Goal: Transaction & Acquisition: Purchase product/service

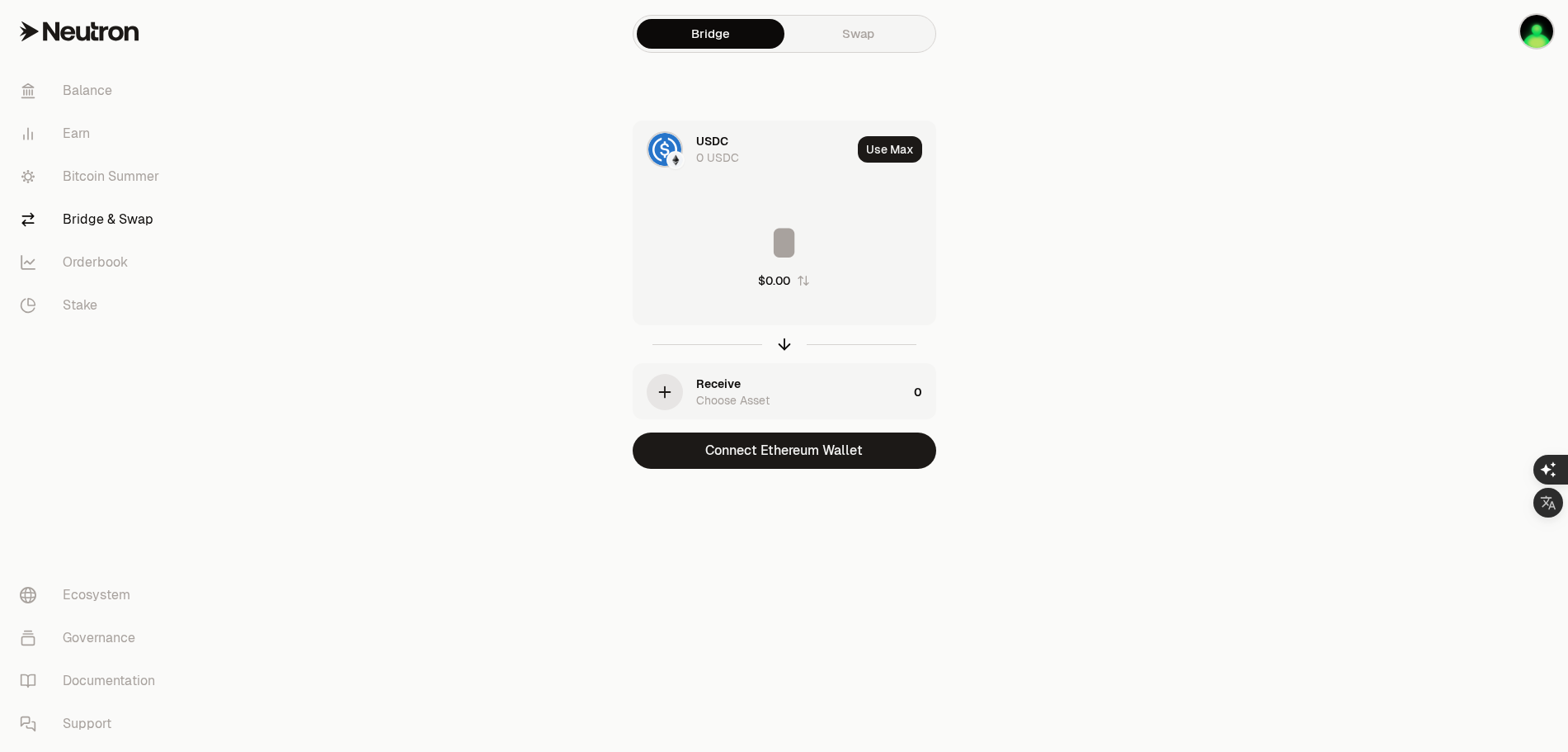
click at [666, 147] on img at bounding box center [665, 149] width 33 height 33
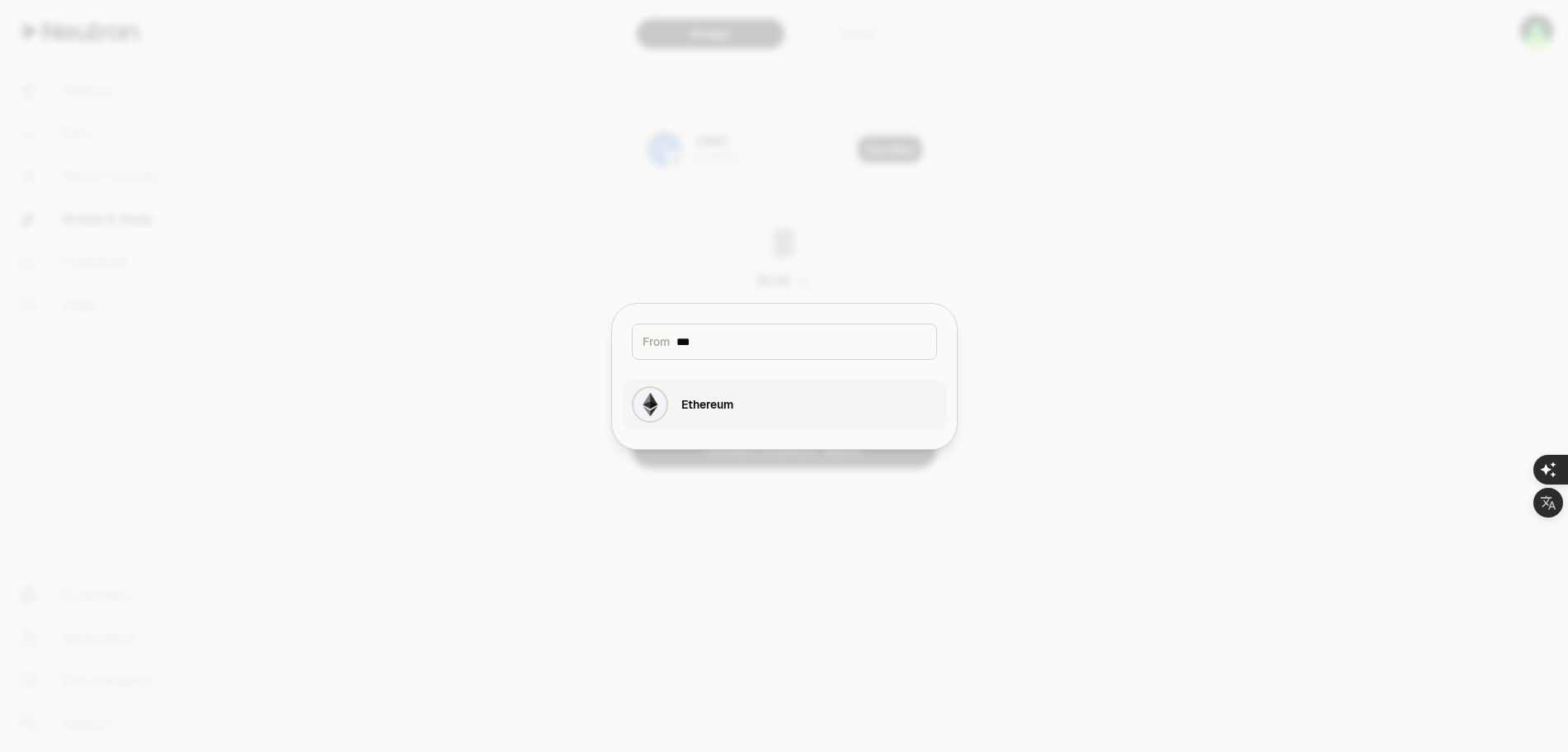
type input "***"
click at [730, 409] on div "Ethereum" at bounding box center [707, 404] width 52 height 17
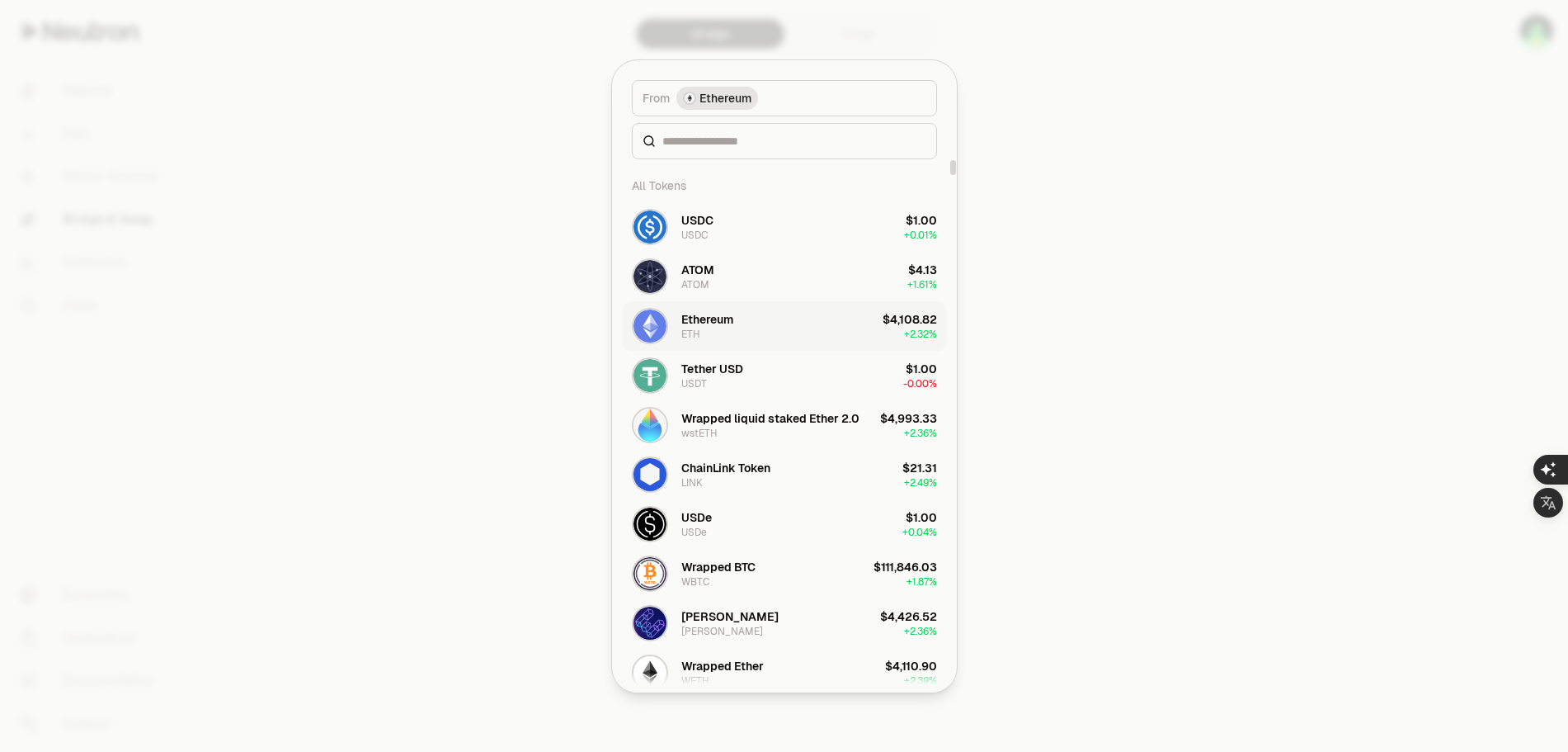
click at [743, 321] on button "Ethereum ETH $4,108.82 + 2.32%" at bounding box center [784, 325] width 325 height 49
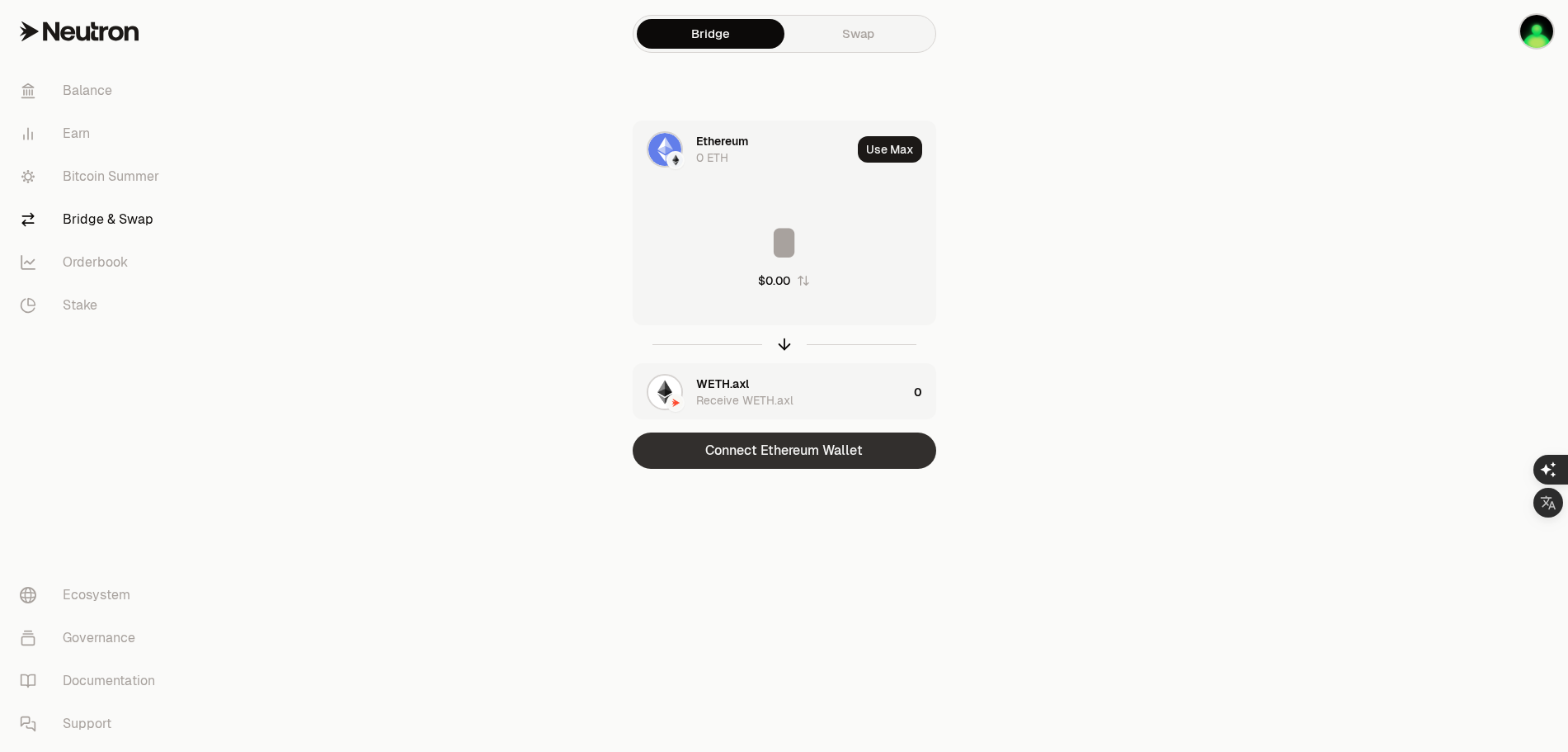
click at [837, 451] on button "Connect Ethereum Wallet" at bounding box center [785, 451] width 304 height 36
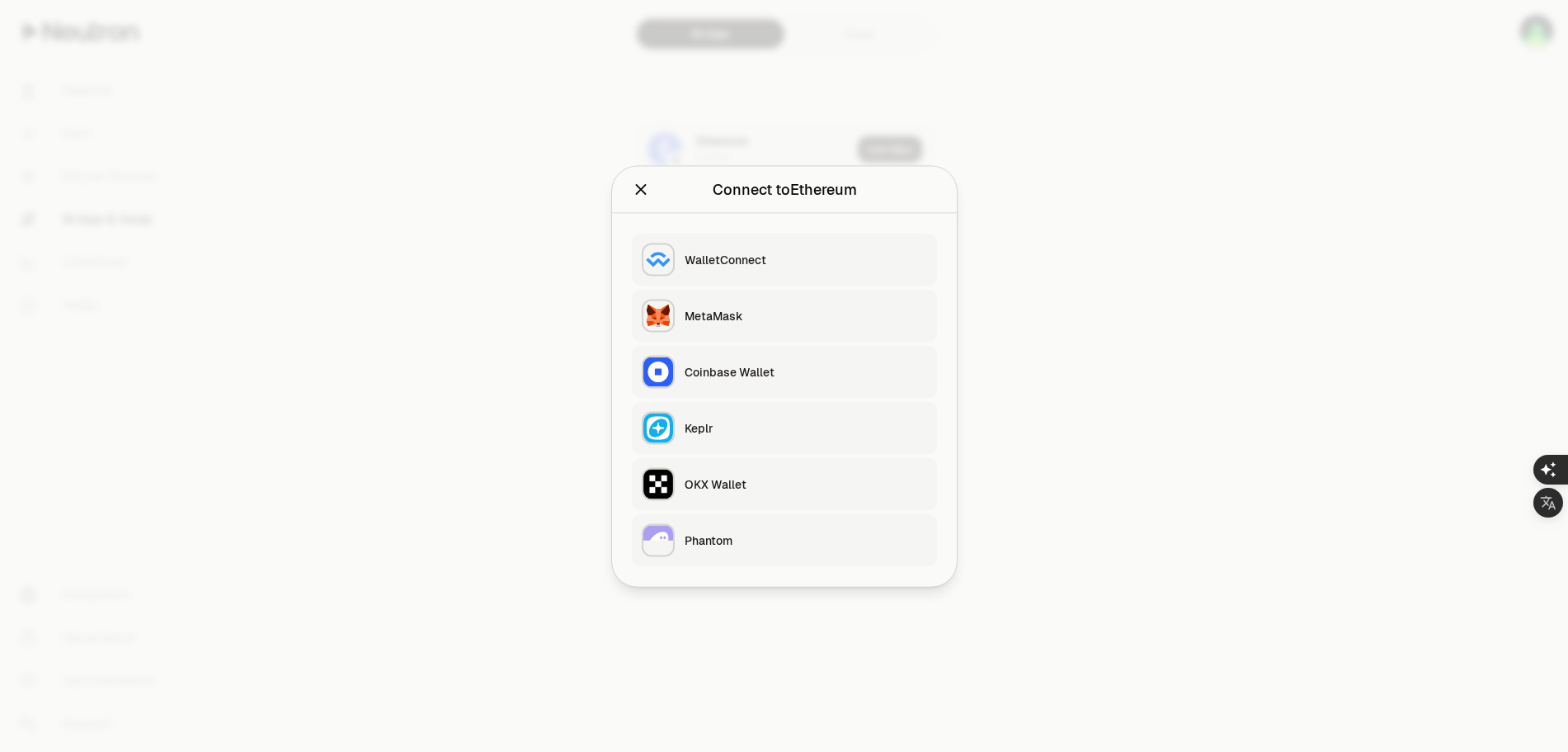
click at [716, 478] on div "OKX Wallet" at bounding box center [806, 484] width 243 height 17
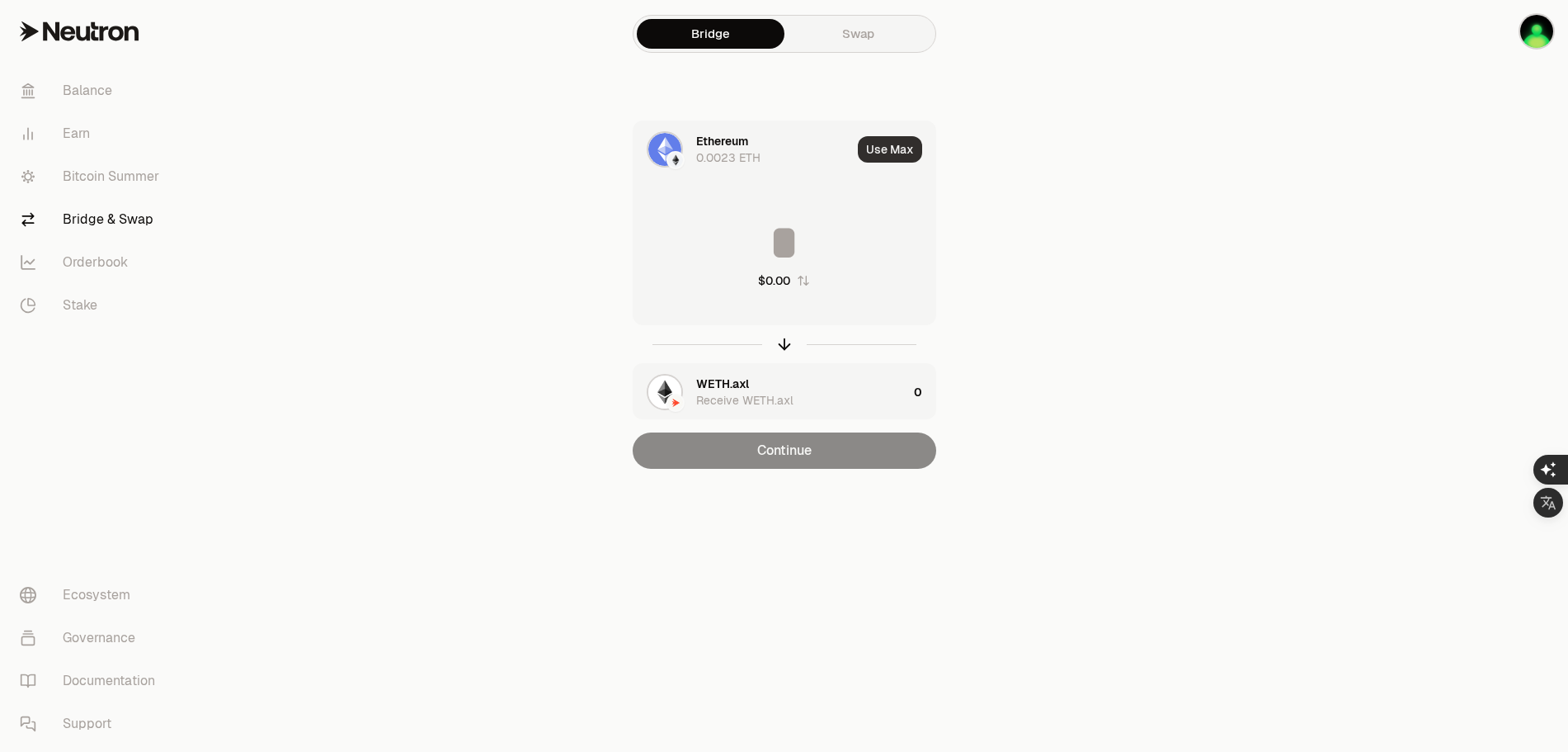
click at [884, 147] on button "Use Max" at bounding box center [890, 149] width 64 height 26
type input "**********"
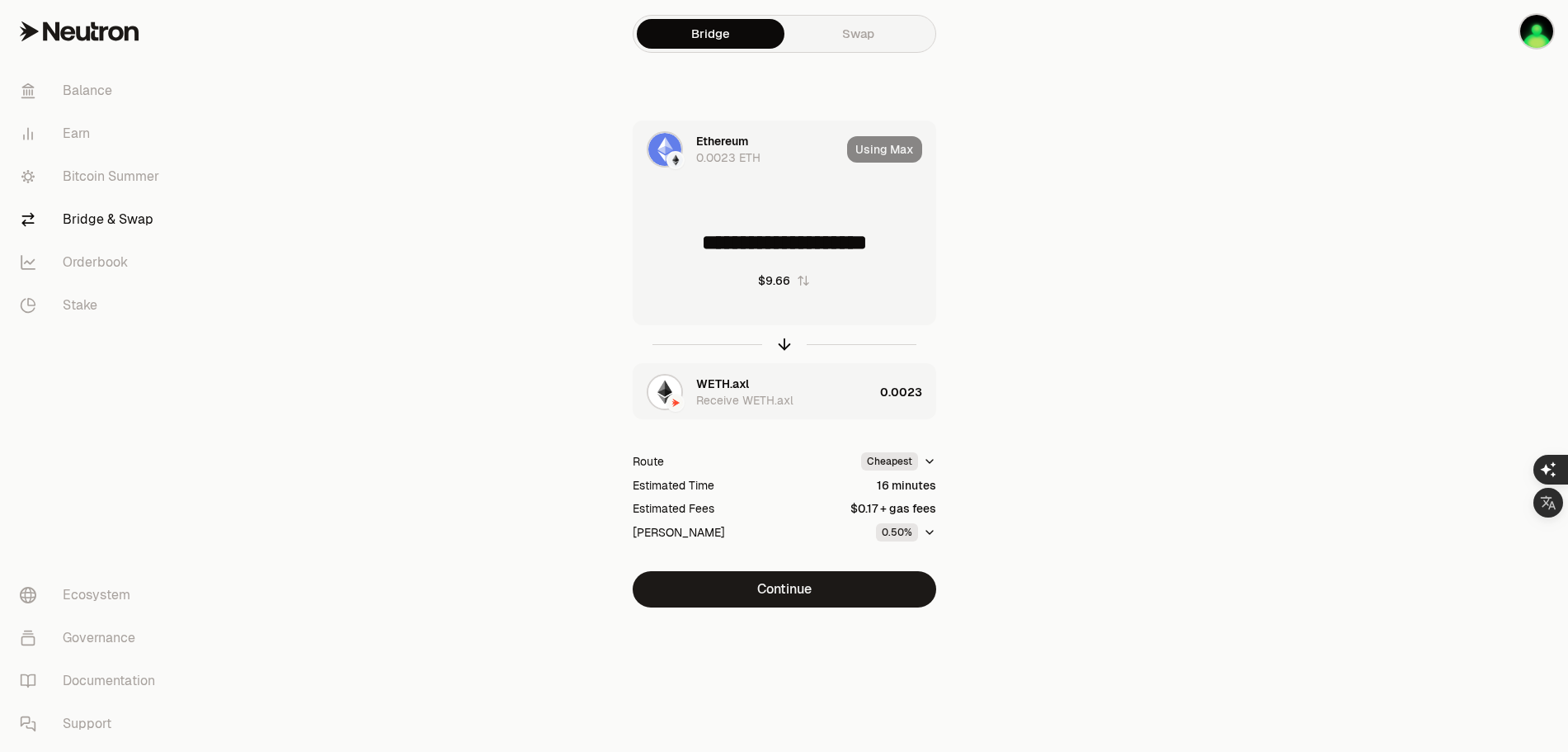
click at [877, 33] on link "Swap" at bounding box center [858, 33] width 147 height 30
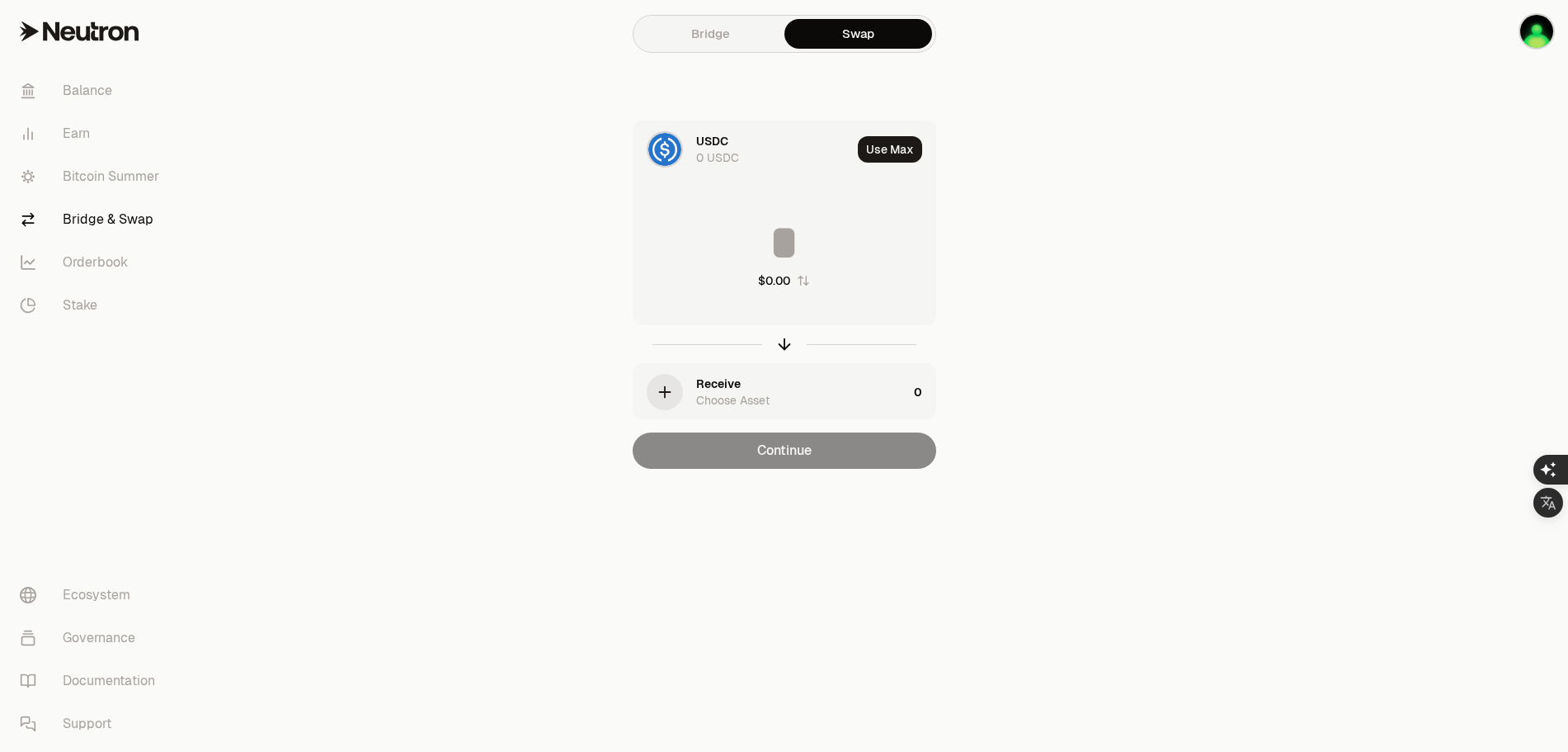
click at [670, 146] on img at bounding box center [665, 149] width 33 height 33
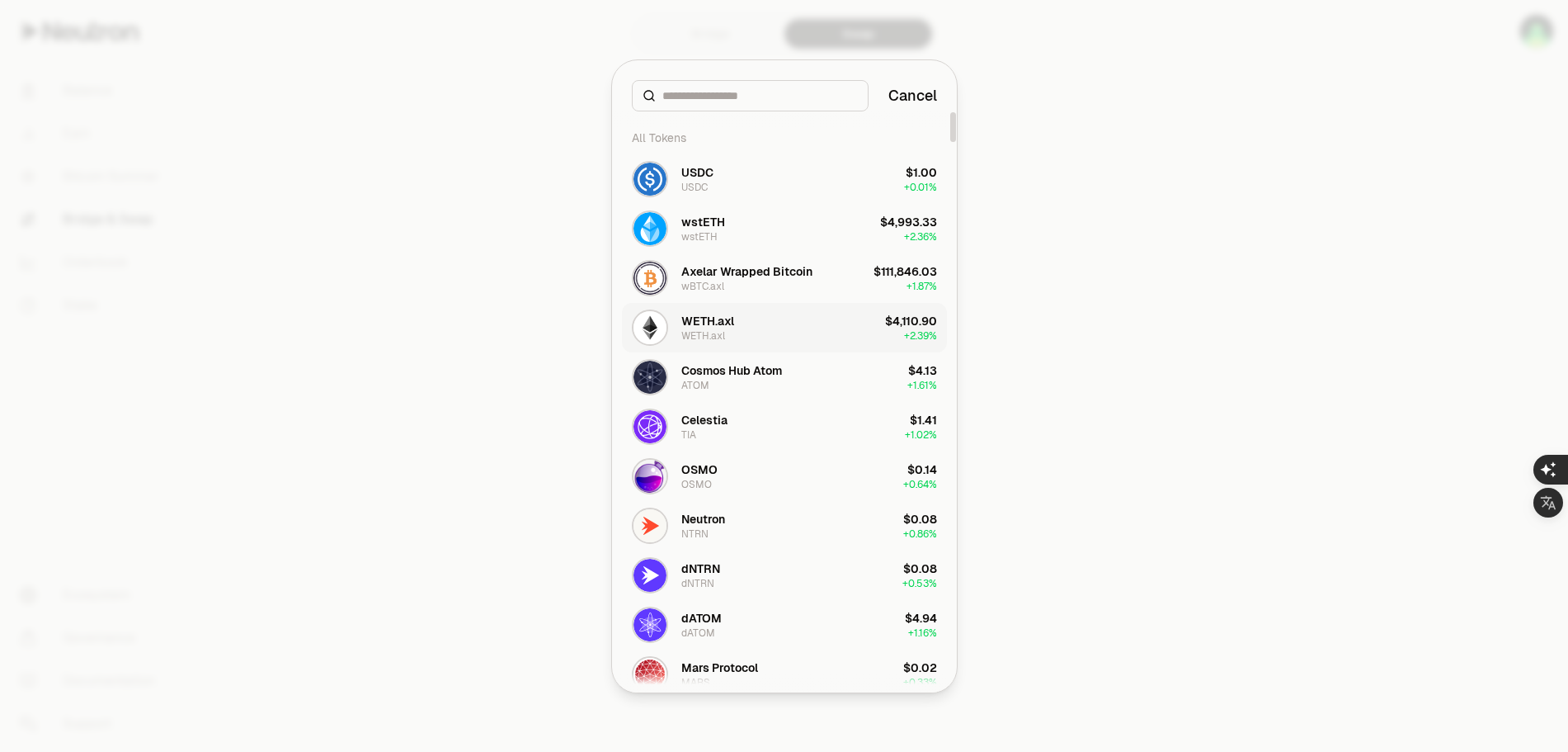
click at [693, 320] on div "WETH.axl" at bounding box center [707, 321] width 53 height 17
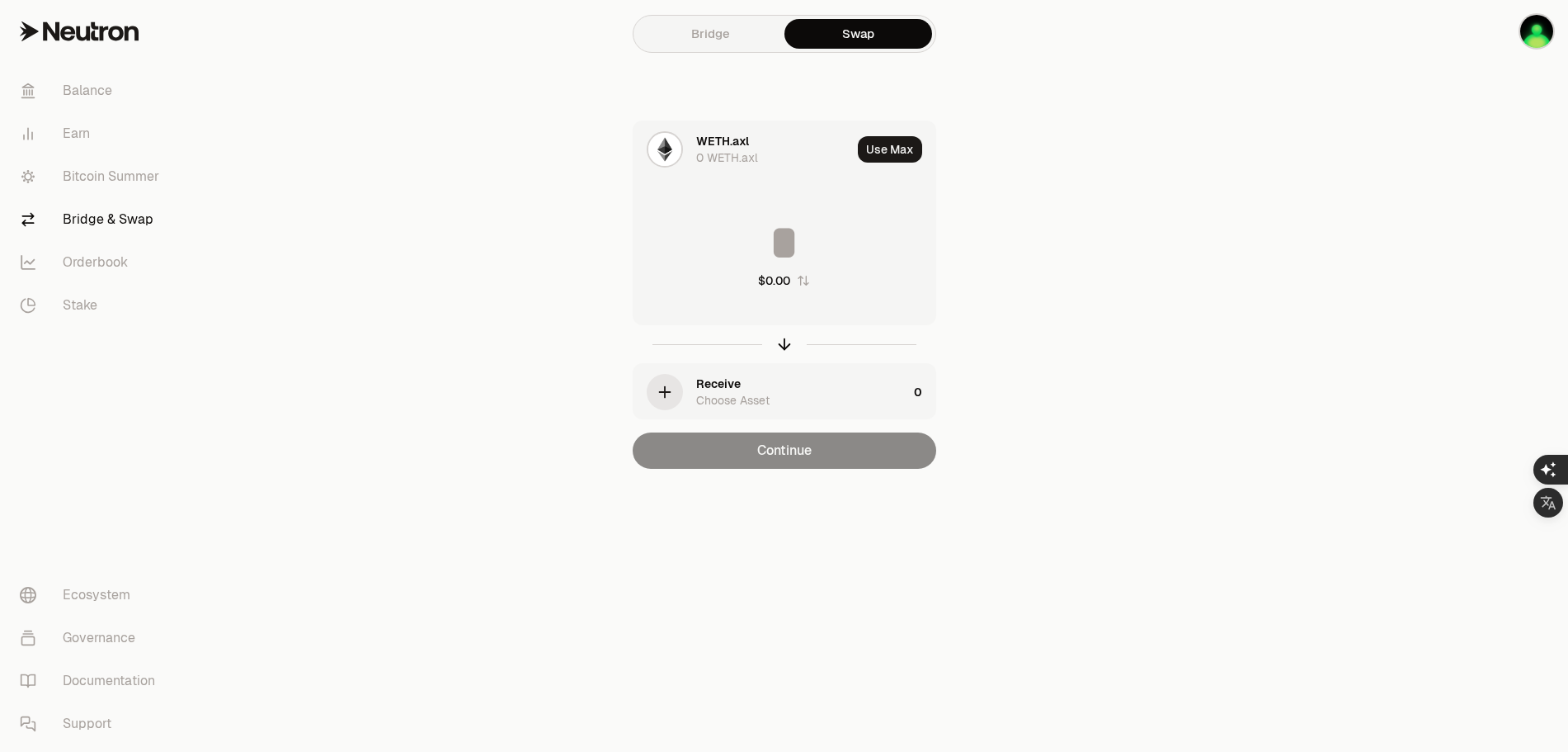
click at [719, 149] on div "0 WETH.axl" at bounding box center [727, 158] width 62 height 17
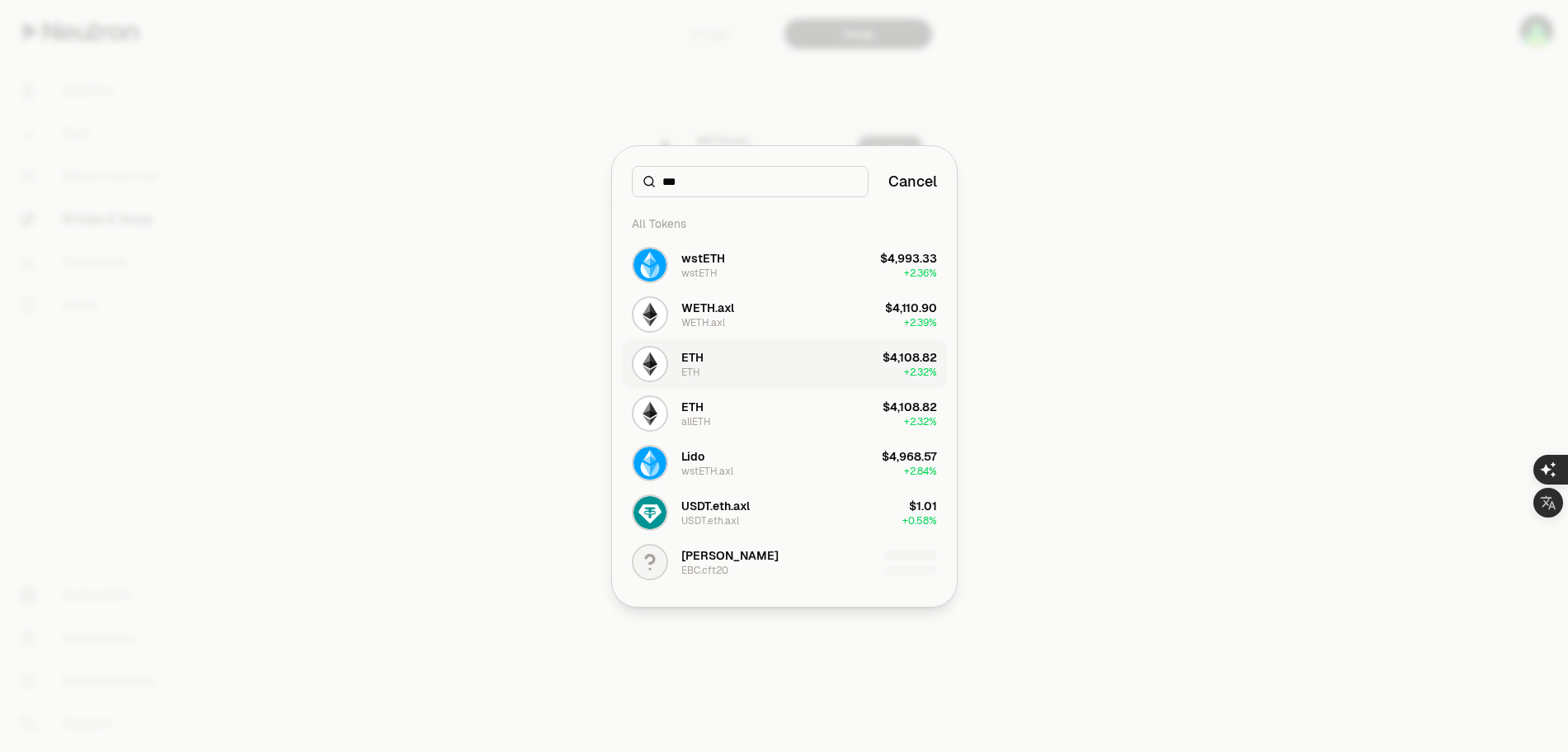
type input "***"
click at [694, 365] on div "ETH" at bounding box center [690, 372] width 19 height 13
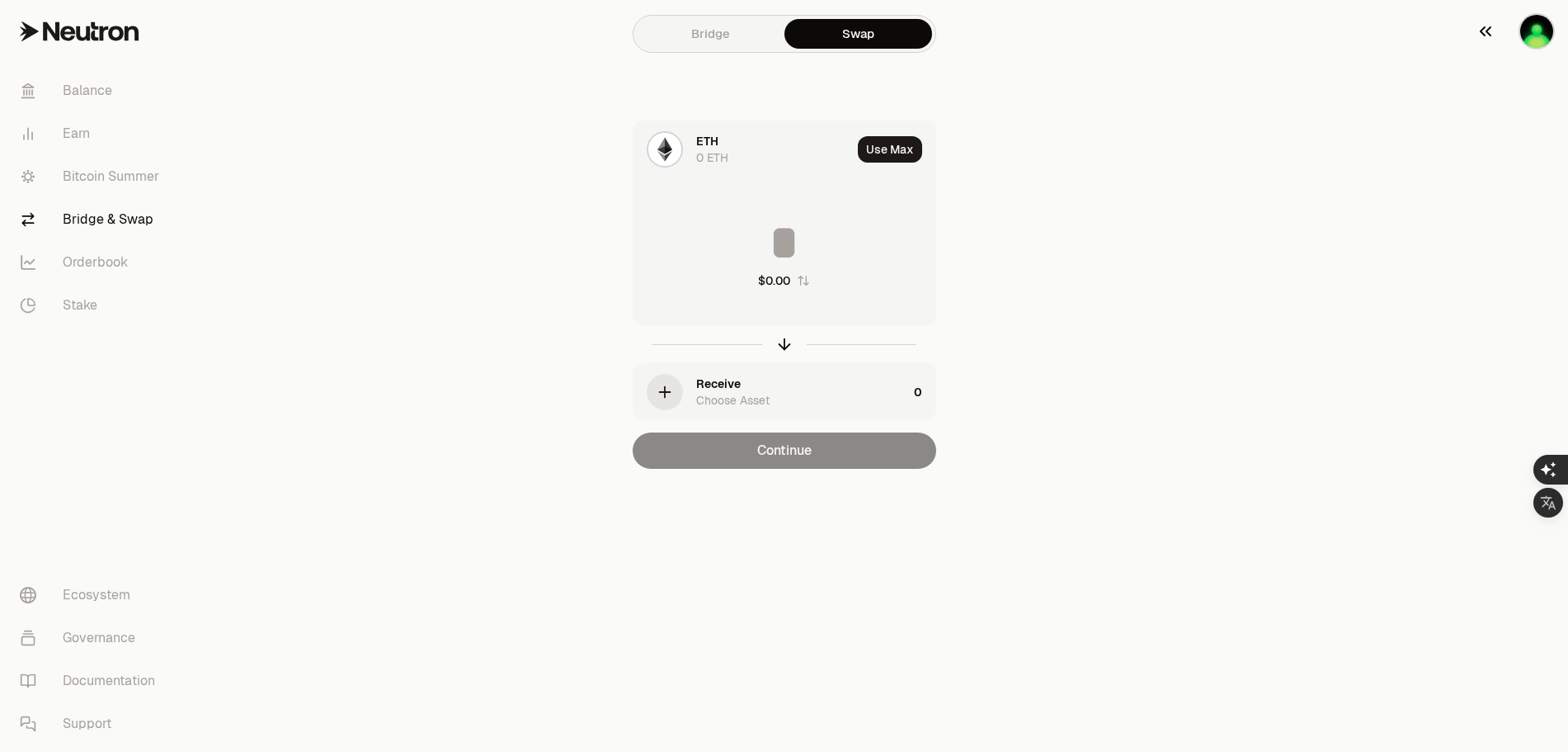
click at [1541, 23] on img "button" at bounding box center [1537, 32] width 33 height 33
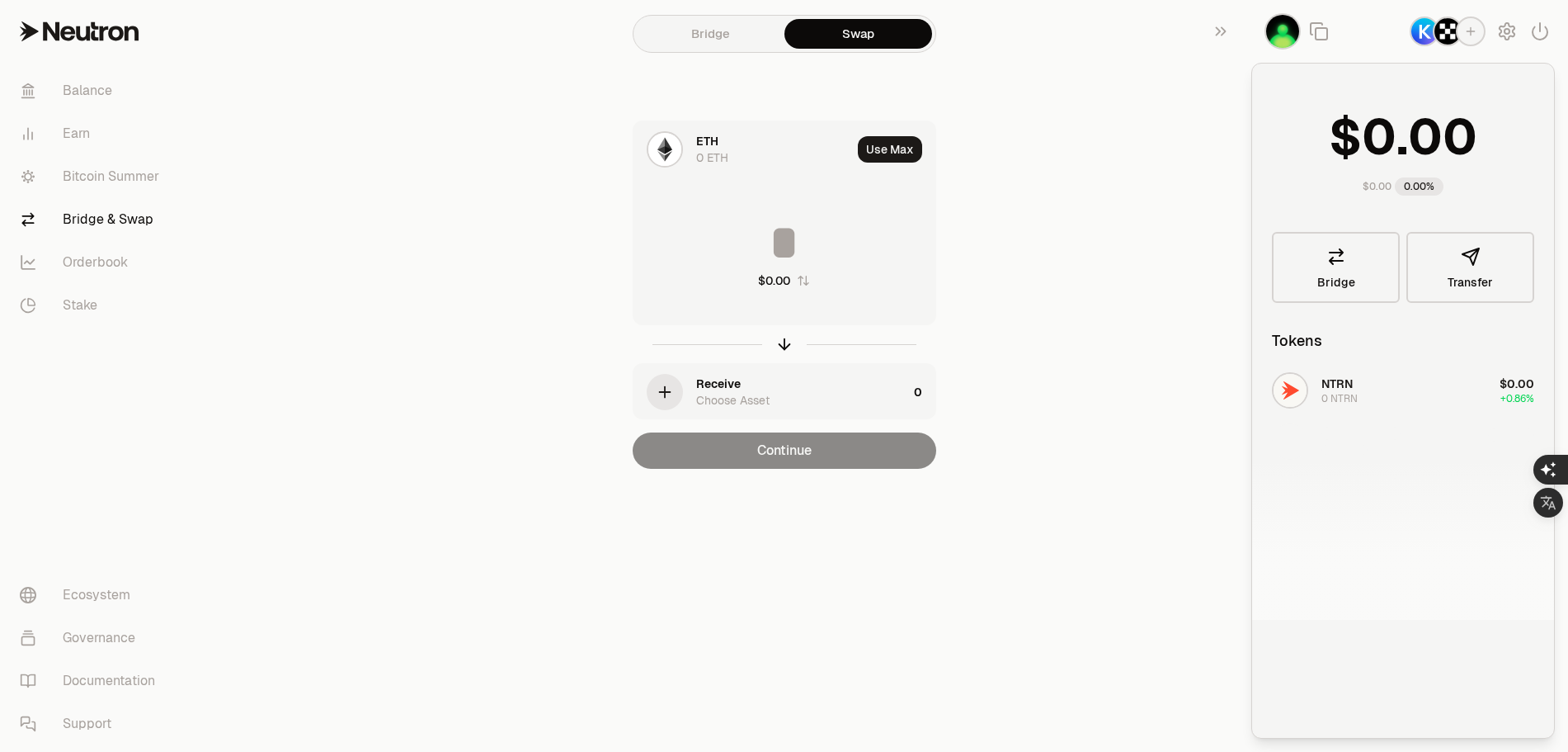
click at [1448, 33] on img "button" at bounding box center [1448, 32] width 26 height 26
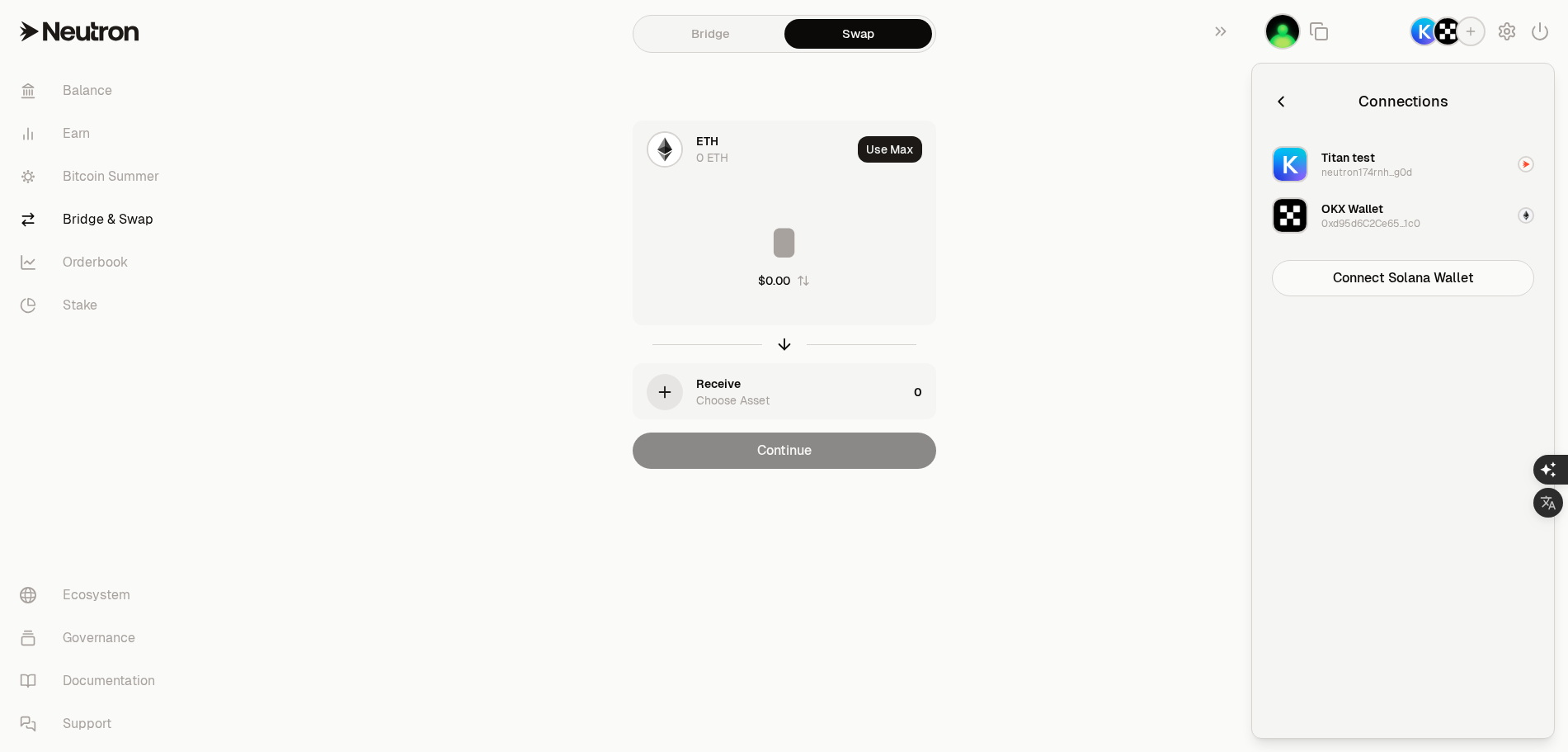
click at [1359, 215] on div "OKX Wallet" at bounding box center [1352, 209] width 62 height 17
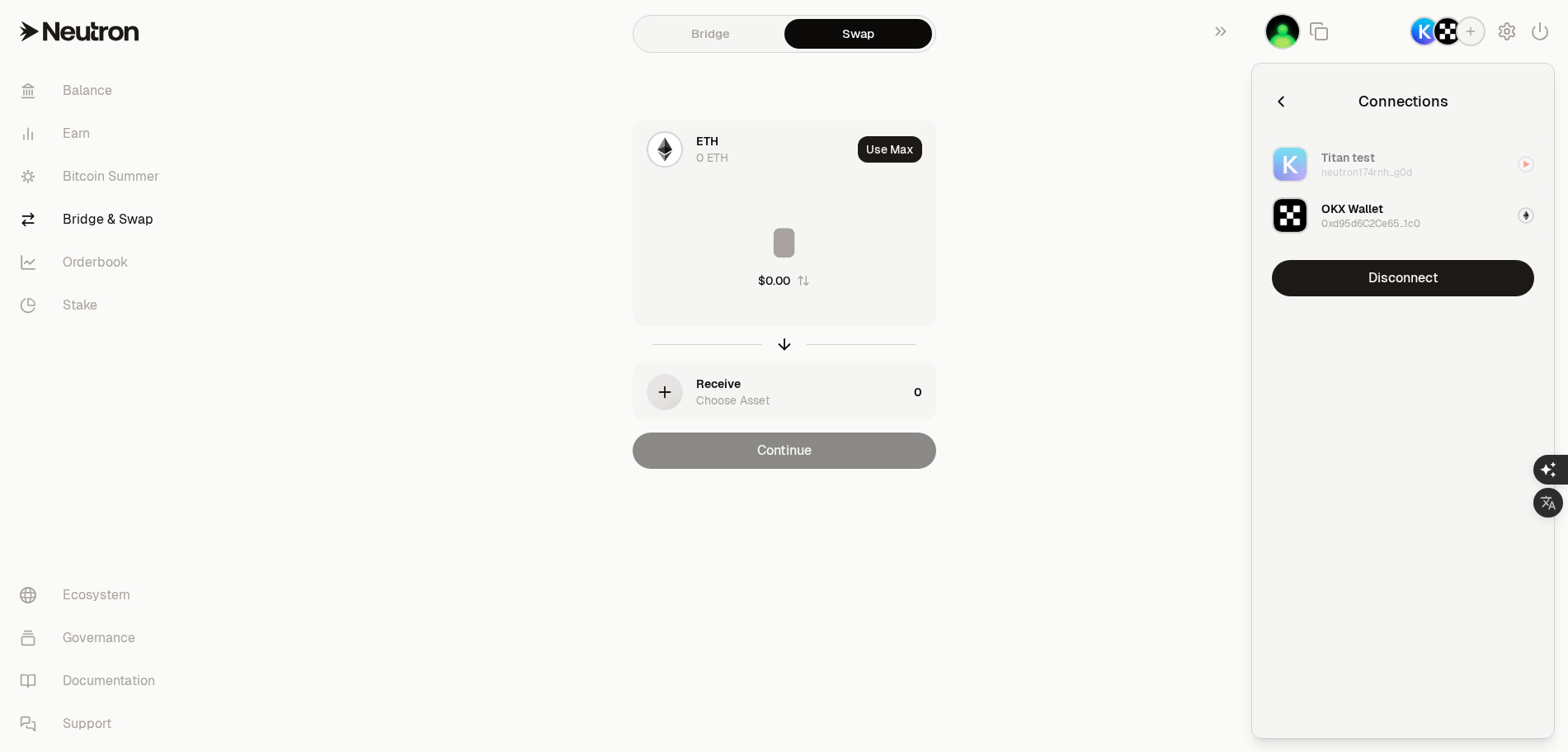
click at [1358, 170] on div "neutron174rnh...g0d" at bounding box center [1367, 172] width 91 height 13
click at [1354, 211] on div "OKX Wallet" at bounding box center [1352, 209] width 62 height 17
click at [903, 148] on button "Use Max" at bounding box center [890, 149] width 64 height 26
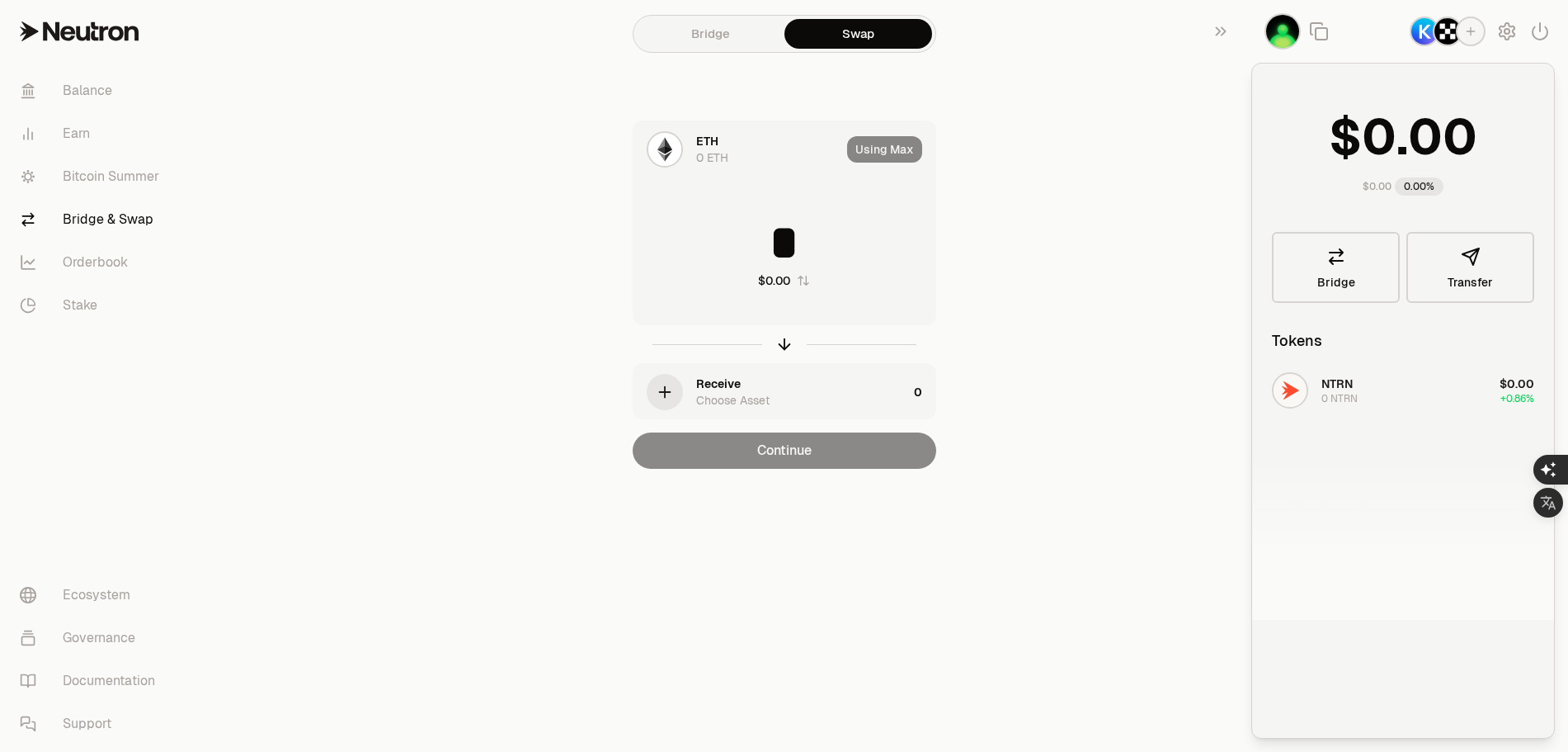
type input "*"
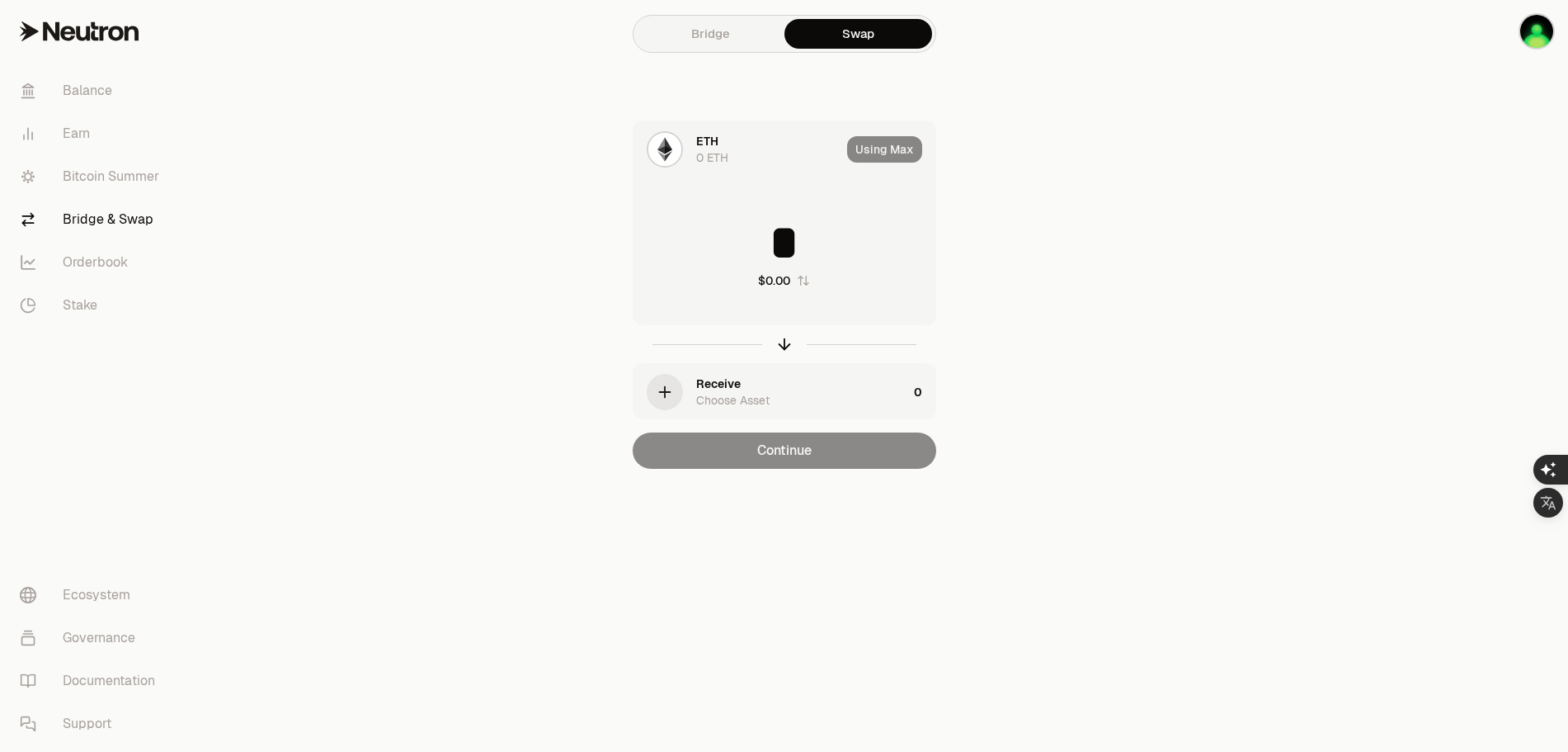
click at [702, 151] on div "0 ETH" at bounding box center [712, 158] width 32 height 17
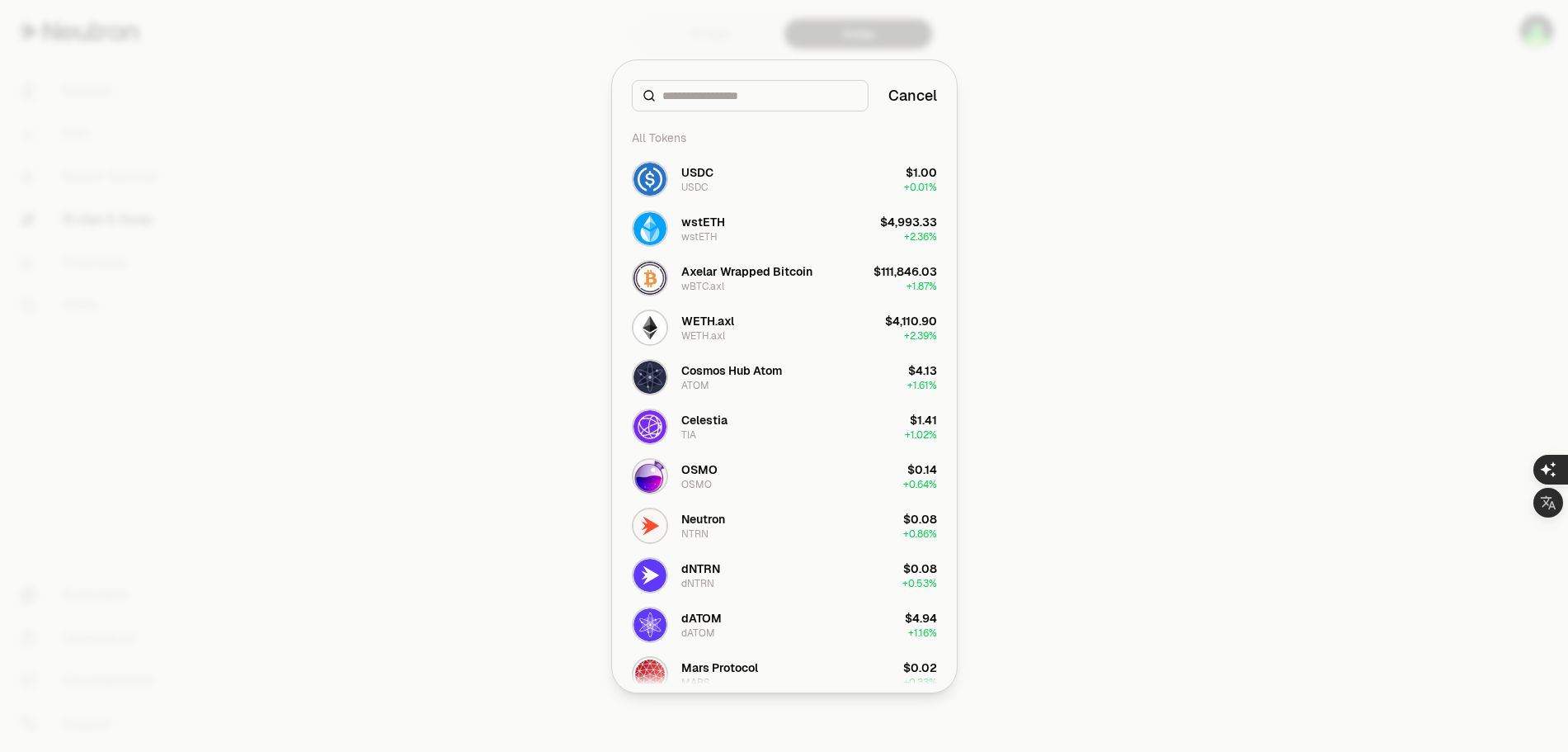
click at [1055, 427] on div at bounding box center [784, 376] width 1568 height 752
click at [922, 100] on button "Cancel" at bounding box center [913, 96] width 49 height 23
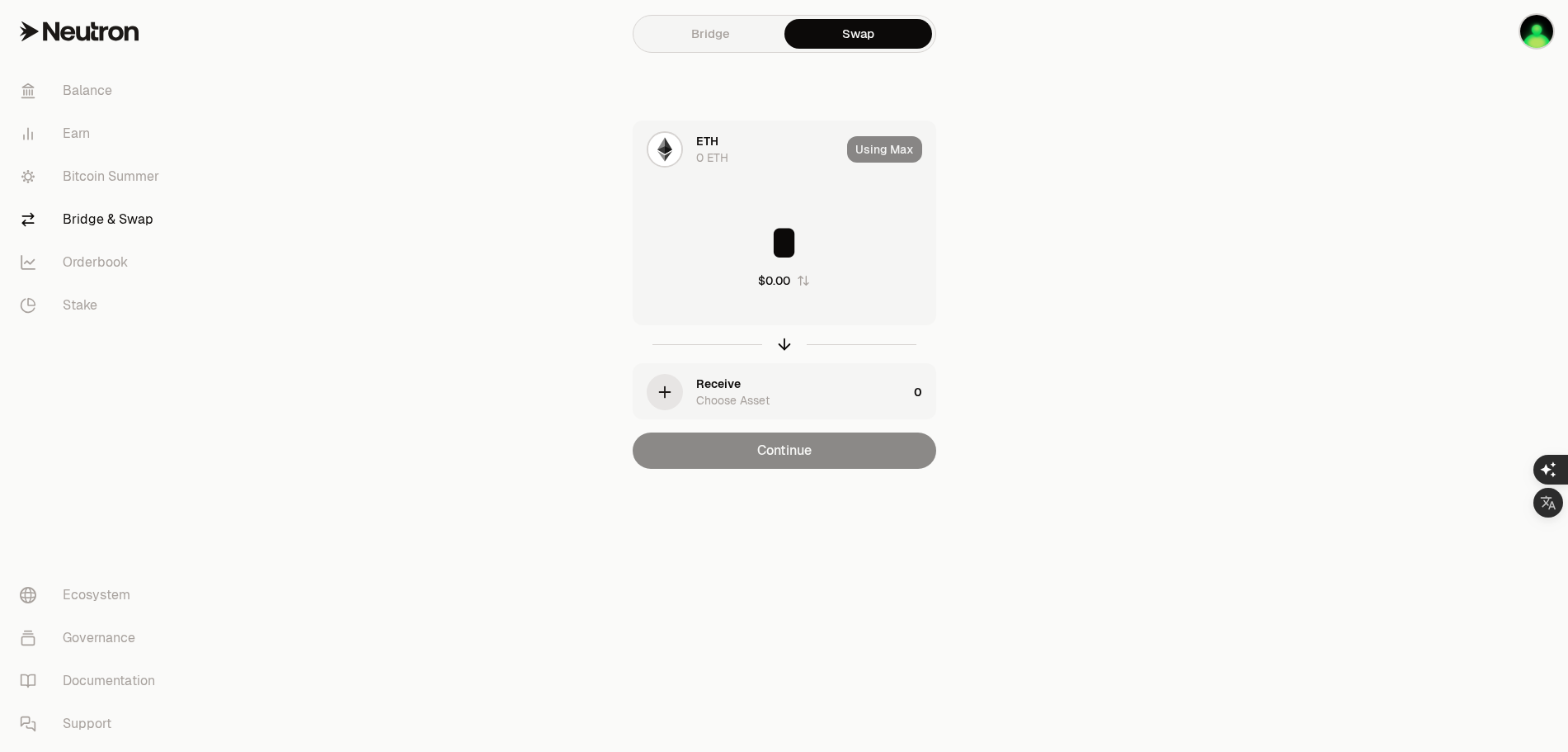
click at [707, 35] on link "Bridge" at bounding box center [710, 33] width 147 height 30
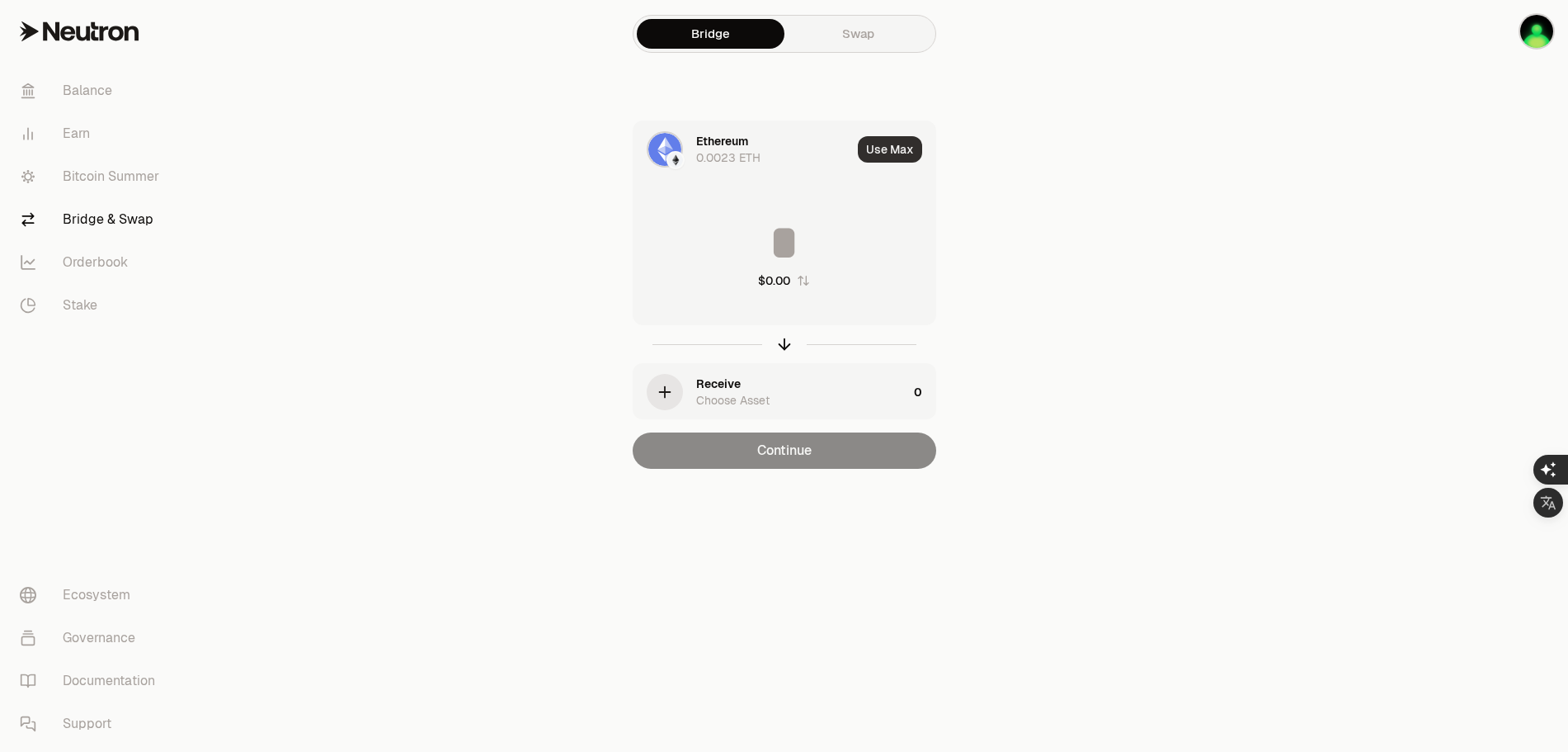
click at [894, 150] on button "Use Max" at bounding box center [890, 149] width 64 height 26
click at [704, 243] on input "**********" at bounding box center [785, 242] width 302 height 49
type input "**********"
click at [667, 391] on div "button" at bounding box center [664, 391] width 36 height 36
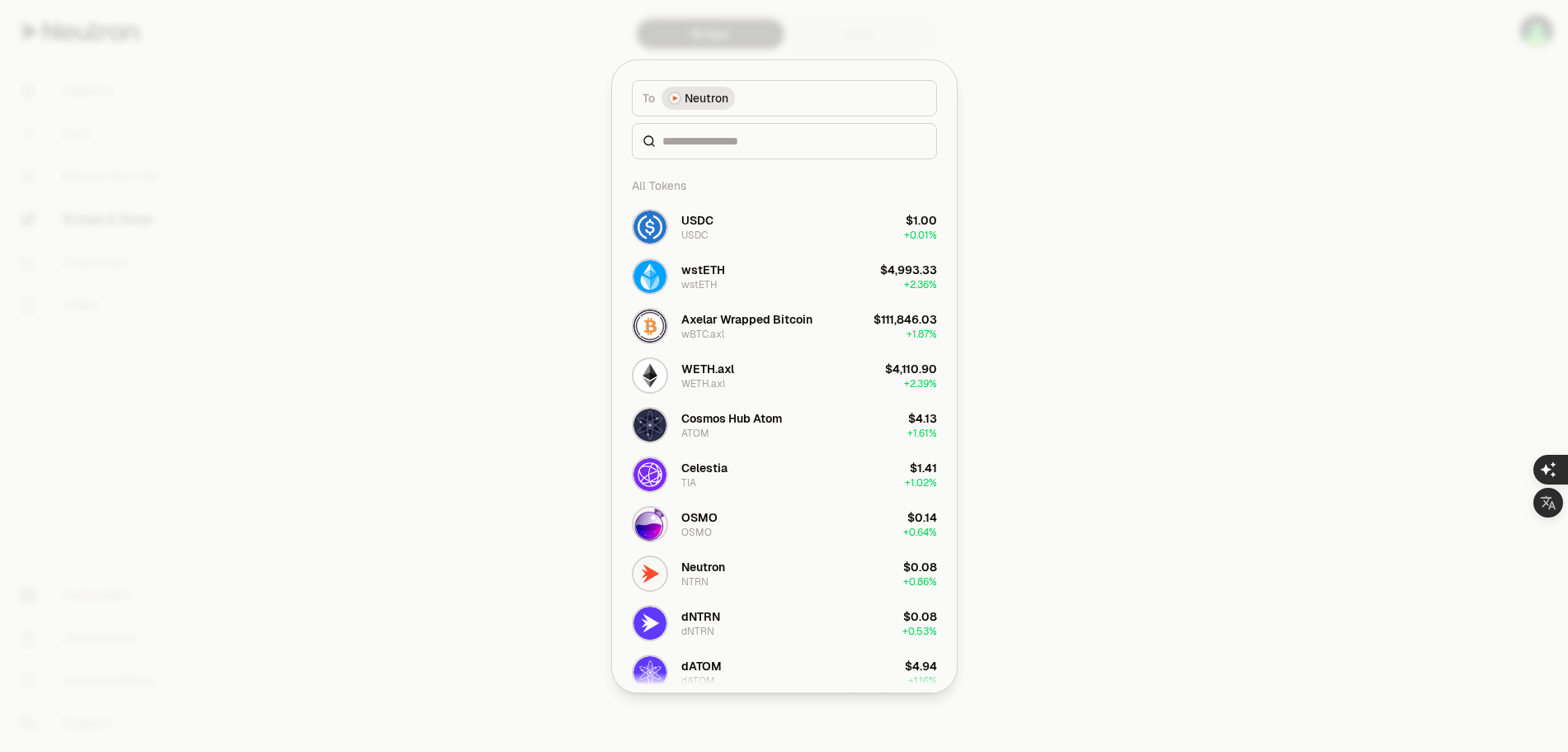
click at [740, 321] on div "Axelar Wrapped Bitcoin" at bounding box center [747, 320] width 132 height 17
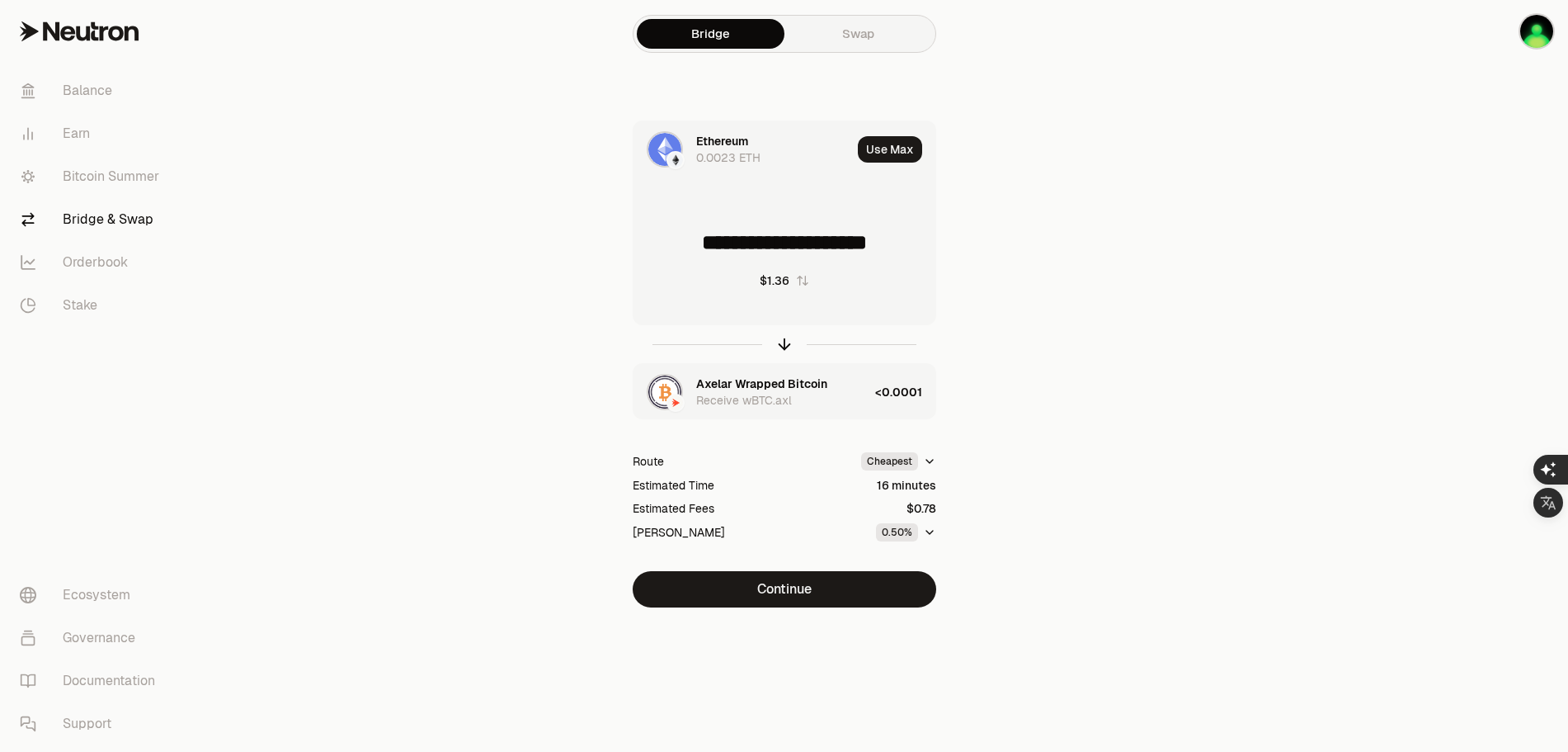
click at [685, 392] on div "Axelar Wrapped Bitcoin Receive wBTC.axl" at bounding box center [752, 392] width 235 height 57
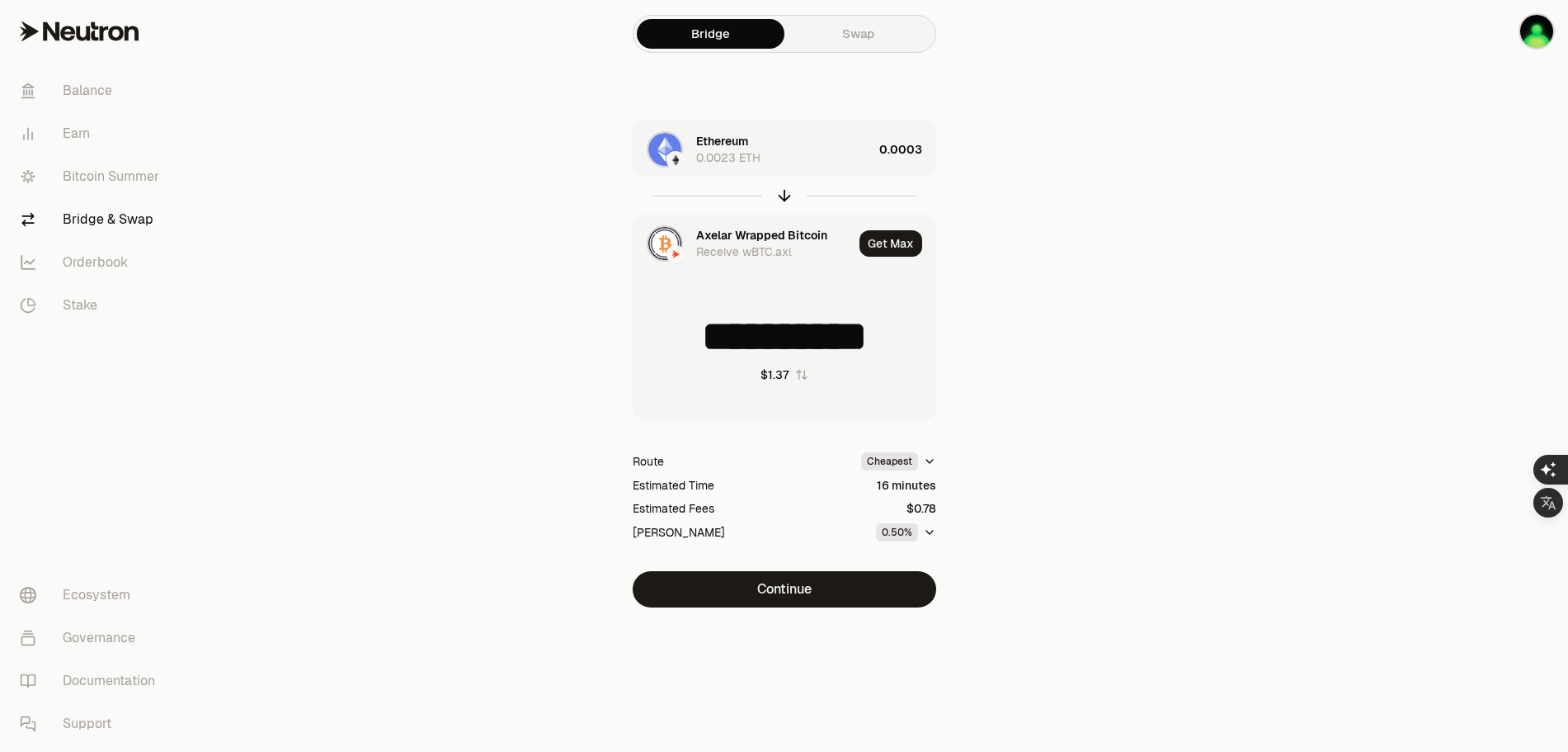
click at [673, 243] on img at bounding box center [665, 244] width 33 height 33
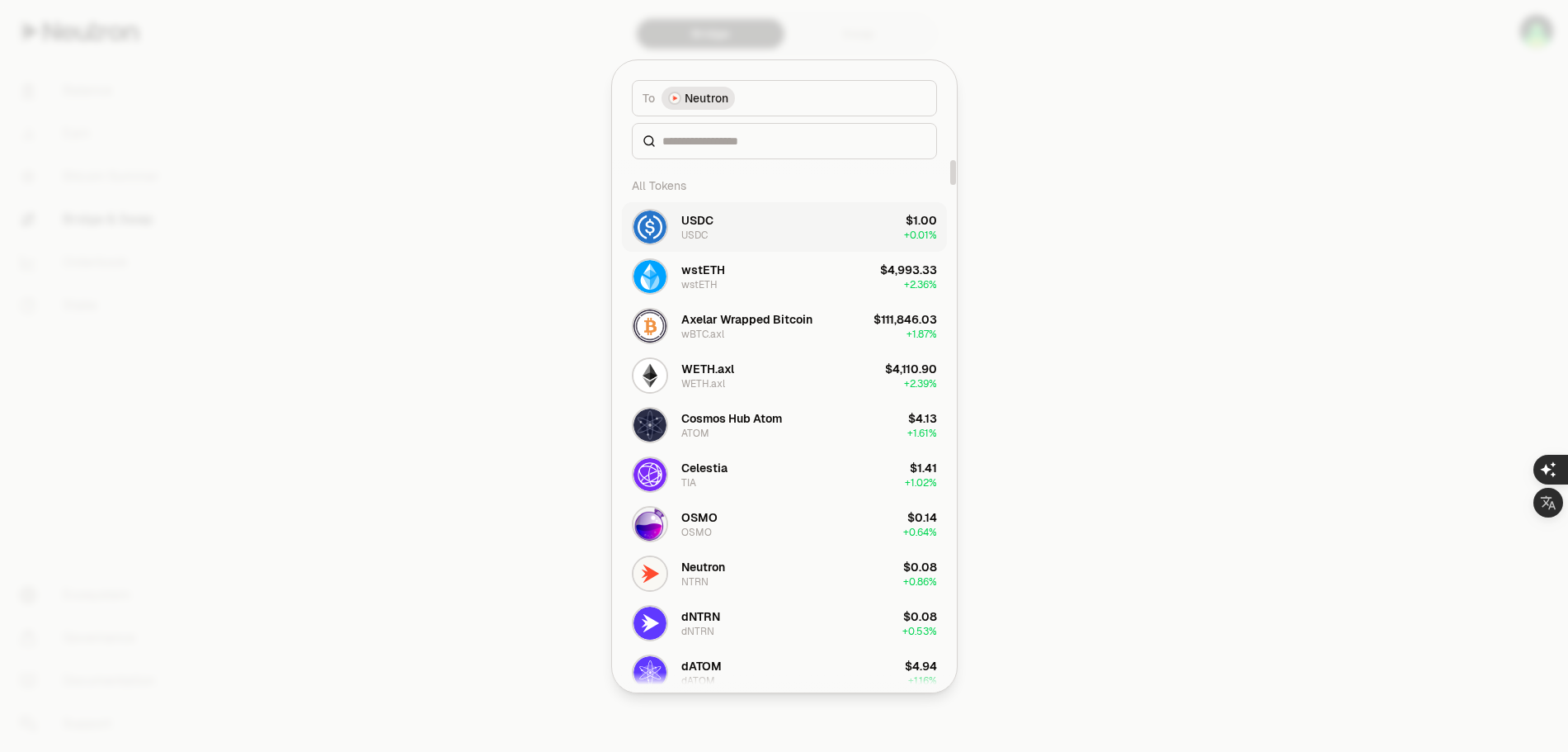
click at [730, 229] on button "USDC USDC $1.00 + 0.01%" at bounding box center [784, 226] width 325 height 49
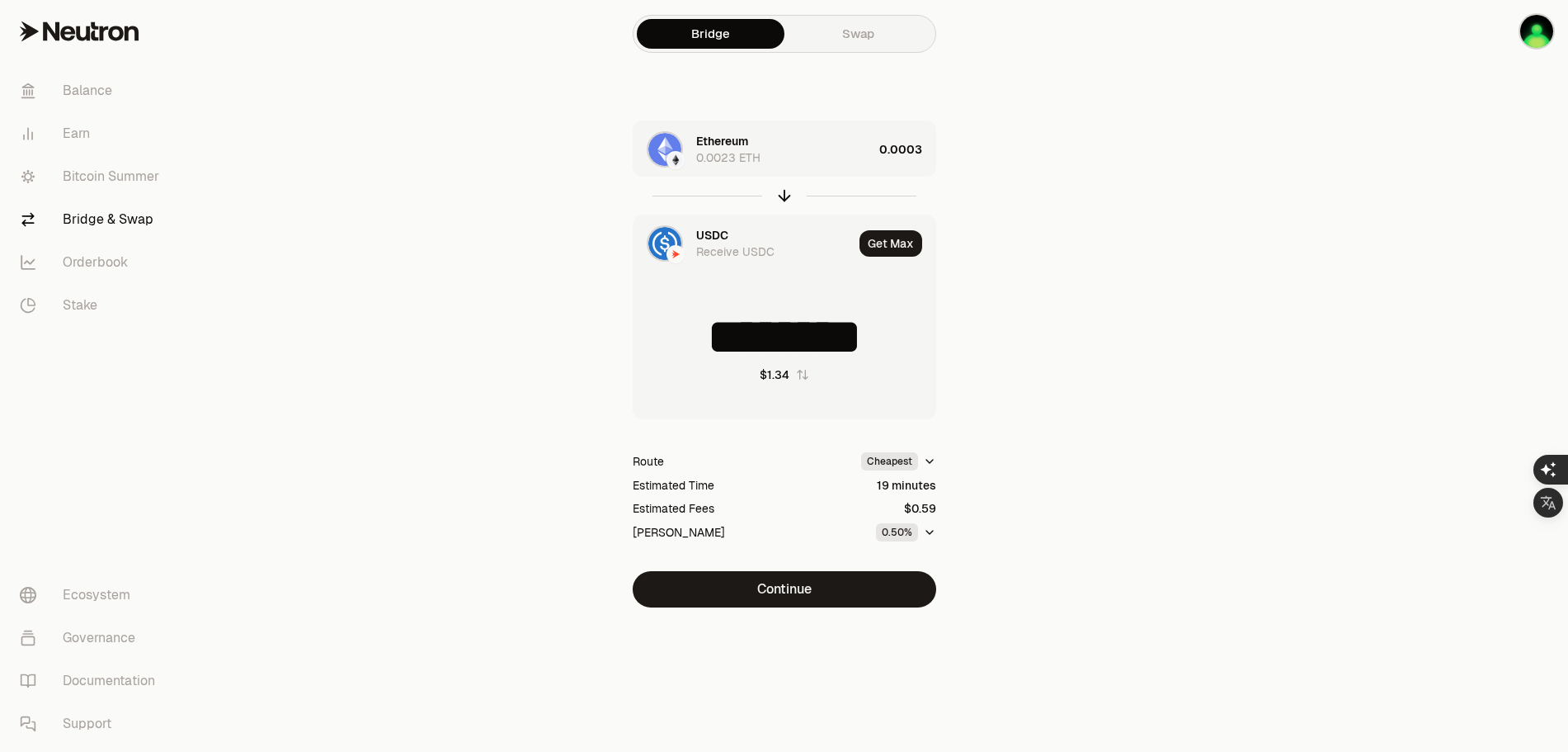
type input "********"
click at [838, 593] on button "Continue" at bounding box center [785, 589] width 304 height 36
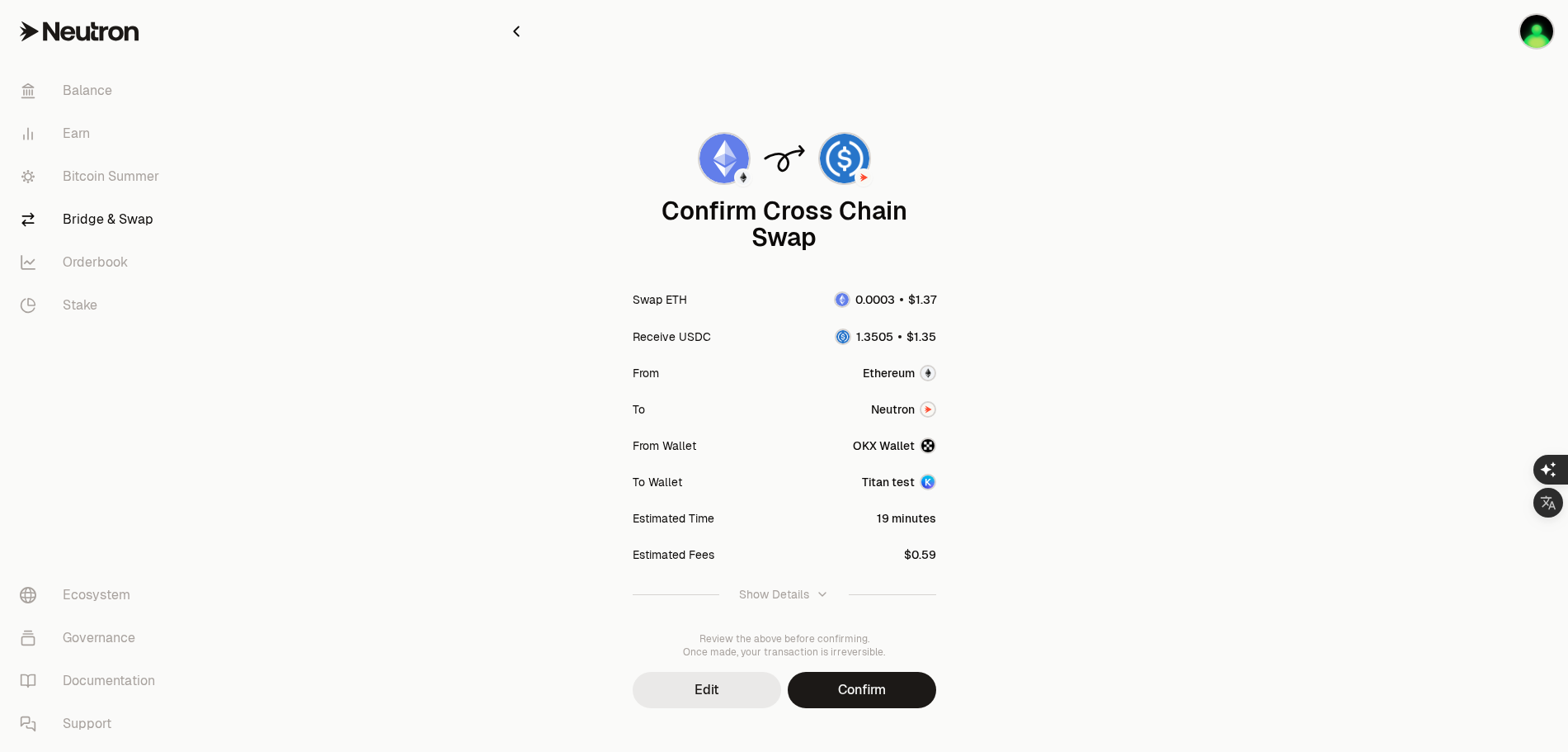
click at [708, 687] on button "Edit" at bounding box center [707, 690] width 148 height 36
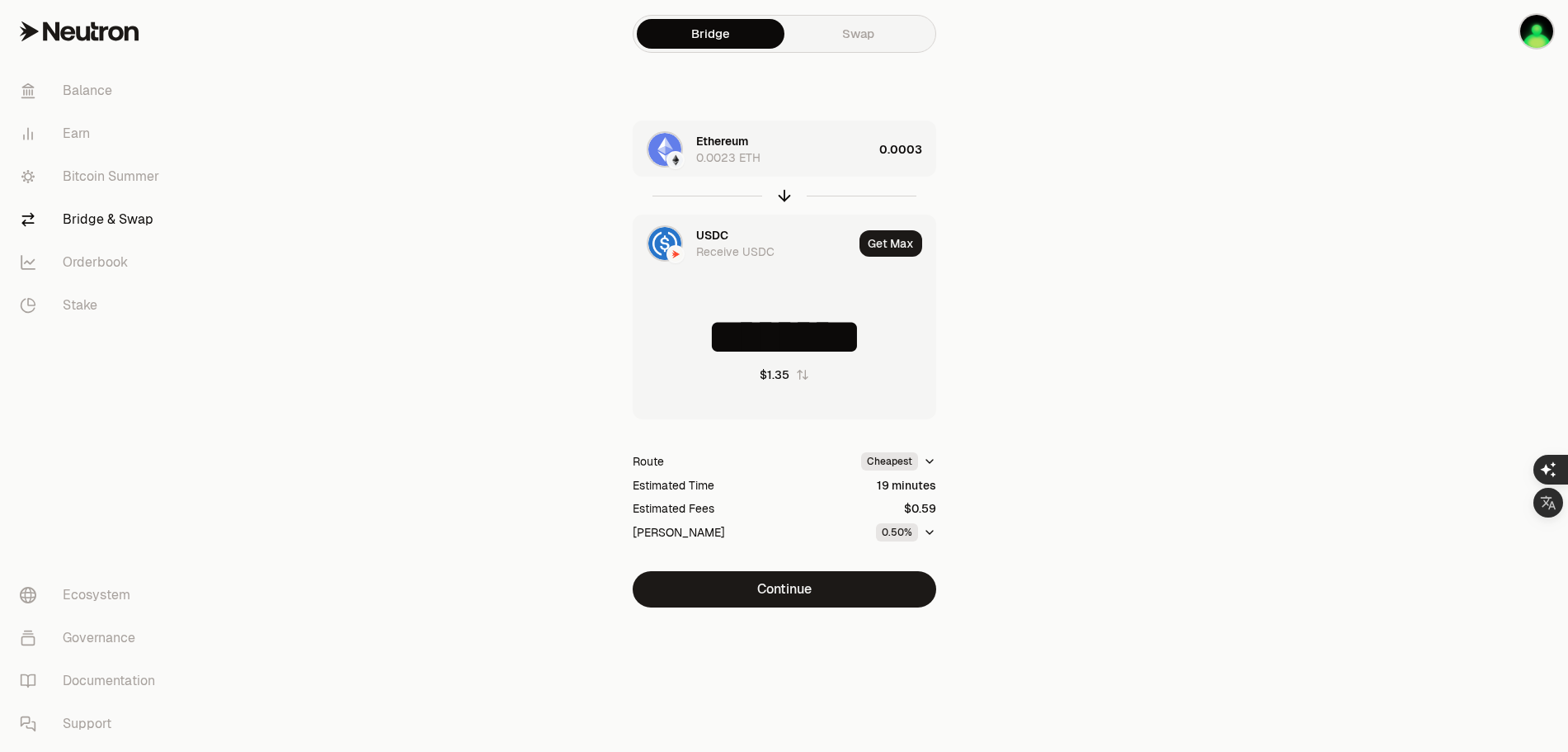
click at [665, 239] on img at bounding box center [665, 244] width 33 height 33
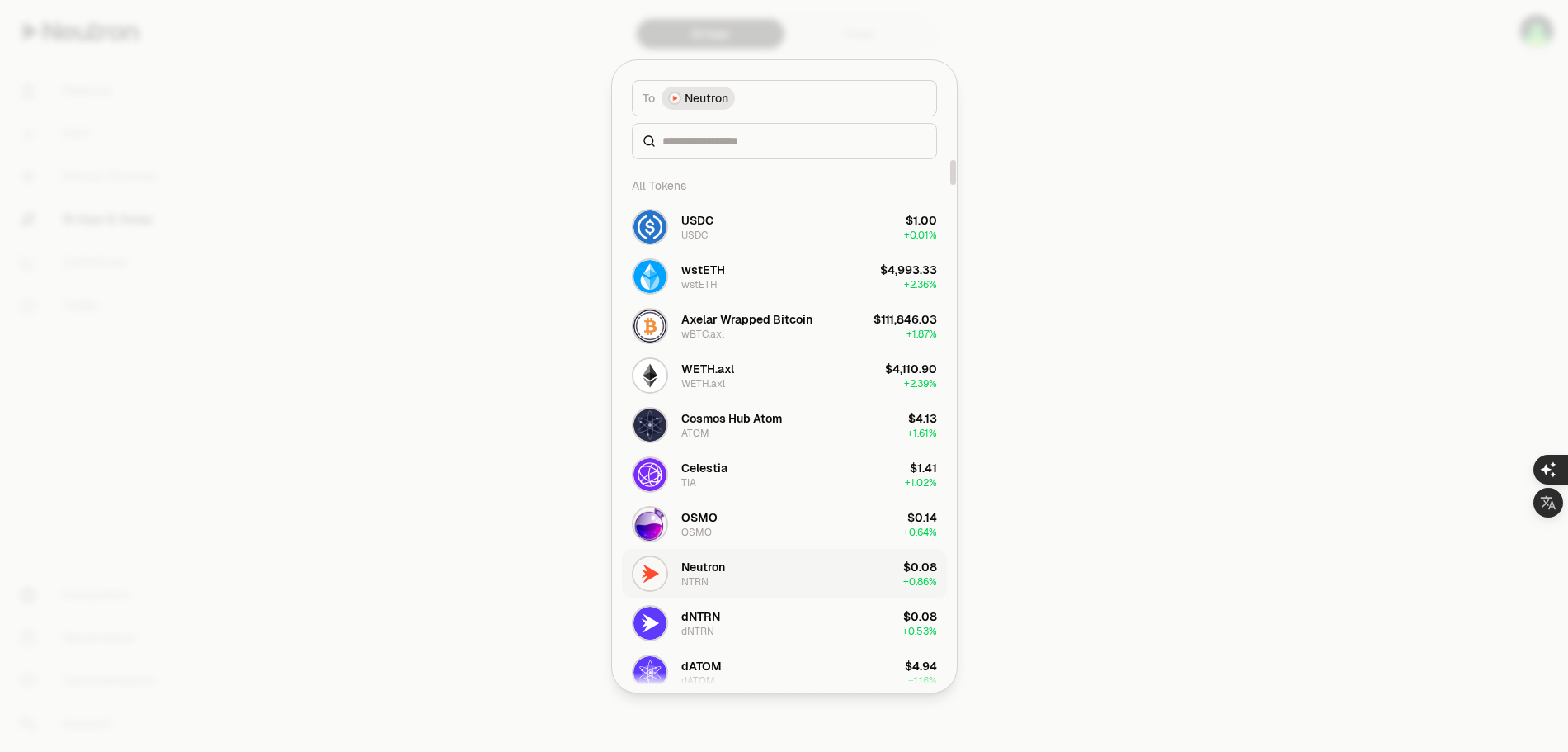
click at [703, 568] on div "Neutron" at bounding box center [702, 567] width 44 height 17
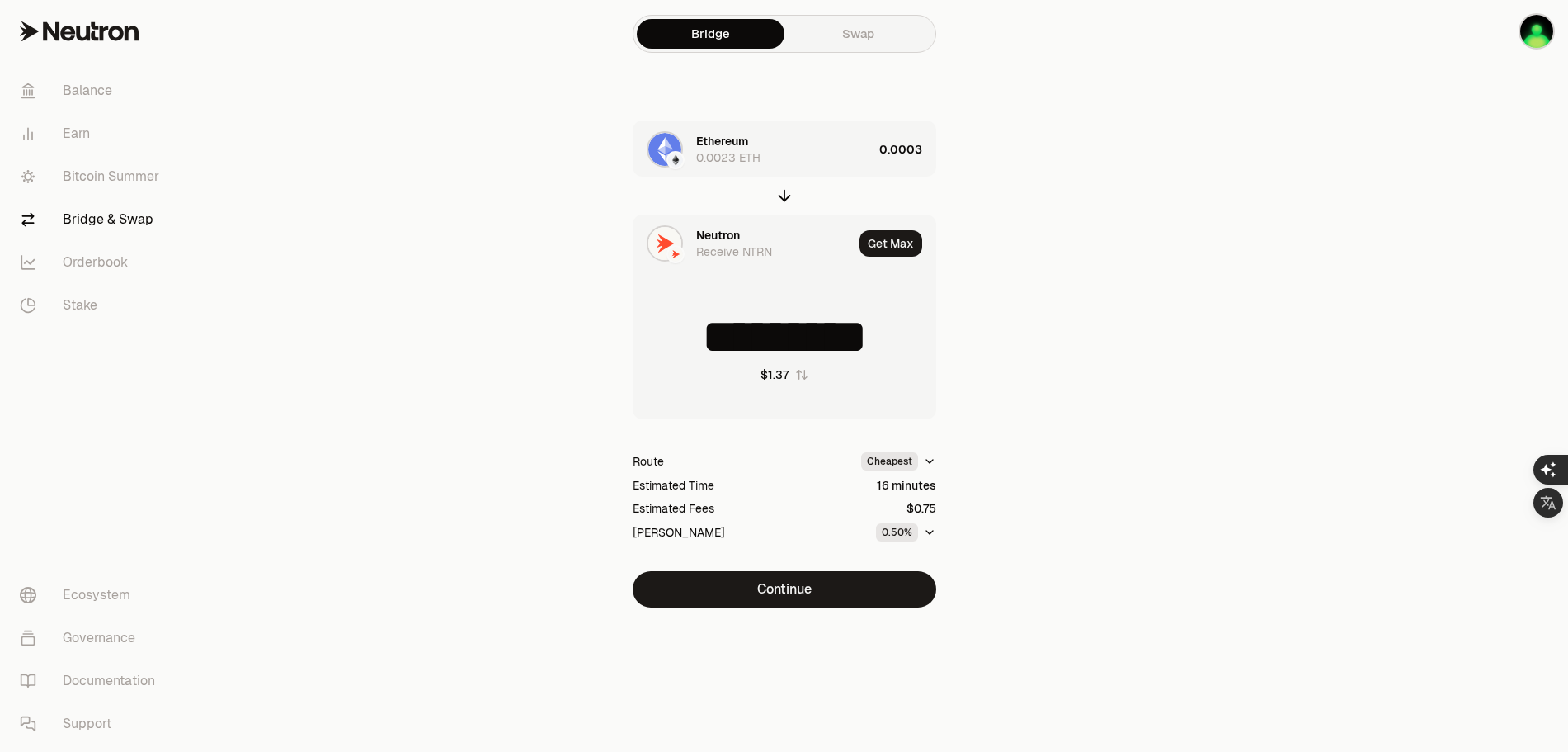
type input "*********"
click at [833, 585] on button "Continue" at bounding box center [785, 589] width 304 height 36
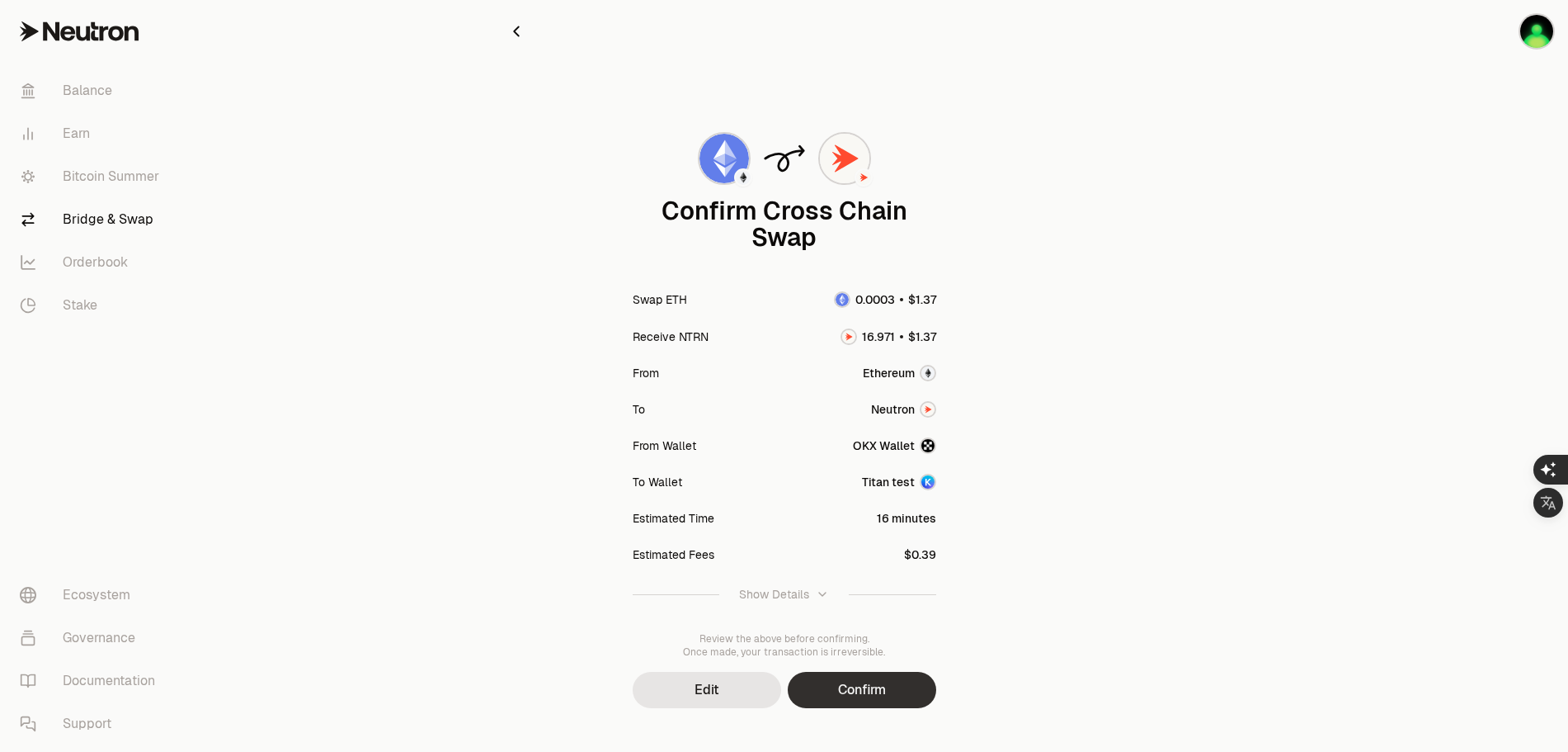
click at [876, 690] on button "Confirm" at bounding box center [862, 690] width 148 height 36
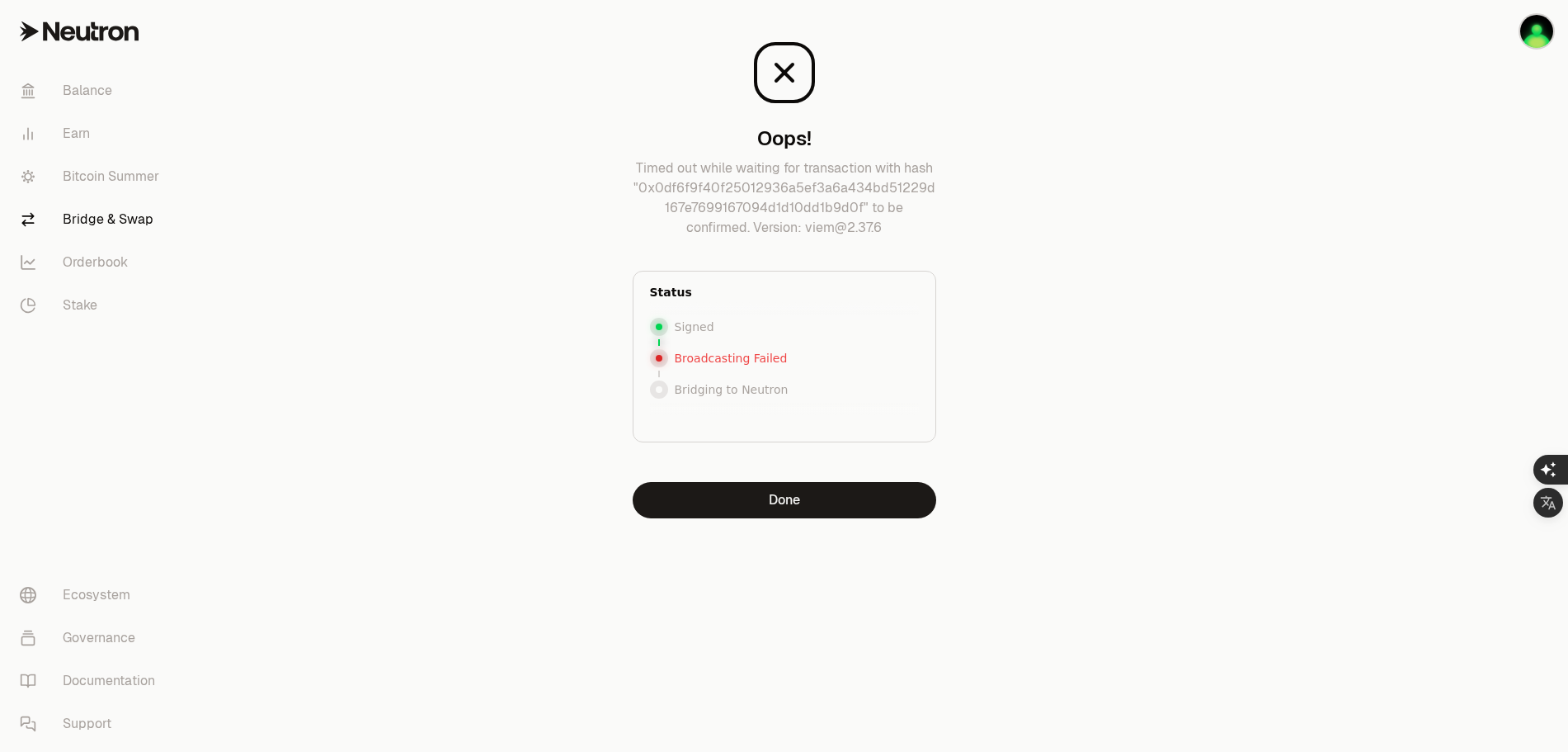
click at [1184, 108] on main "Oops! Timed out while waiting for transaction with hash "0x0df6f9f40f25012936a5…" at bounding box center [876, 292] width 1384 height 584
click at [780, 498] on button "Done" at bounding box center [785, 500] width 304 height 36
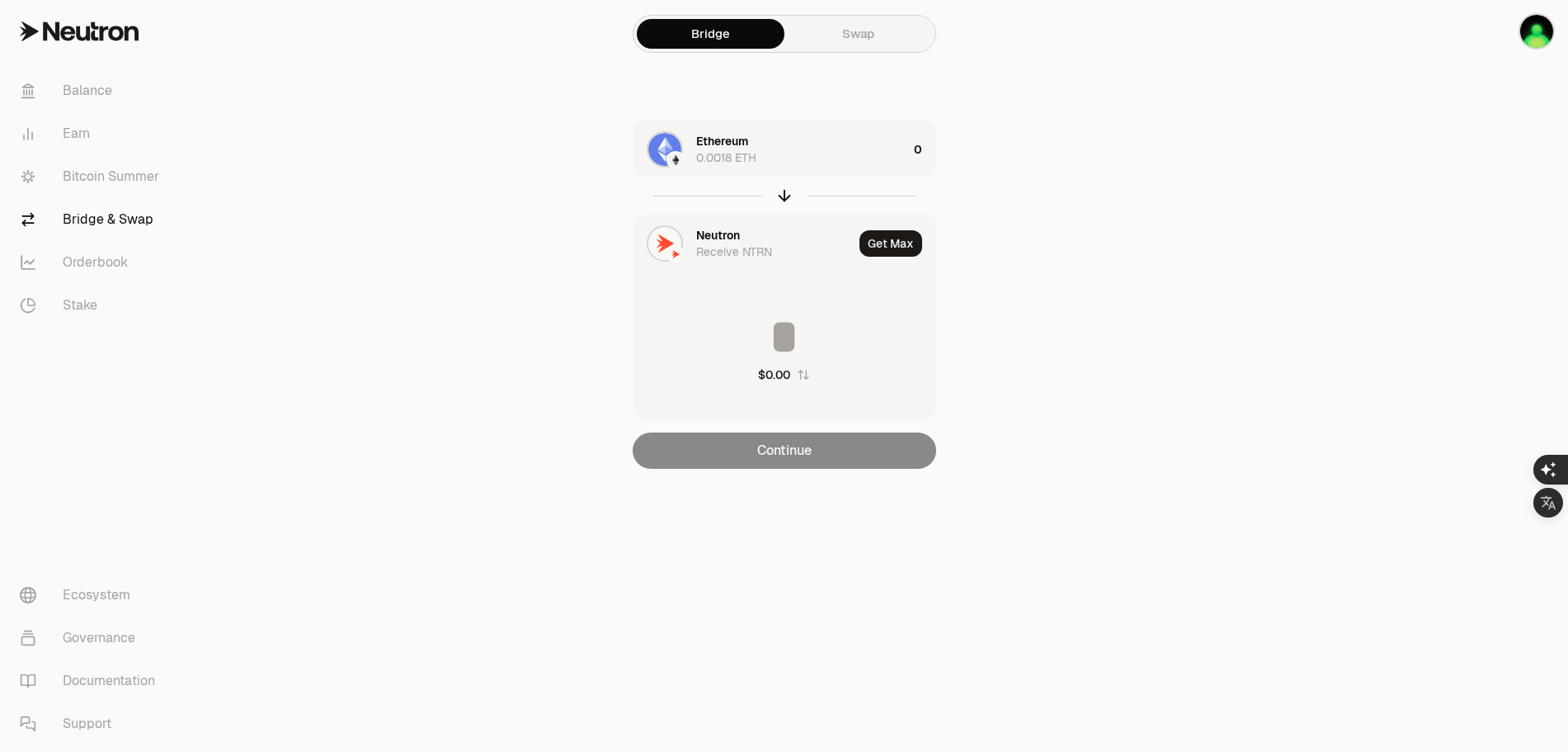
drag, startPoint x: 554, startPoint y: 236, endPoint x: 628, endPoint y: 187, distance: 88.8
click at [554, 236] on div "Ethereum 0.0018 ETH 0 Neutron Receive NTRN Get Max $0.00 Continue" at bounding box center [785, 295] width 554 height 349
click at [877, 34] on link "Swap" at bounding box center [858, 33] width 147 height 30
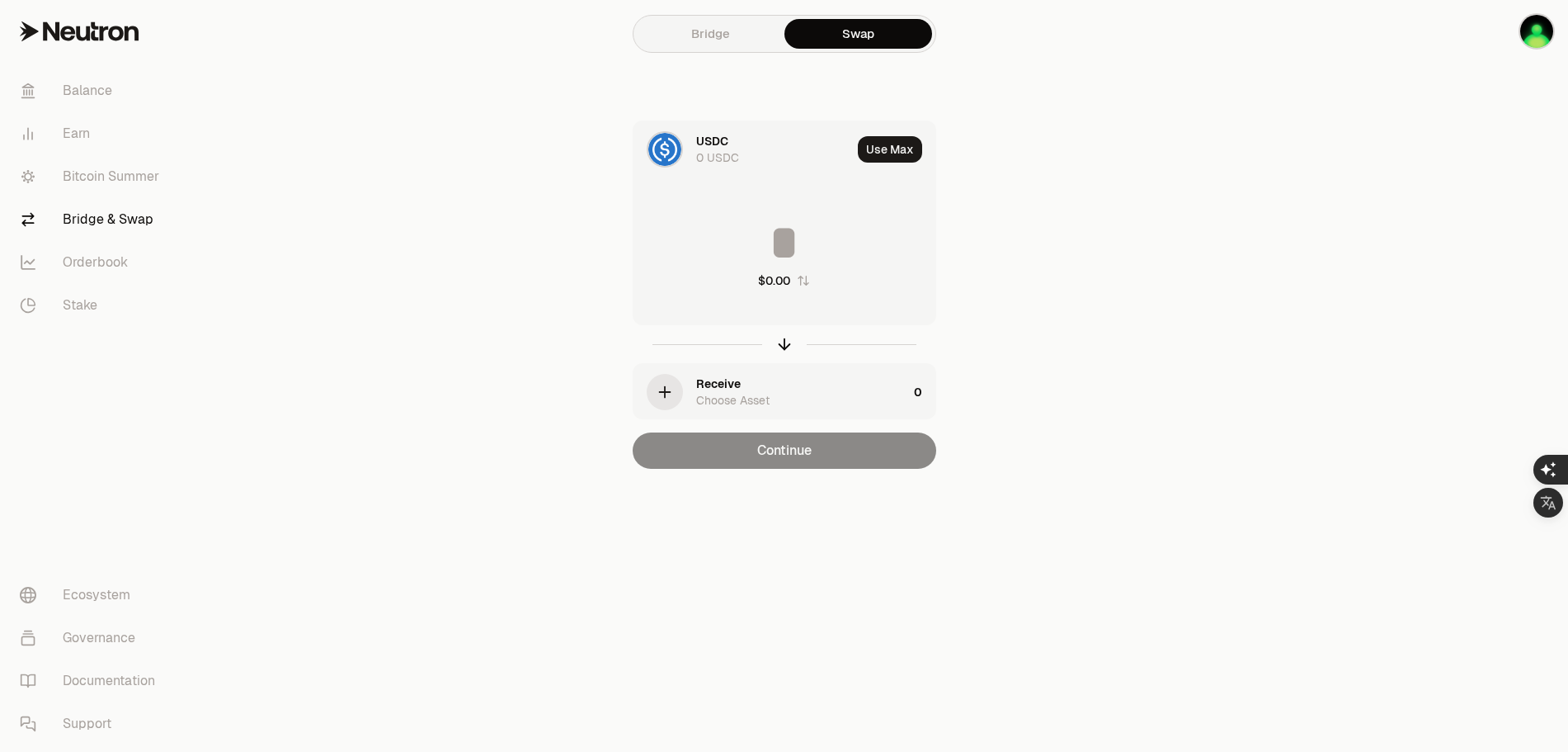
click at [692, 152] on div "USDC 0 USDC" at bounding box center [742, 149] width 218 height 57
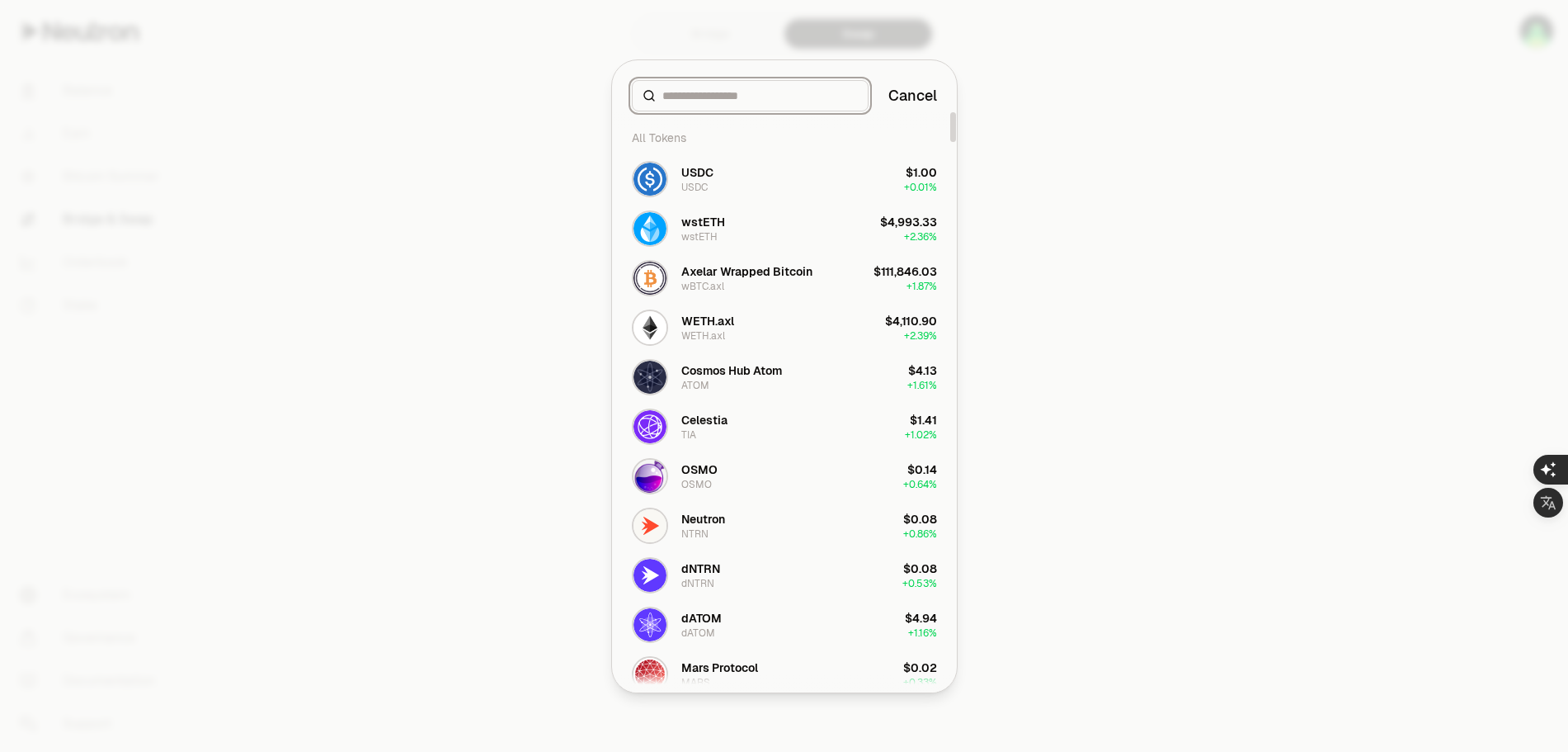
click at [738, 100] on input at bounding box center [760, 96] width 196 height 17
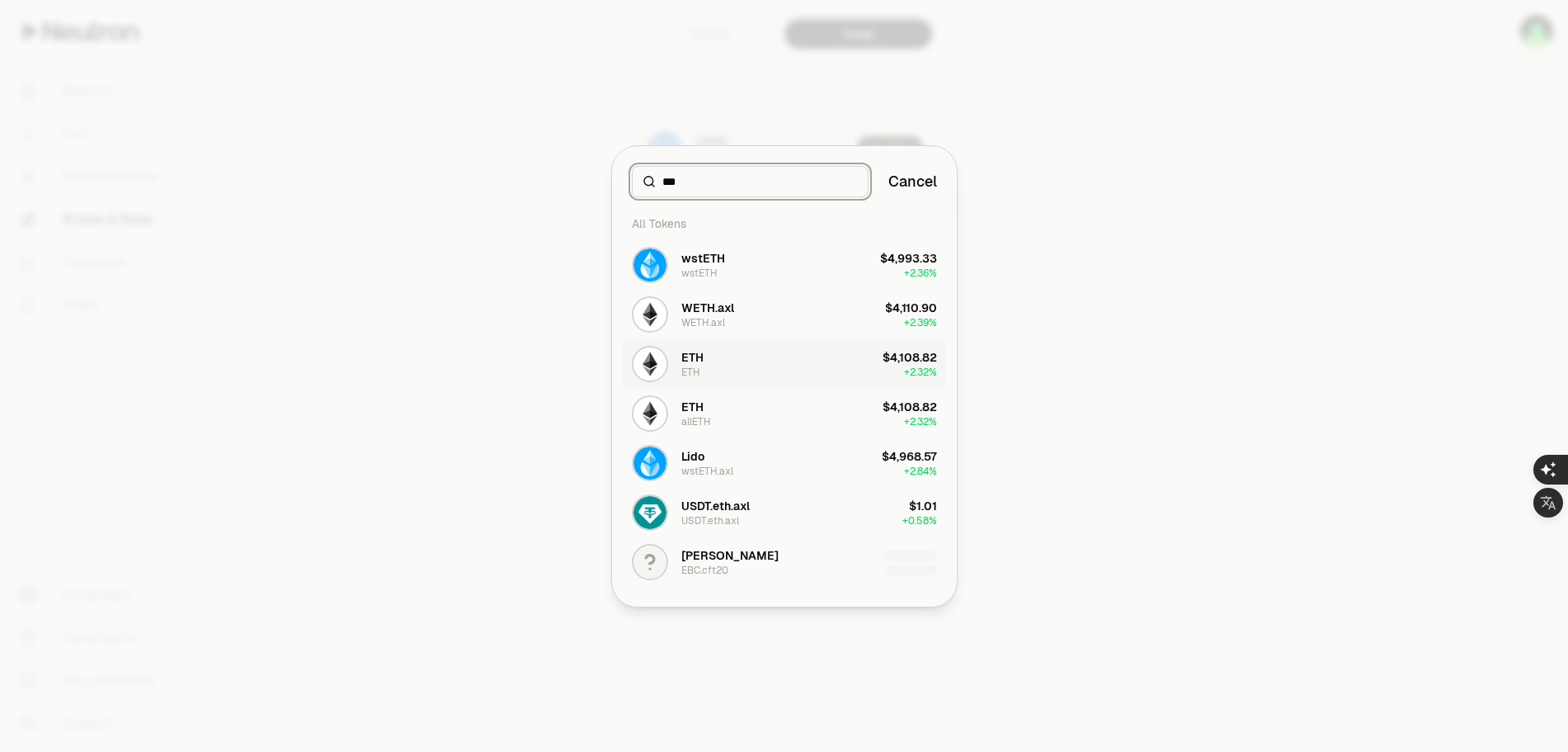
type input "***"
click at [700, 365] on div "ETH ETH" at bounding box center [692, 364] width 22 height 30
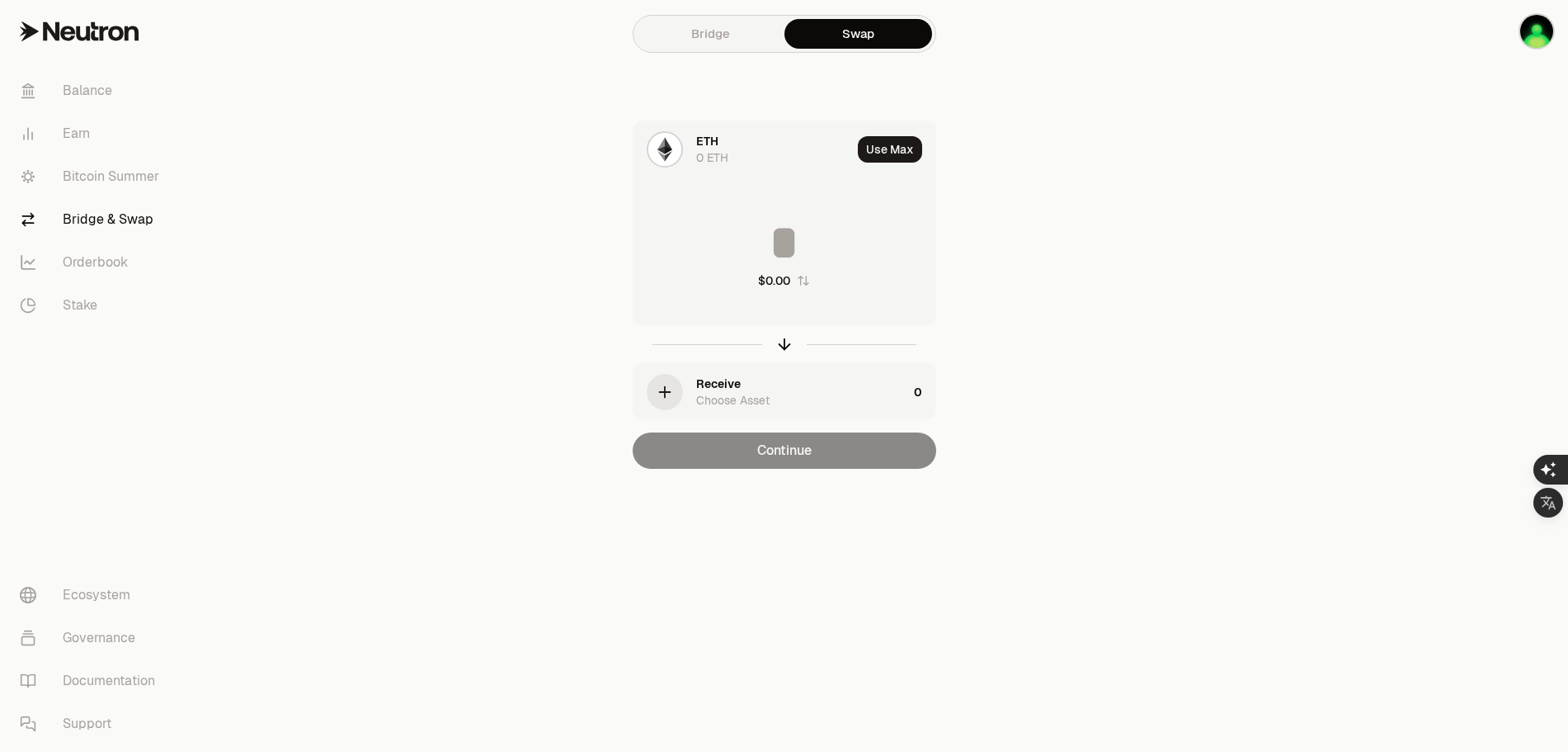
click at [681, 147] on img at bounding box center [665, 149] width 33 height 33
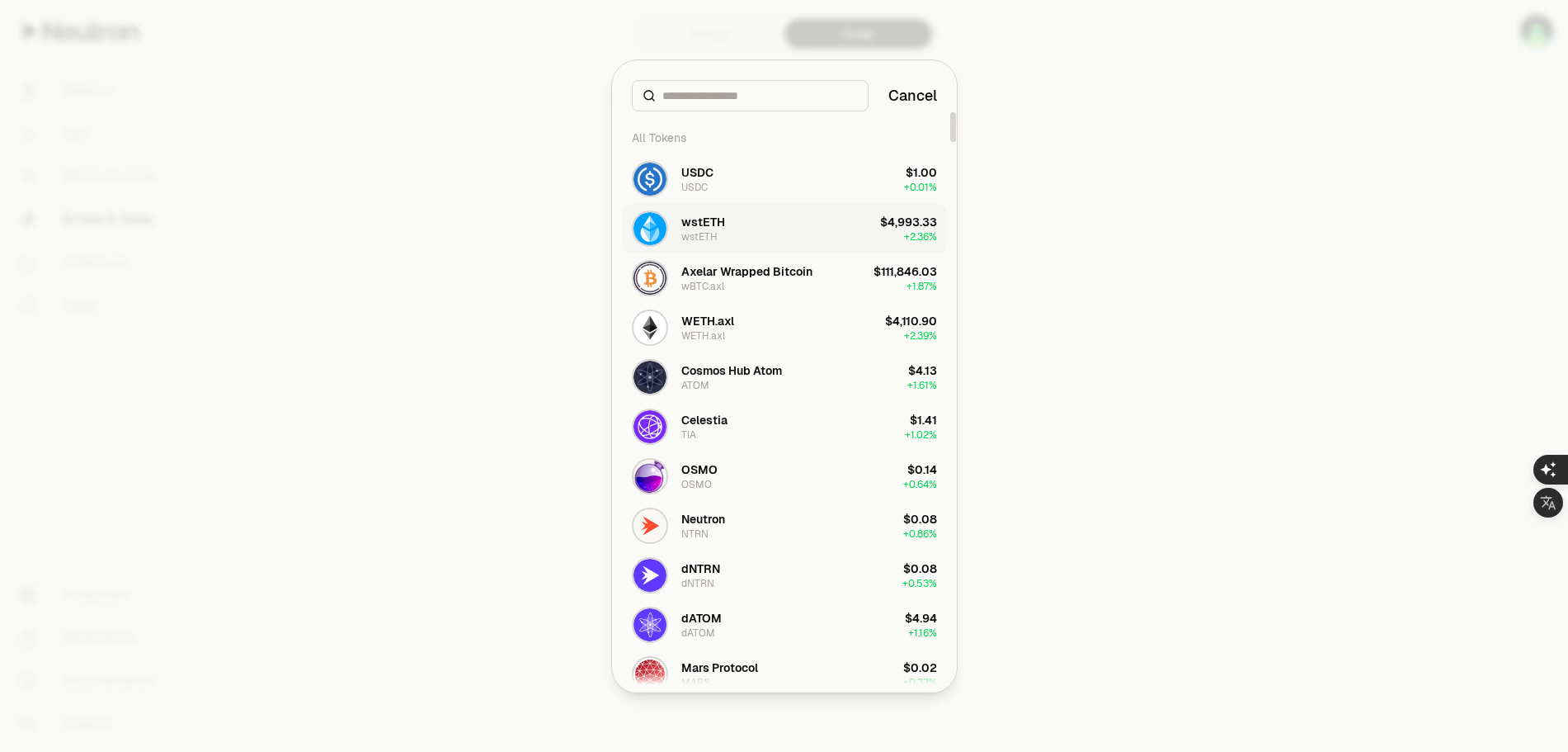
click at [724, 231] on button "wstETH wstETH $4,993.33 + 2.36%" at bounding box center [784, 228] width 325 height 49
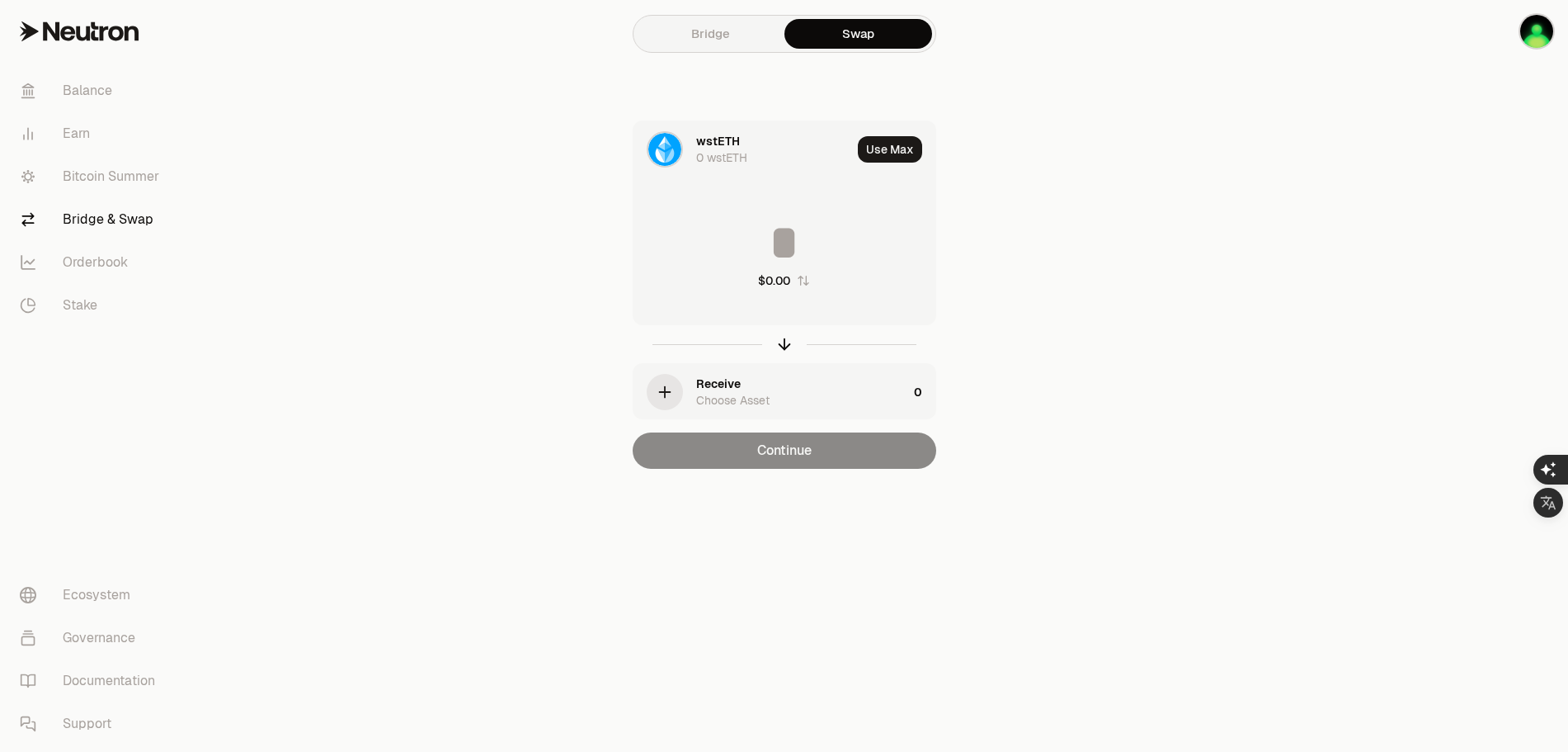
click at [723, 151] on div "0 wstETH" at bounding box center [721, 158] width 51 height 17
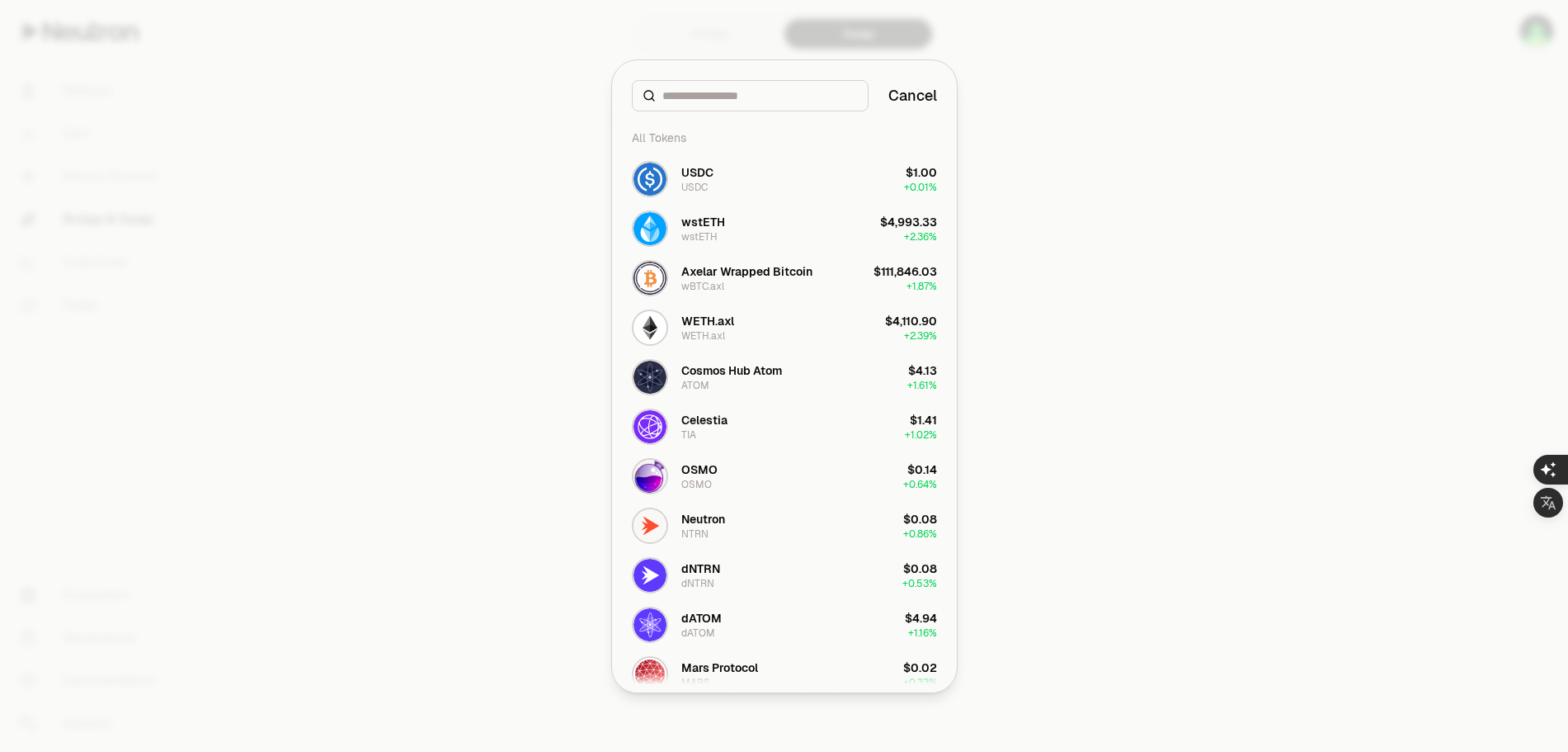
click at [743, 98] on input at bounding box center [760, 96] width 196 height 17
click at [708, 523] on div "Neutron" at bounding box center [702, 519] width 44 height 17
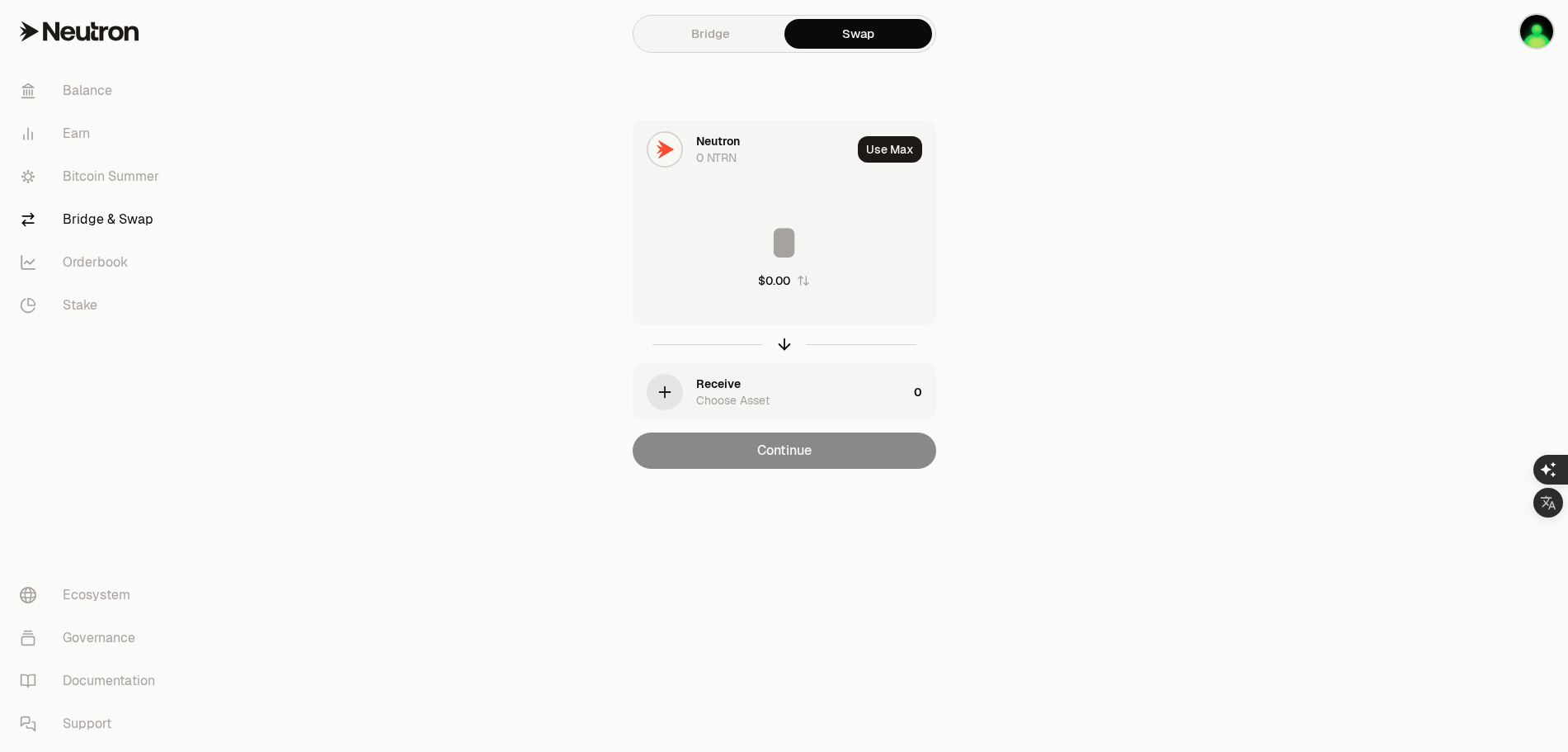
click at [674, 393] on div "button" at bounding box center [664, 391] width 36 height 36
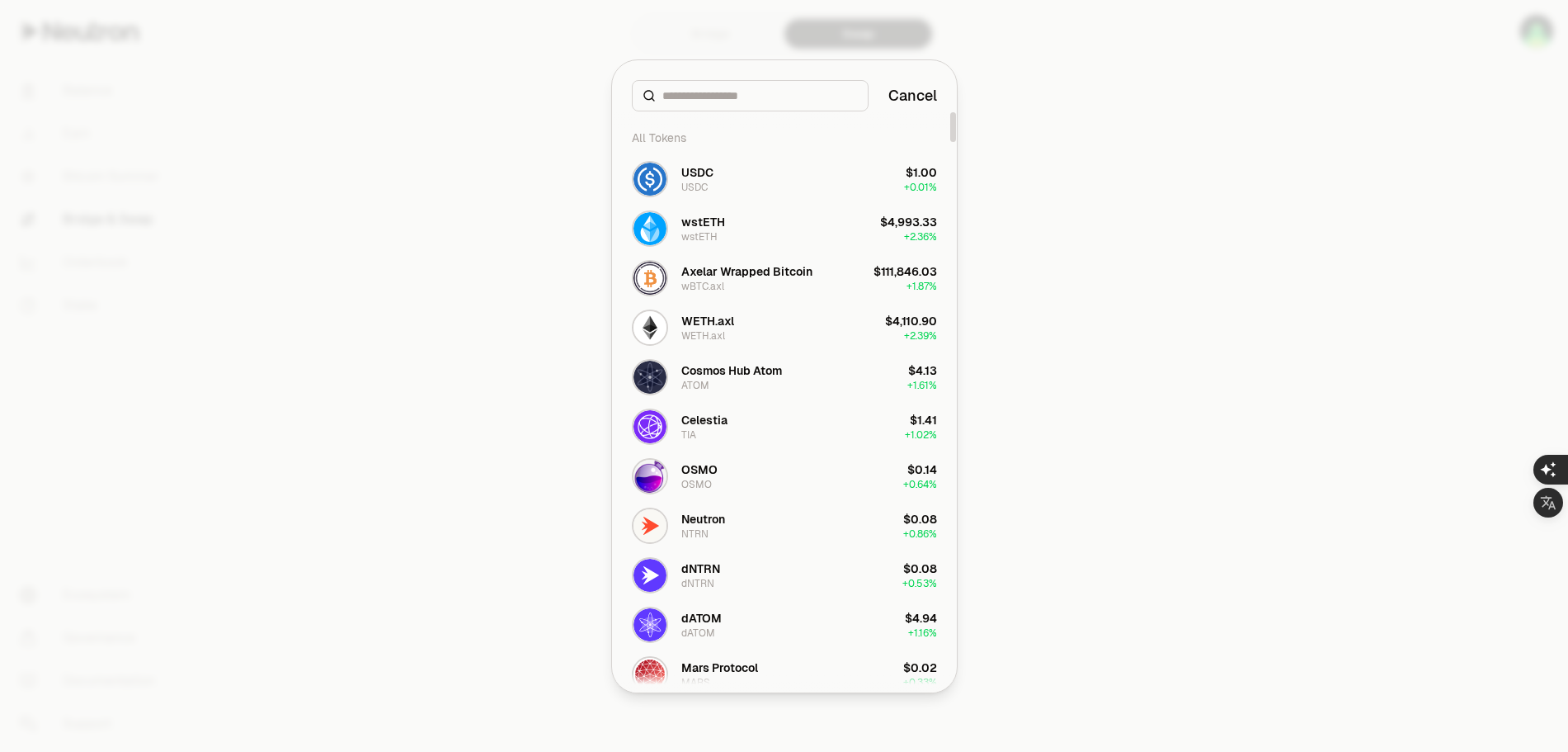
click at [737, 96] on input at bounding box center [760, 96] width 196 height 17
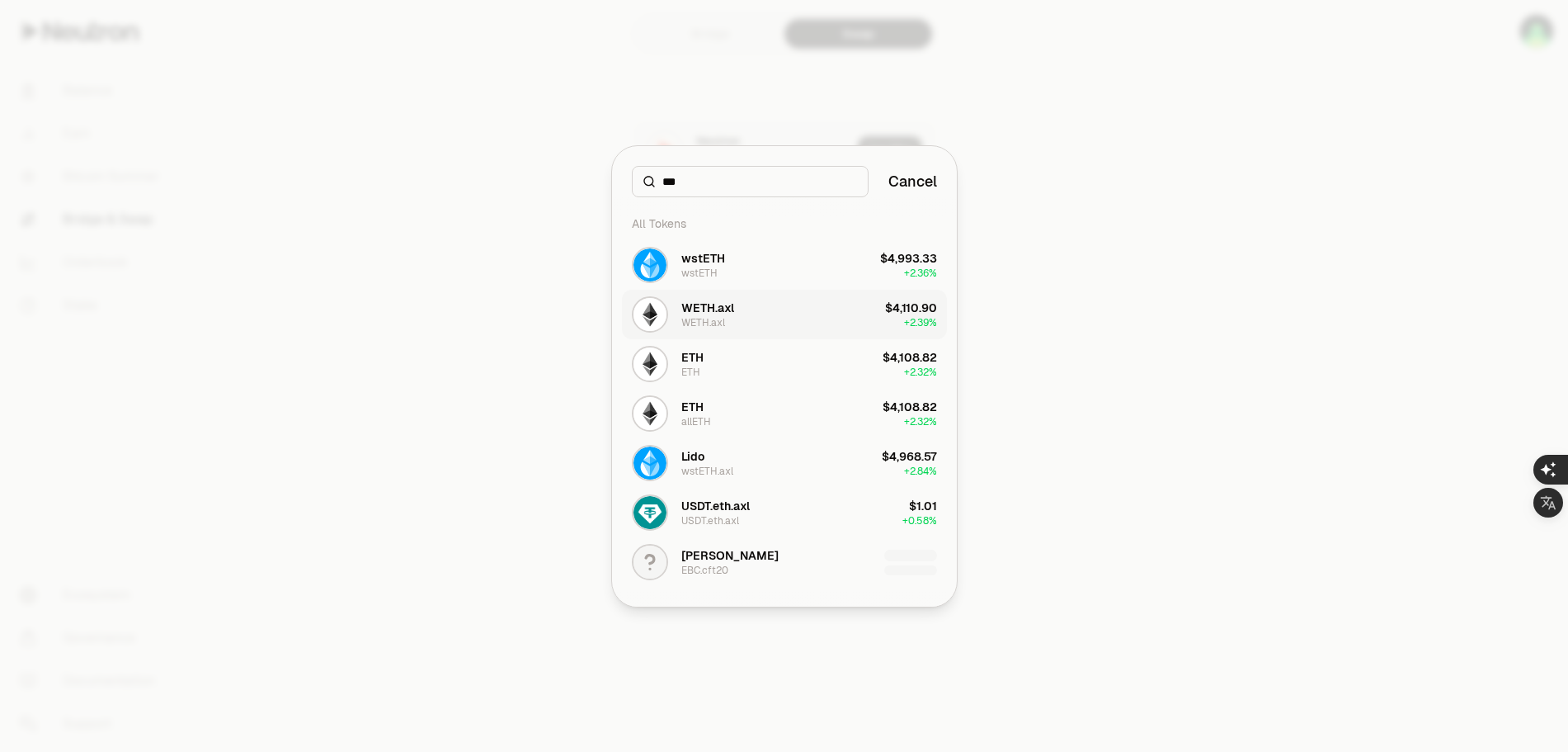
type input "***"
click at [750, 315] on button "WETH.axl WETH.axl $4,110.90 + 2.39%" at bounding box center [784, 313] width 325 height 49
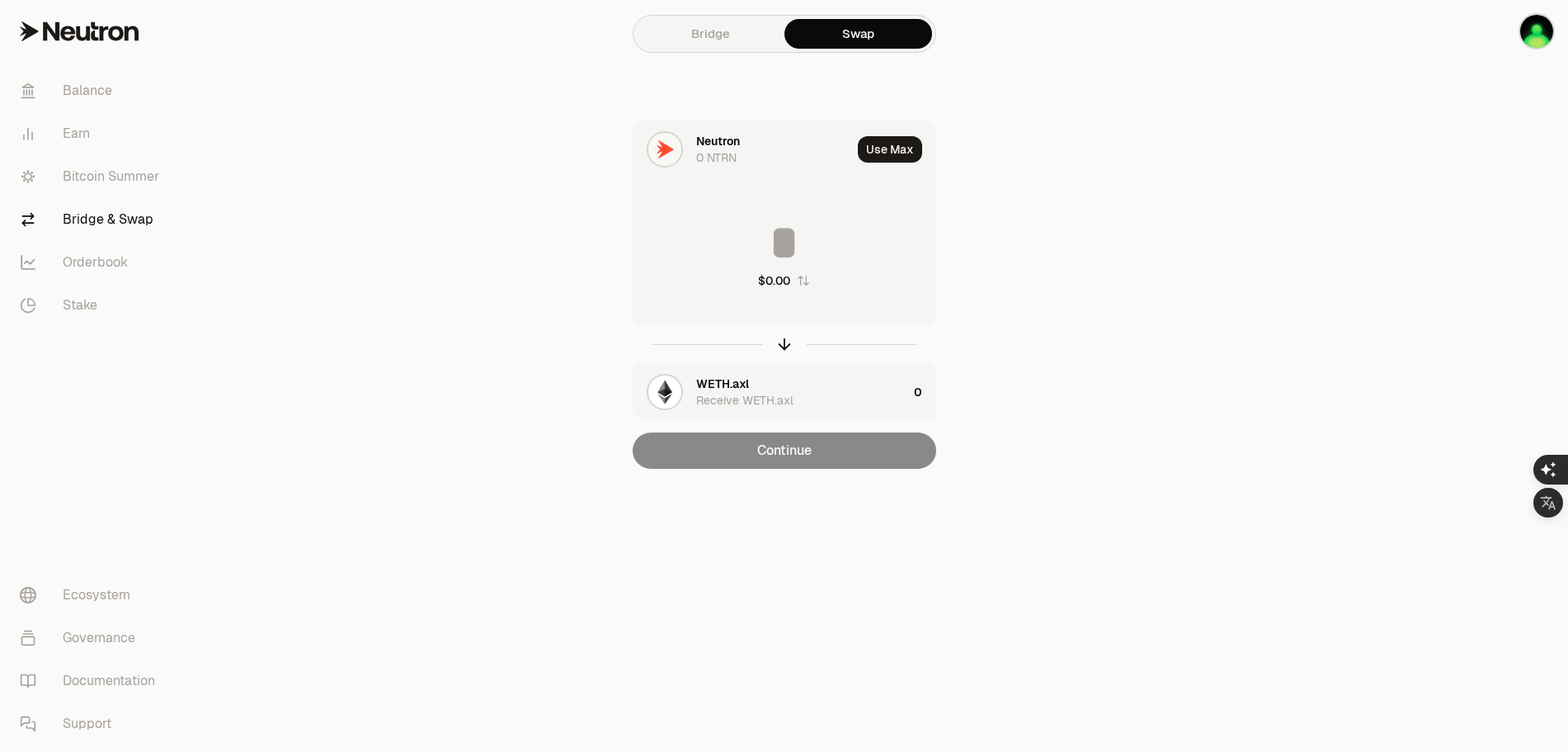
click at [802, 277] on icon "button" at bounding box center [803, 280] width 11 height 10
click at [788, 345] on icon "button" at bounding box center [785, 344] width 19 height 19
click at [713, 26] on link "Bridge" at bounding box center [710, 33] width 147 height 30
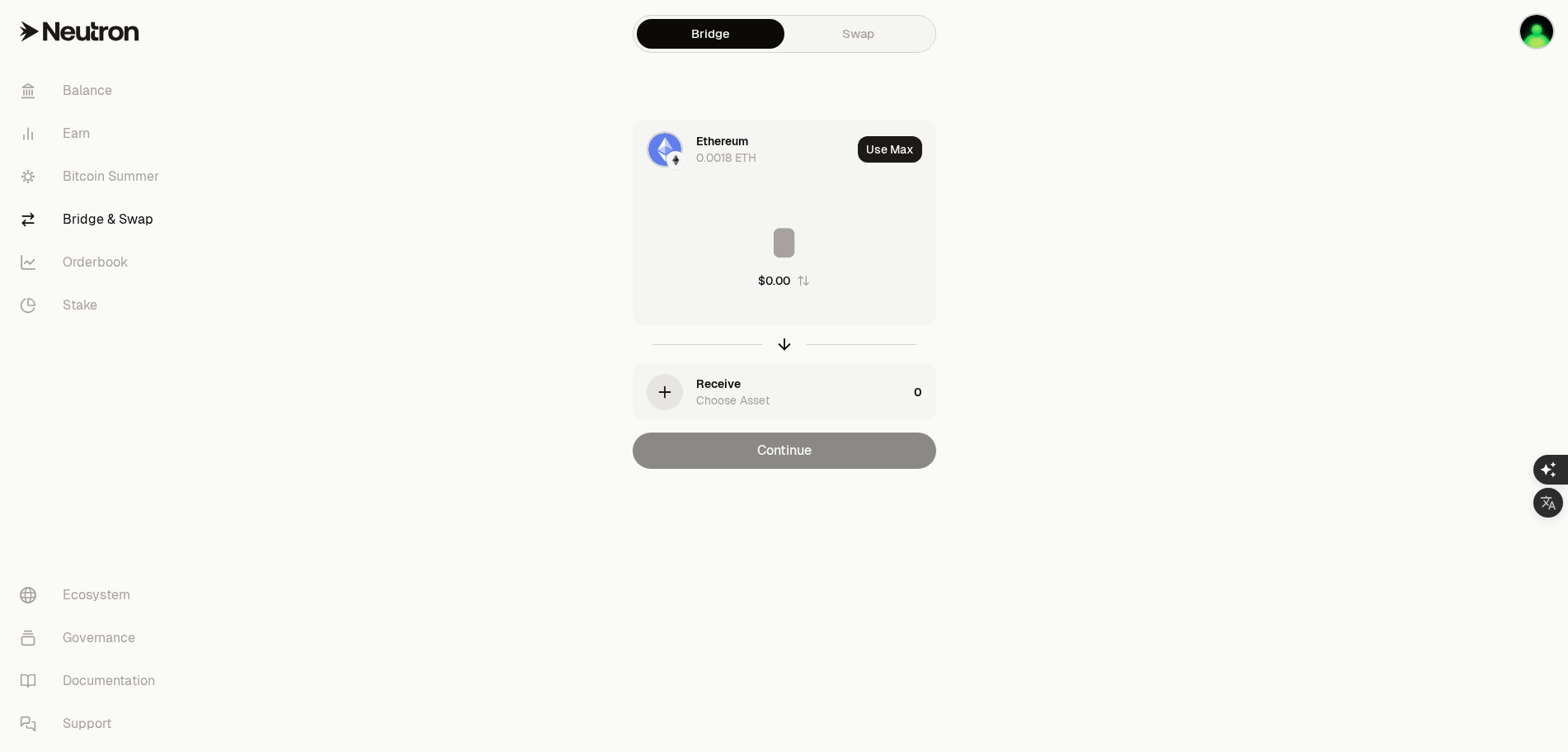
click at [879, 34] on link "Swap" at bounding box center [858, 33] width 147 height 30
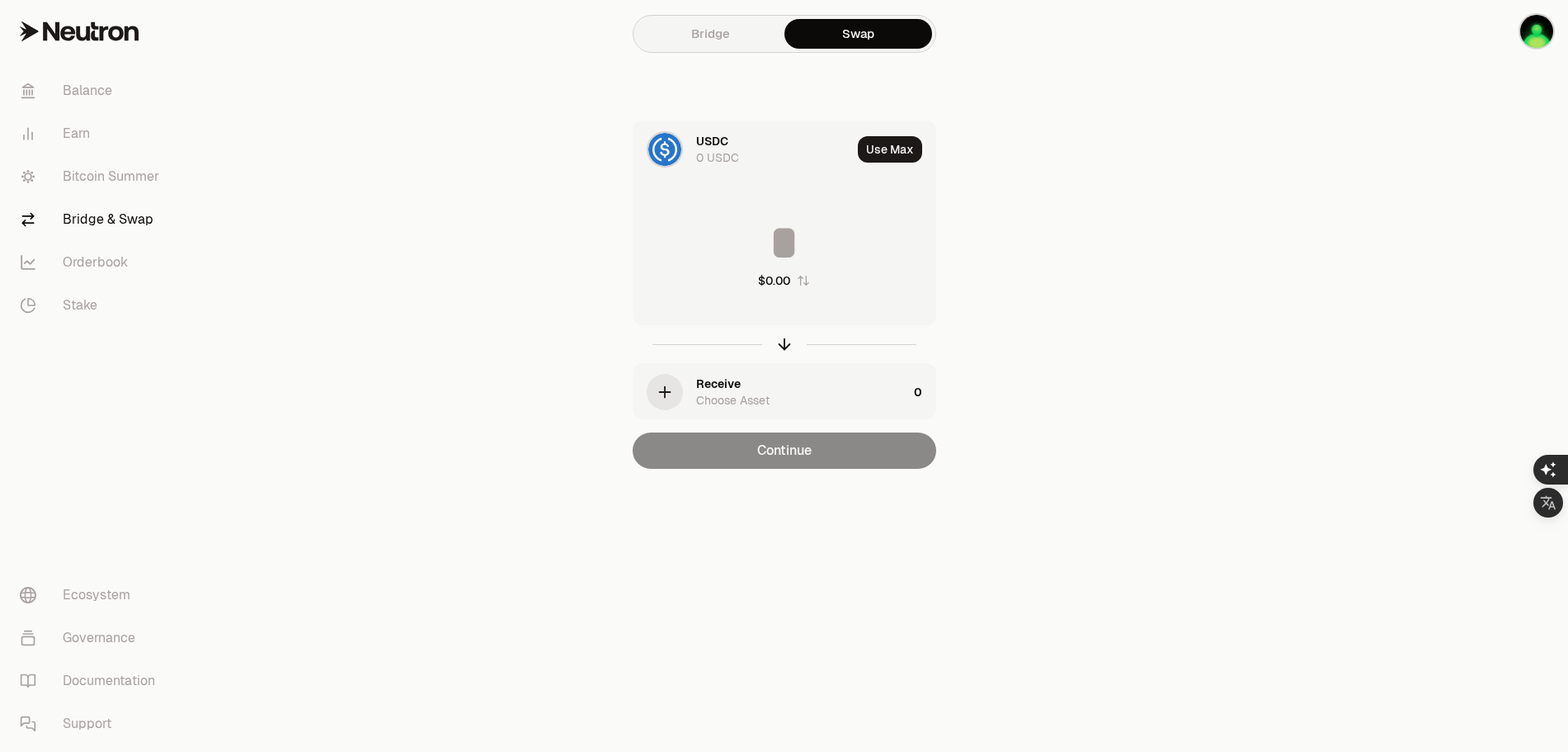
click at [733, 147] on div "USDC 0 USDC" at bounding box center [773, 149] width 155 height 33
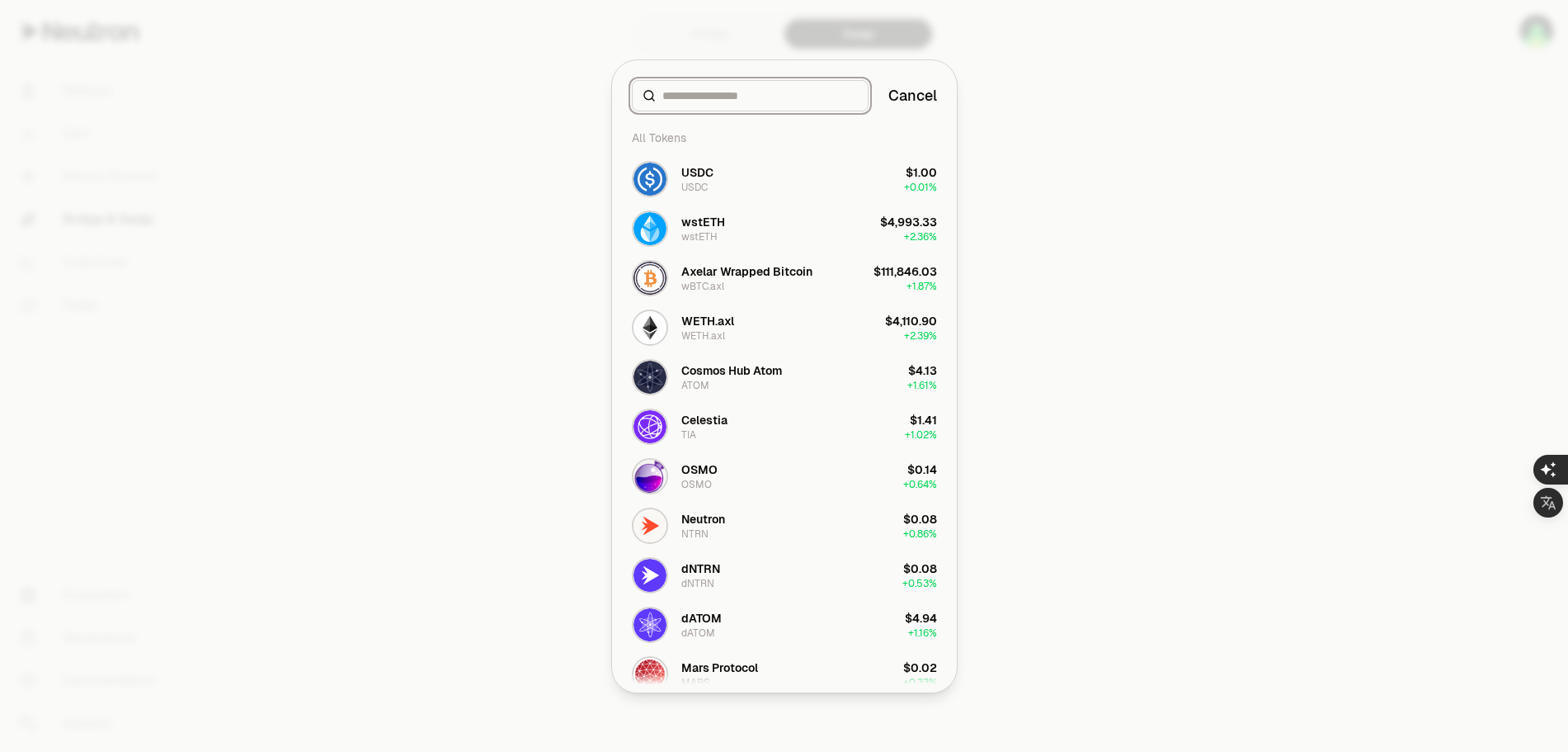
click at [733, 95] on input at bounding box center [760, 96] width 196 height 17
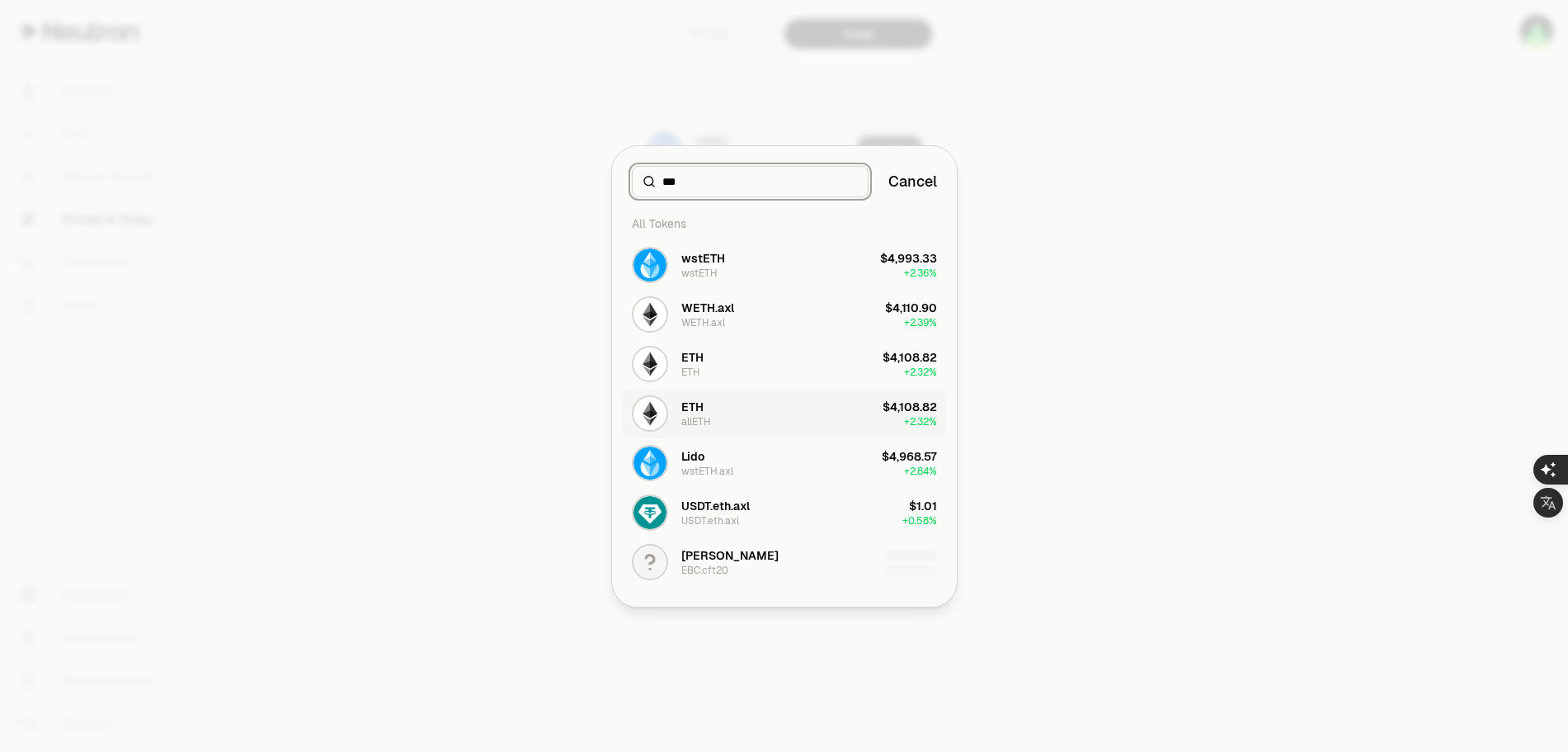
type input "***"
click at [703, 412] on div "ETH" at bounding box center [692, 407] width 22 height 17
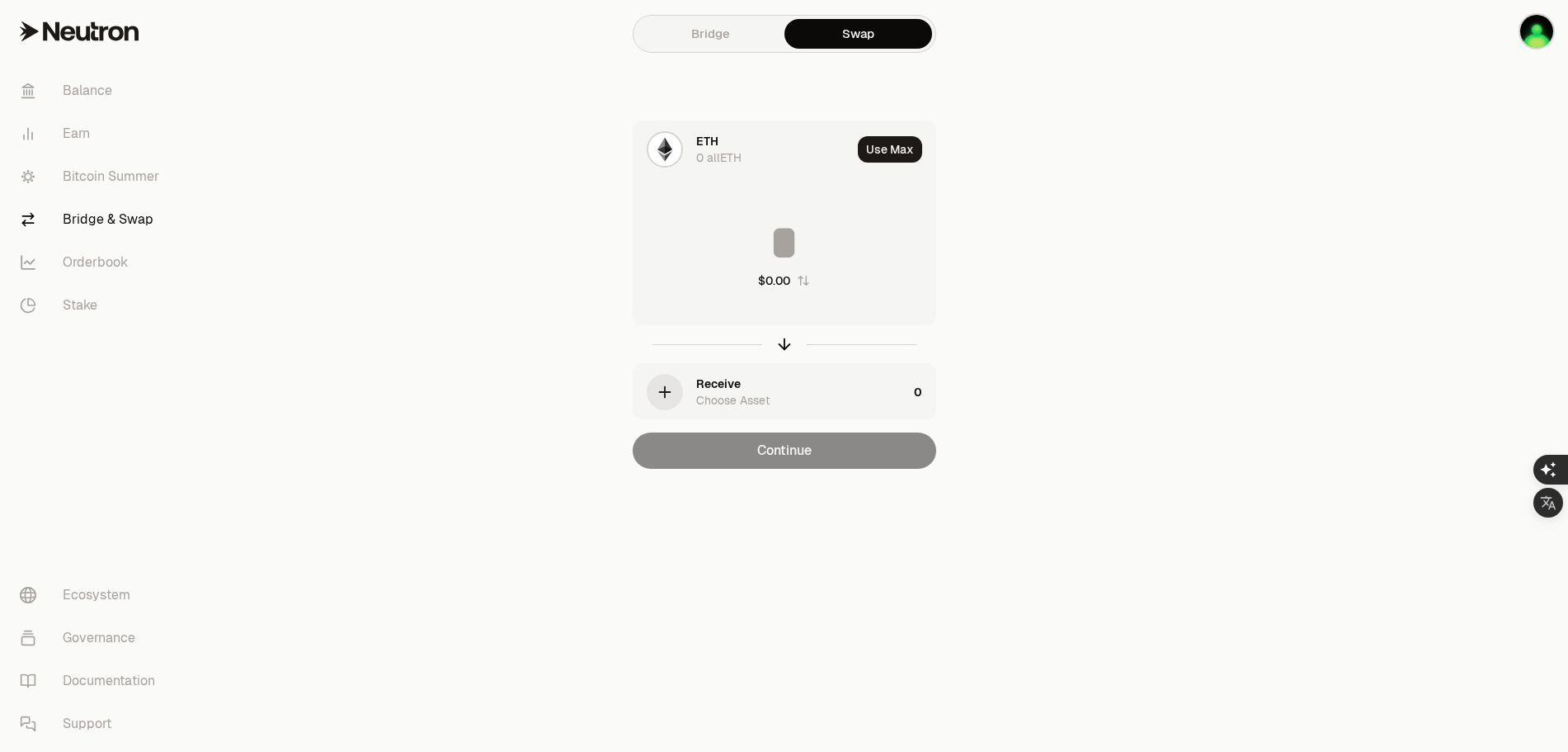
click at [716, 32] on link "Bridge" at bounding box center [710, 33] width 147 height 30
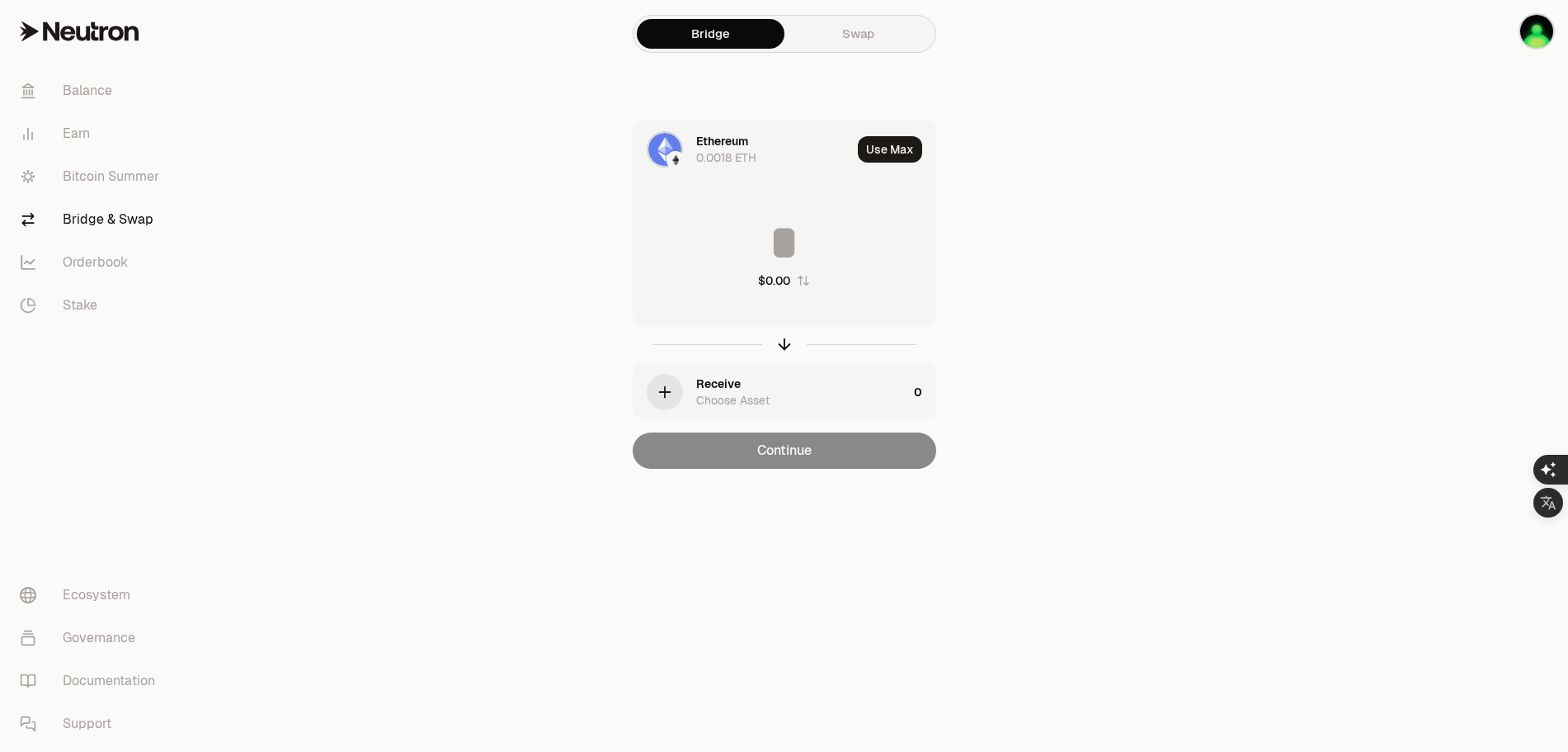
click at [867, 33] on link "Swap" at bounding box center [858, 33] width 147 height 30
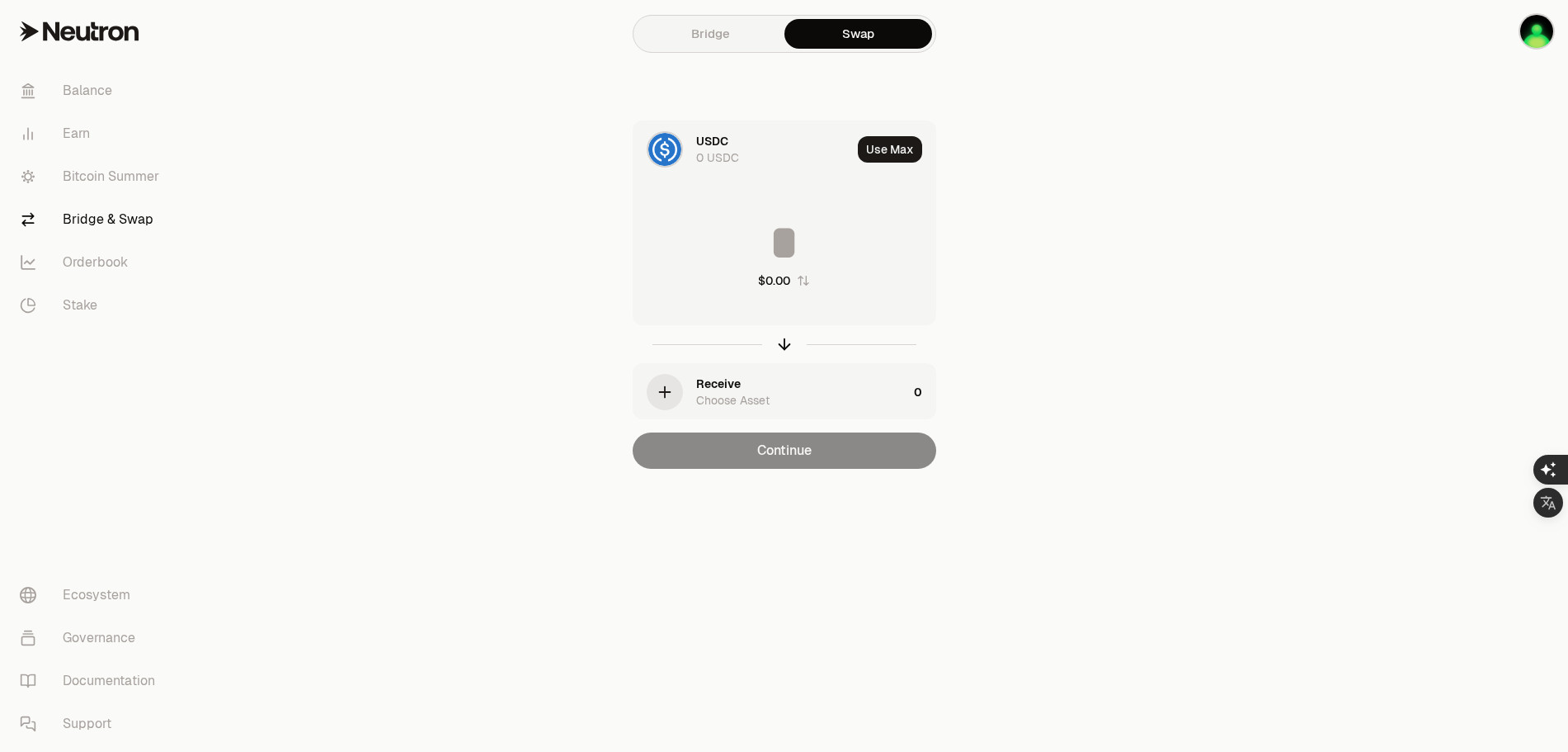
click at [664, 147] on img at bounding box center [665, 149] width 33 height 33
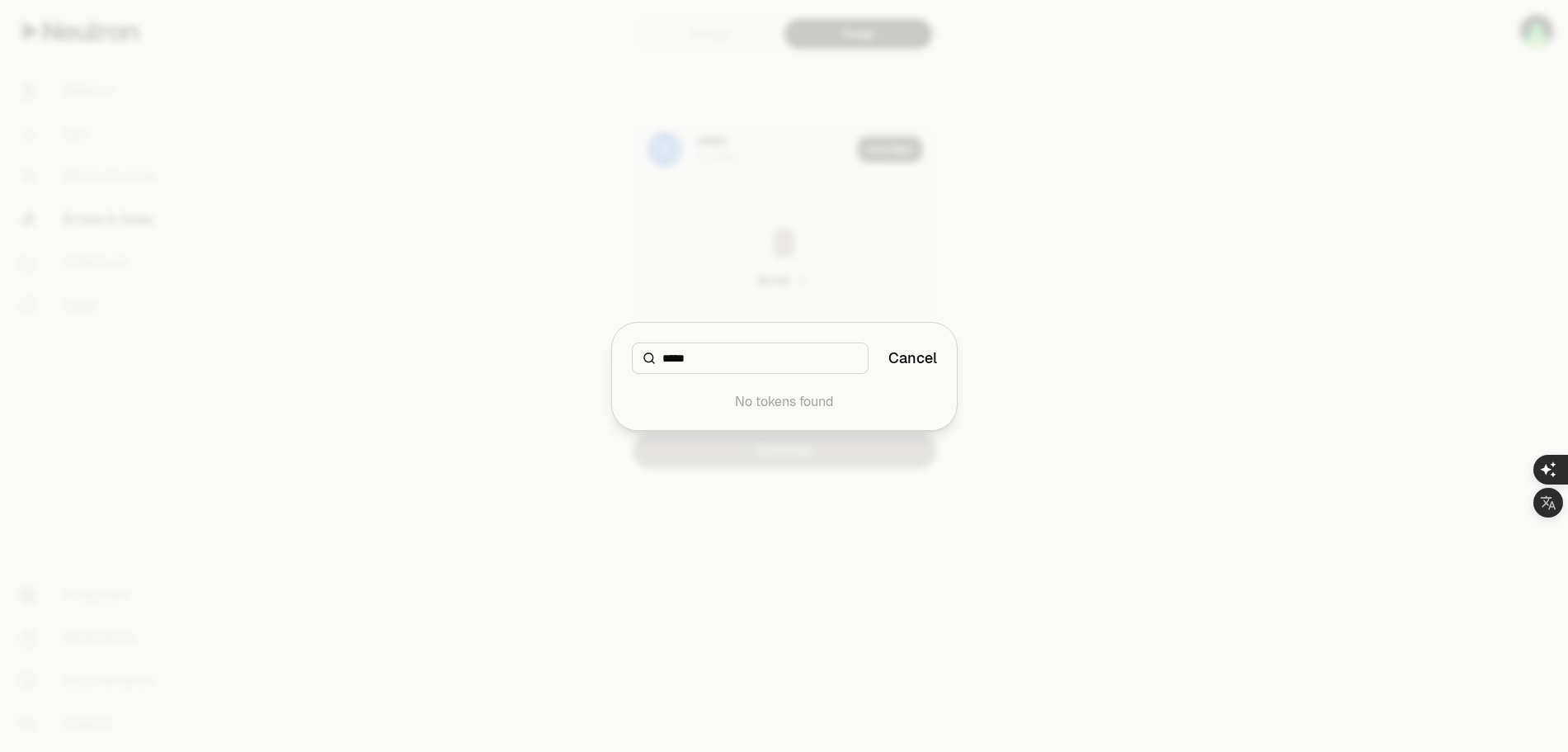
type input "*****"
click at [927, 363] on button "Cancel" at bounding box center [913, 358] width 49 height 23
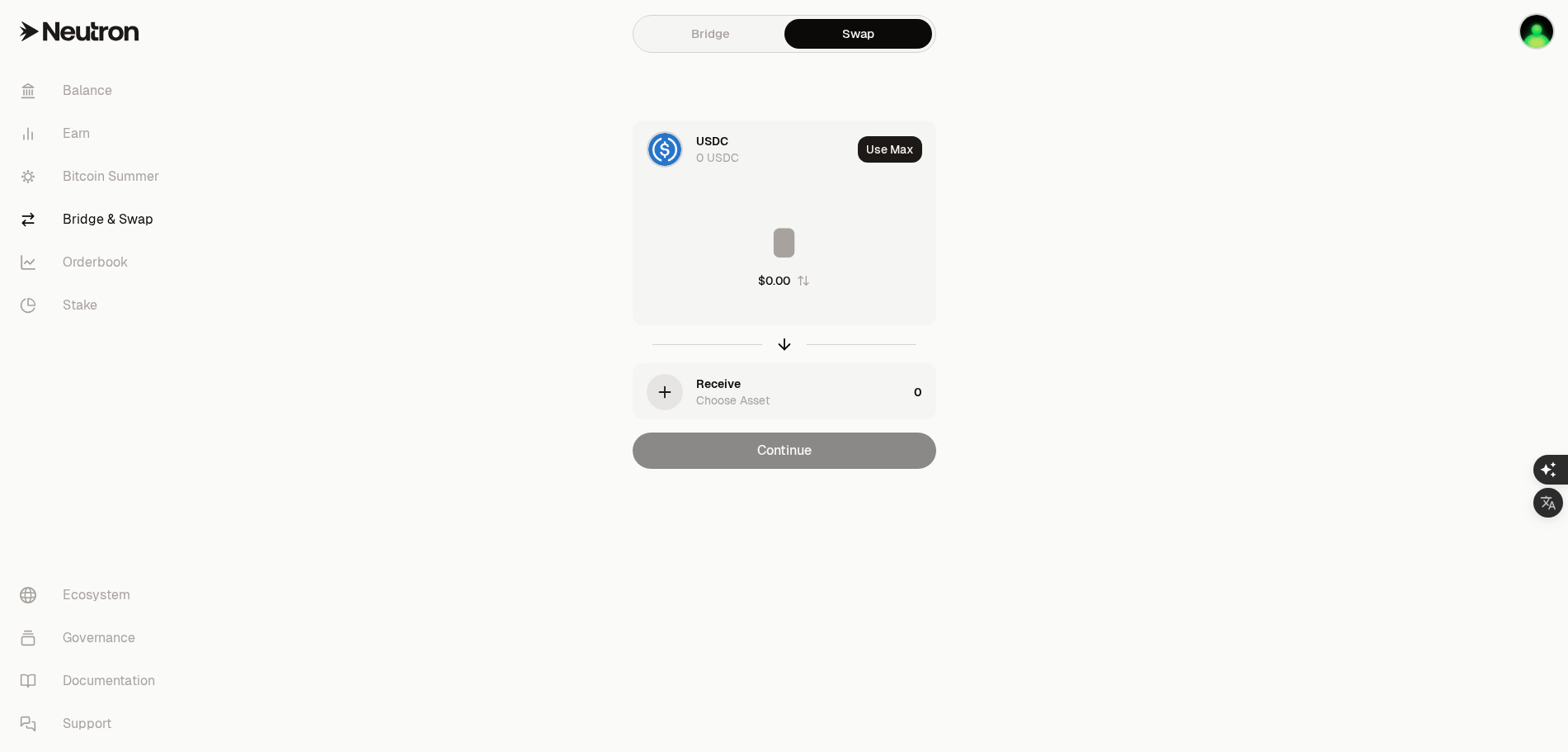
click at [676, 389] on div "button" at bounding box center [664, 391] width 36 height 36
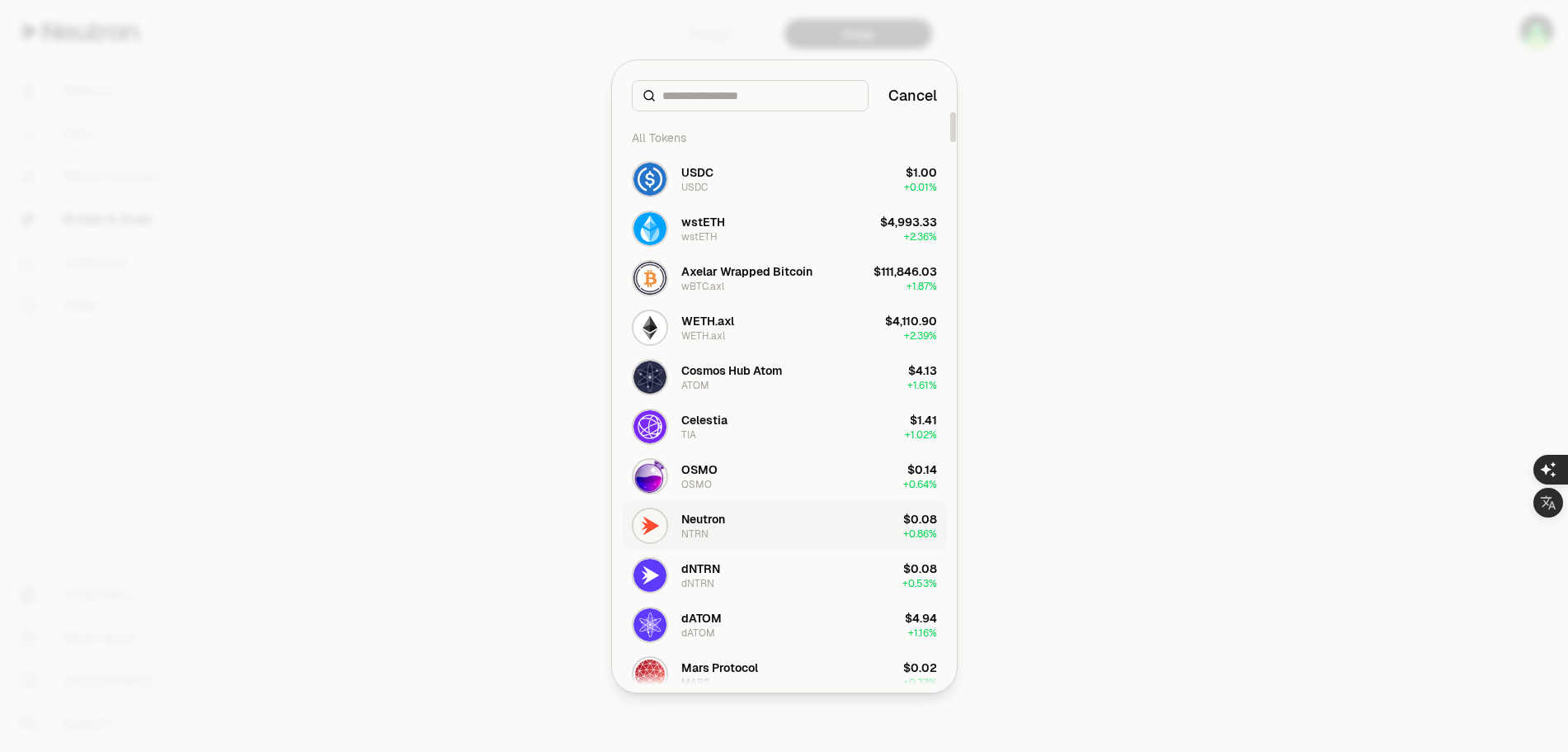
click at [713, 526] on div "Neutron" at bounding box center [702, 519] width 44 height 17
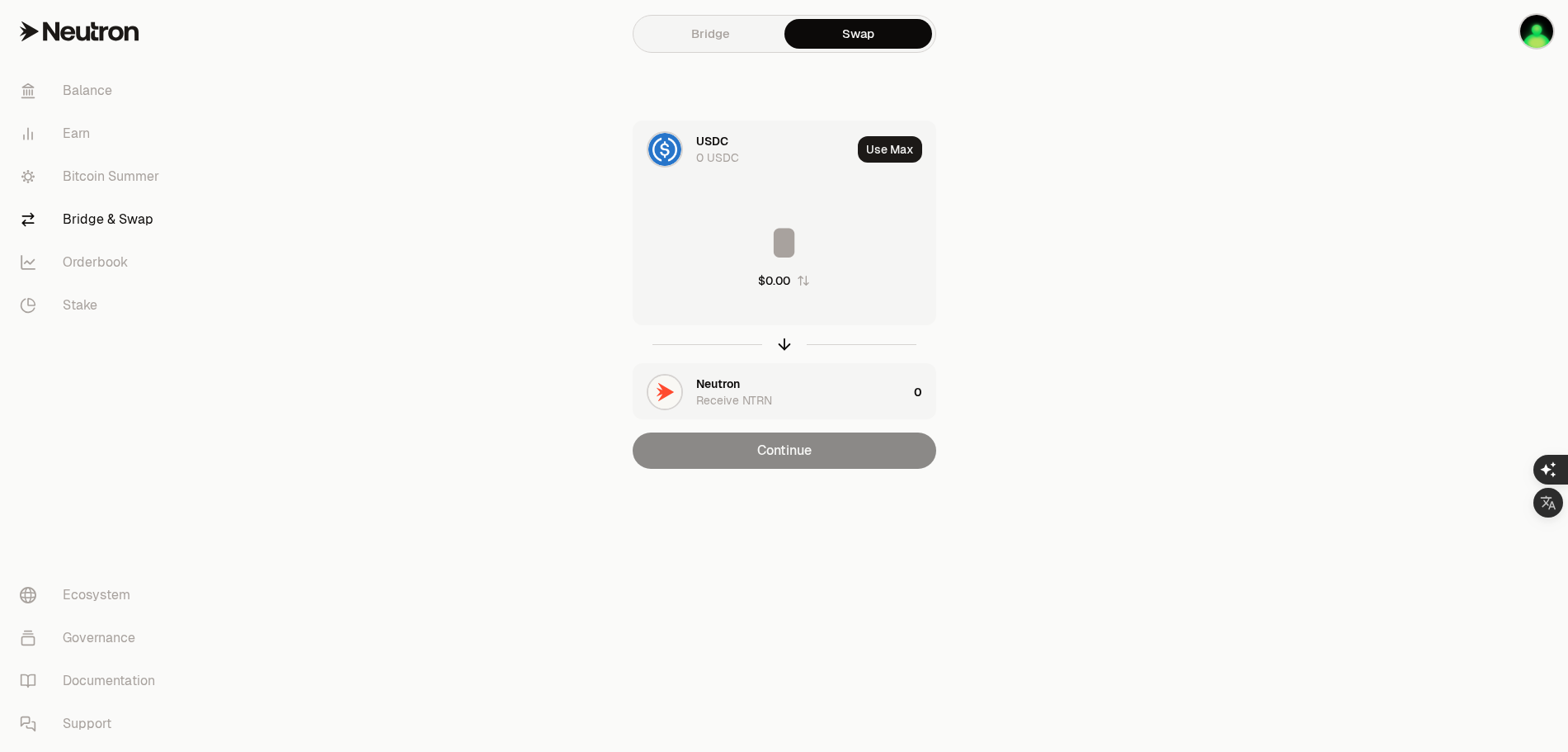
click at [680, 147] on img at bounding box center [665, 149] width 33 height 33
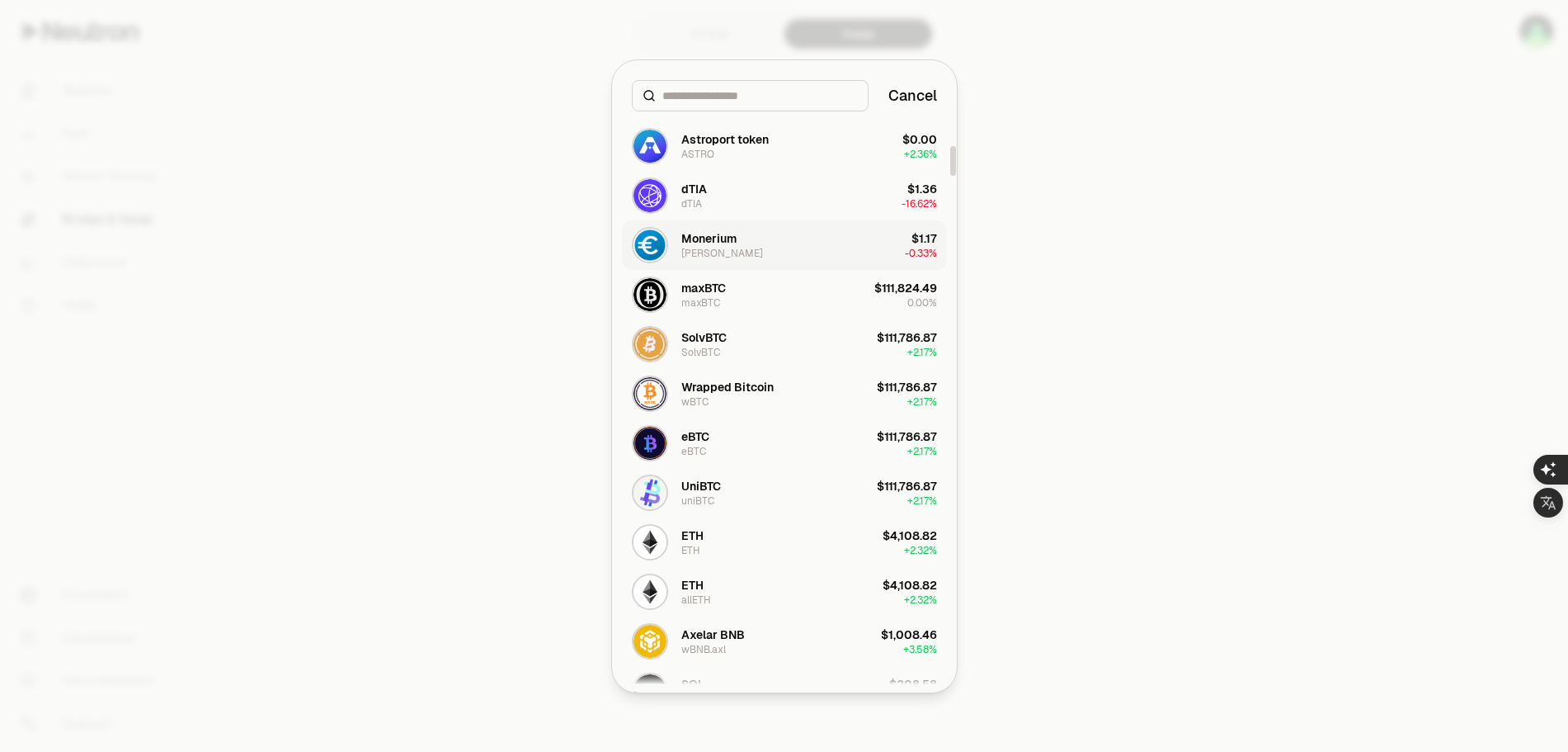
scroll to position [660, 0]
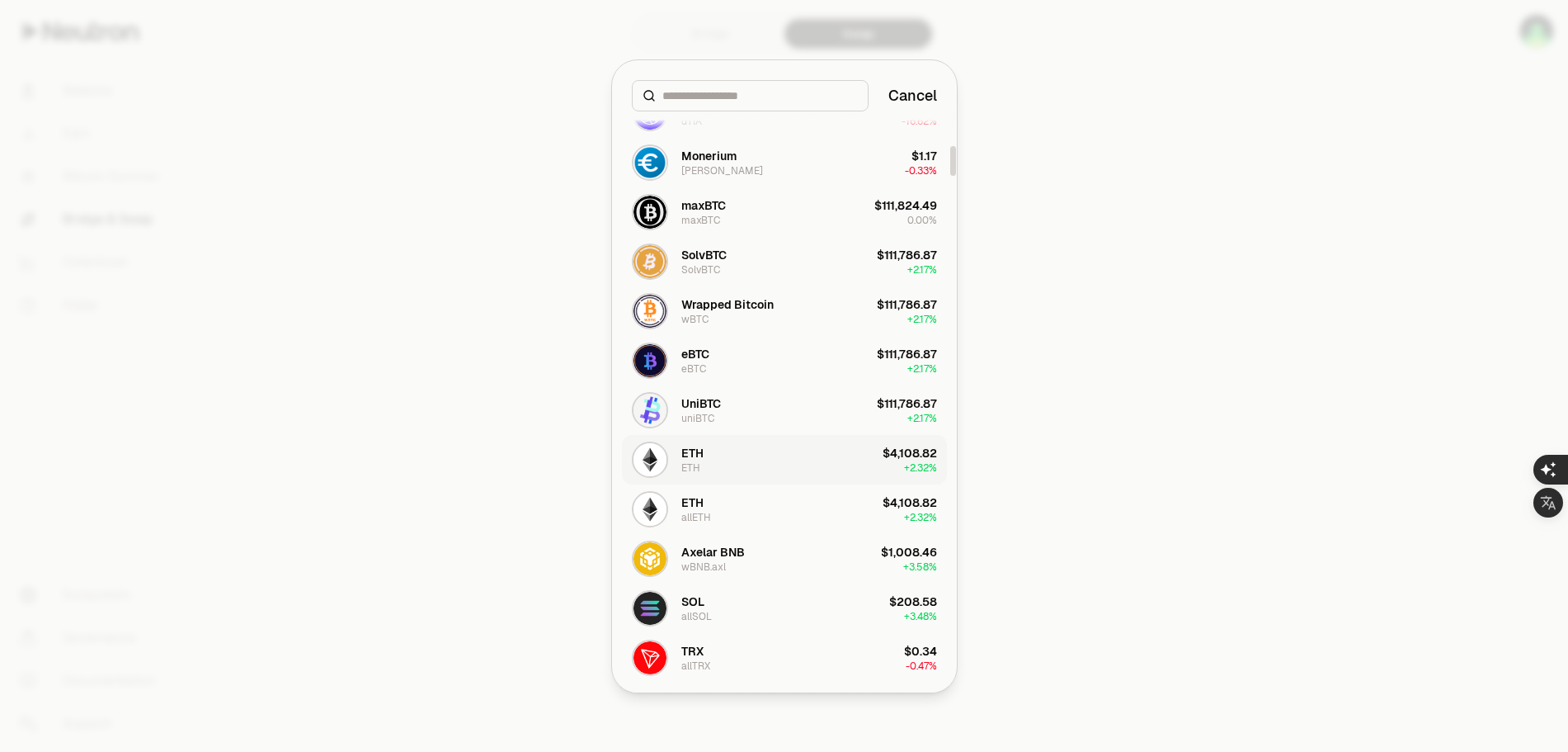
click at [695, 455] on div "ETH" at bounding box center [692, 453] width 22 height 17
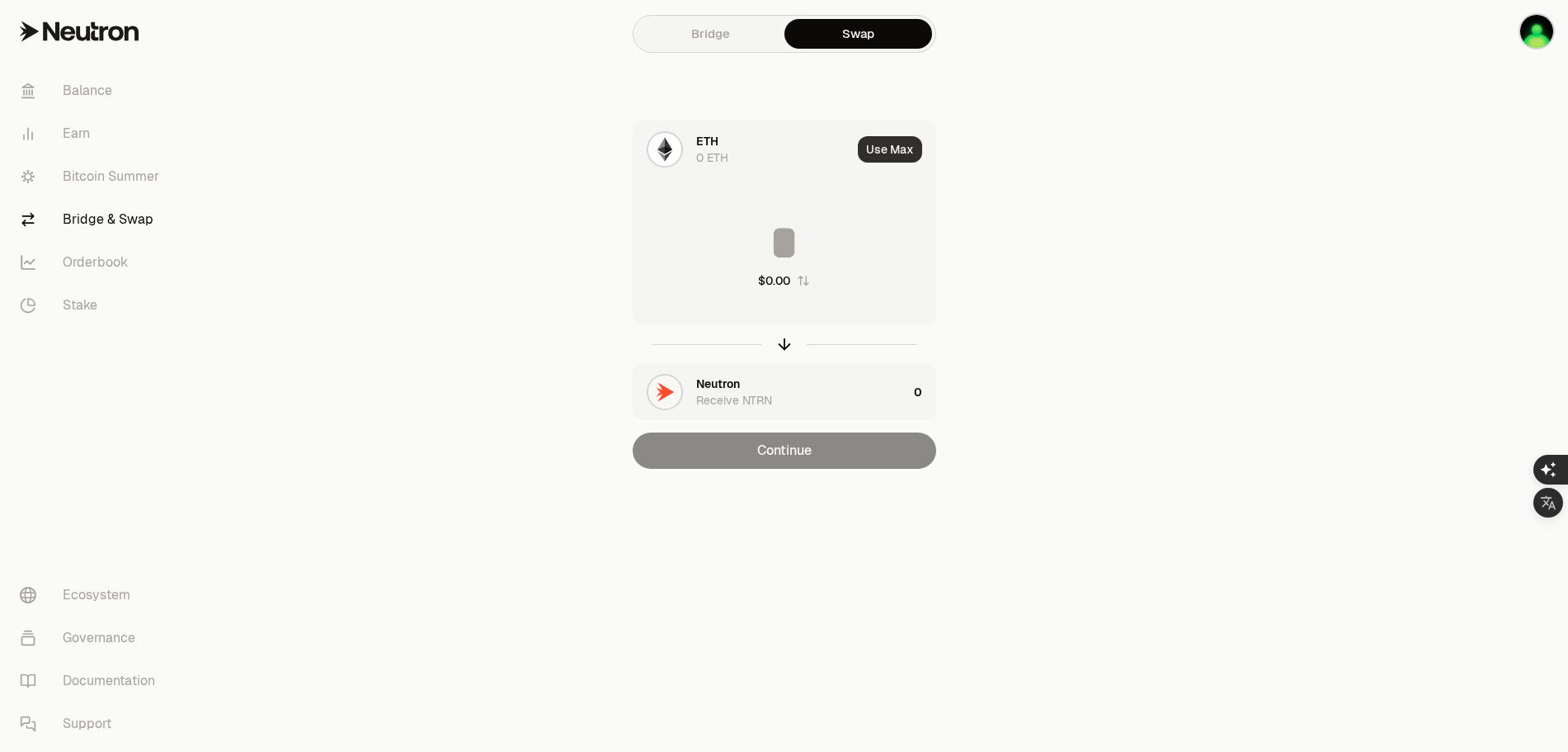
click at [890, 154] on button "Use Max" at bounding box center [890, 149] width 64 height 26
type input "*"
click at [663, 150] on img at bounding box center [665, 149] width 33 height 33
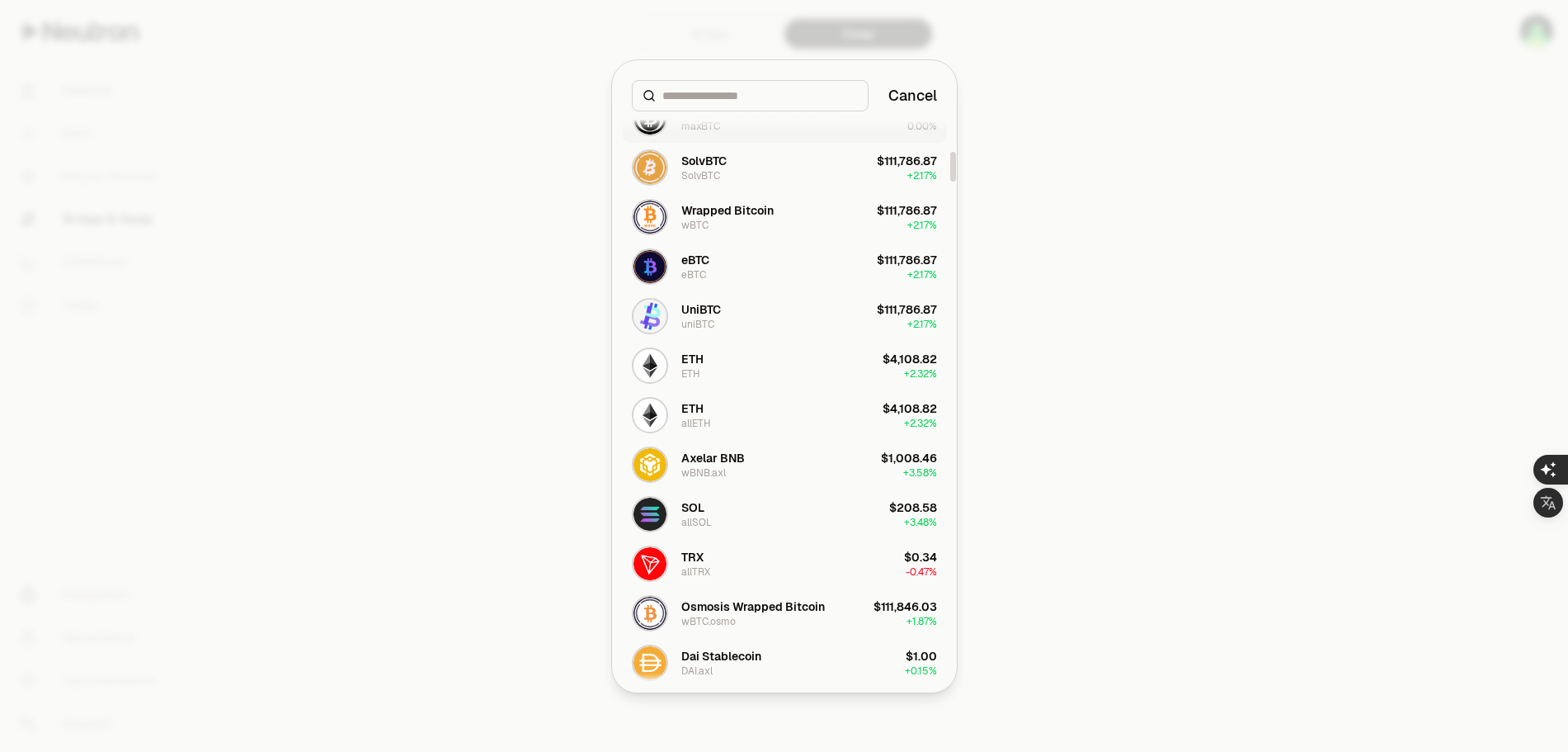
scroll to position [743, 0]
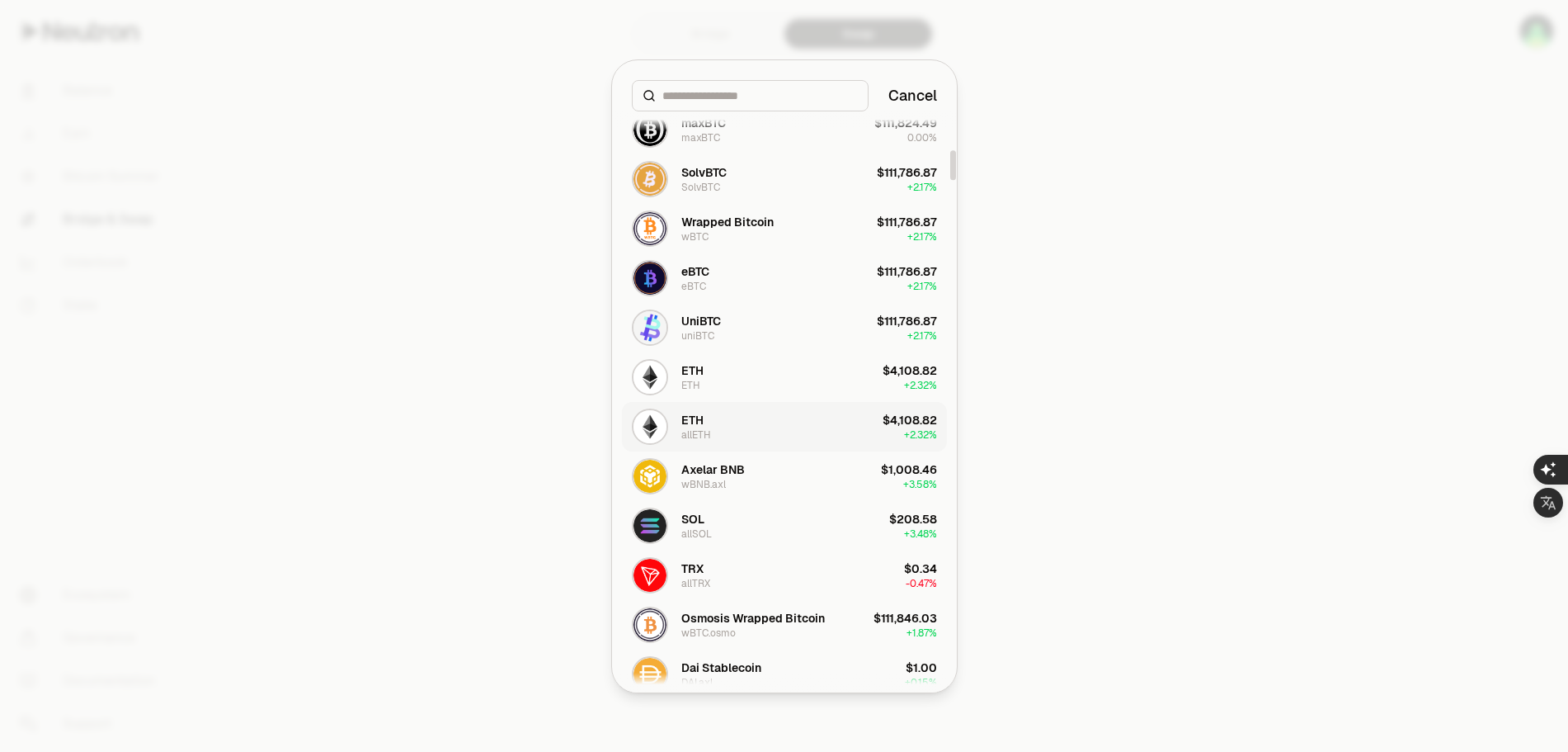
click at [655, 433] on img "button" at bounding box center [651, 427] width 33 height 33
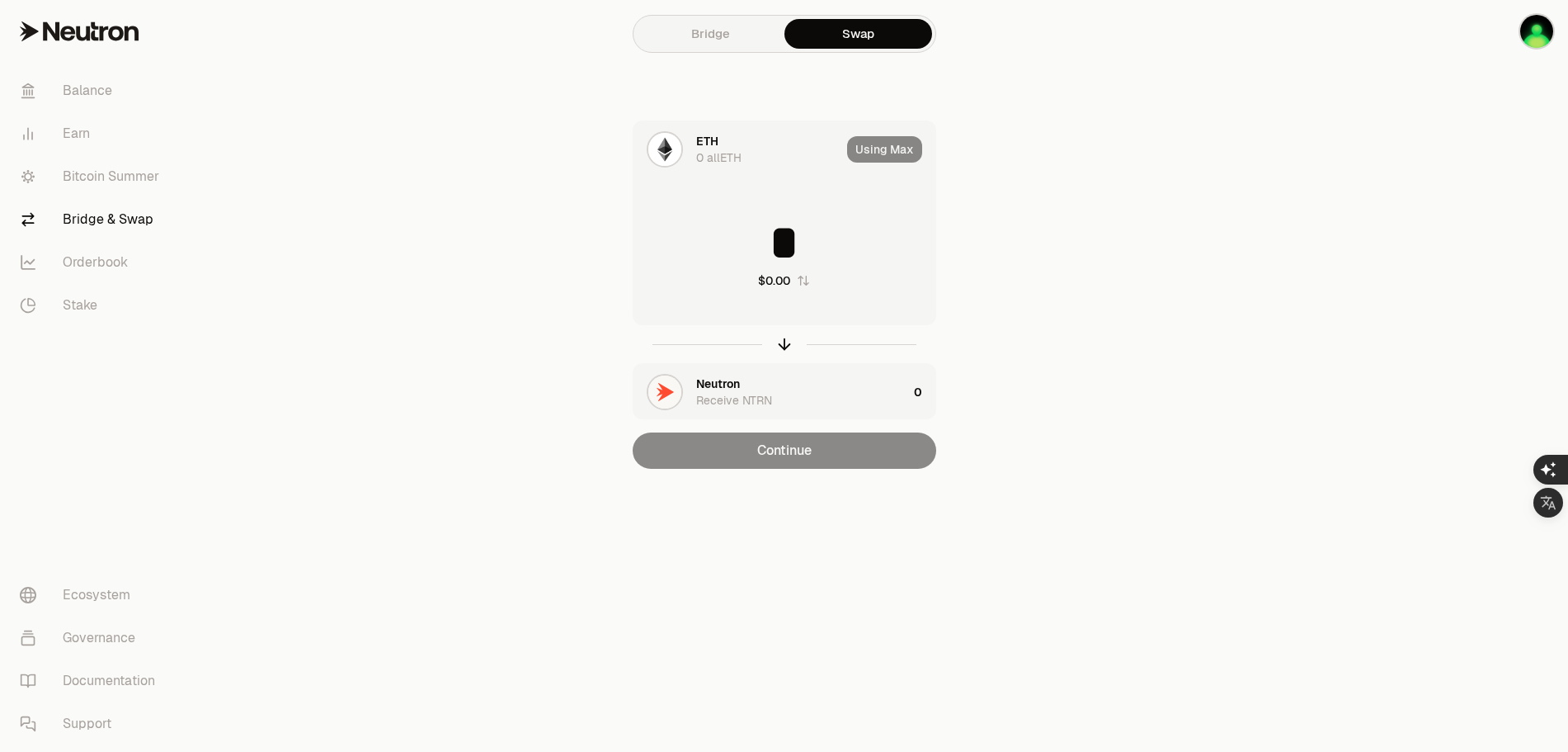
click at [884, 151] on div "Using Max" at bounding box center [891, 149] width 88 height 57
click at [664, 152] on img at bounding box center [665, 149] width 33 height 33
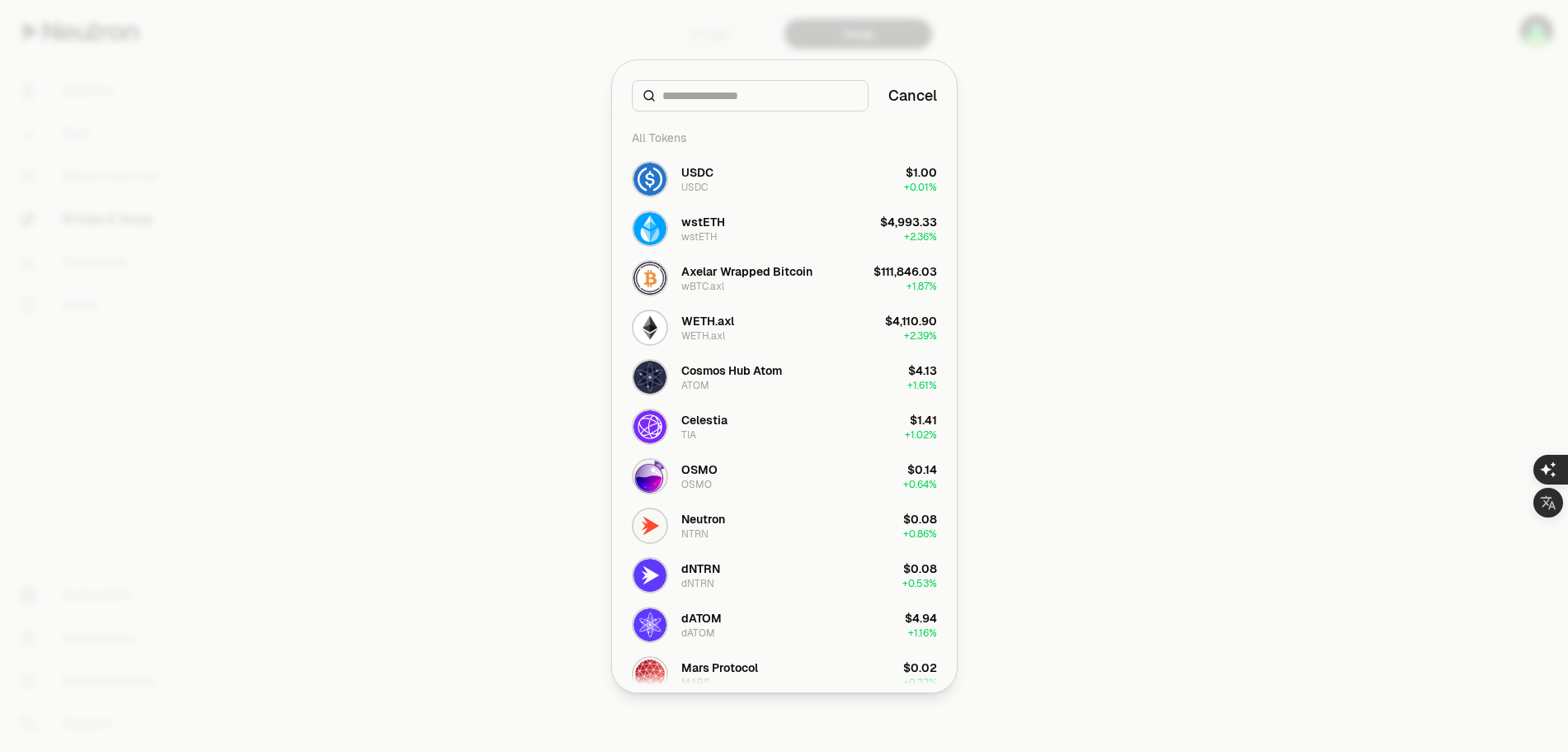
click at [1047, 185] on div at bounding box center [784, 376] width 1568 height 752
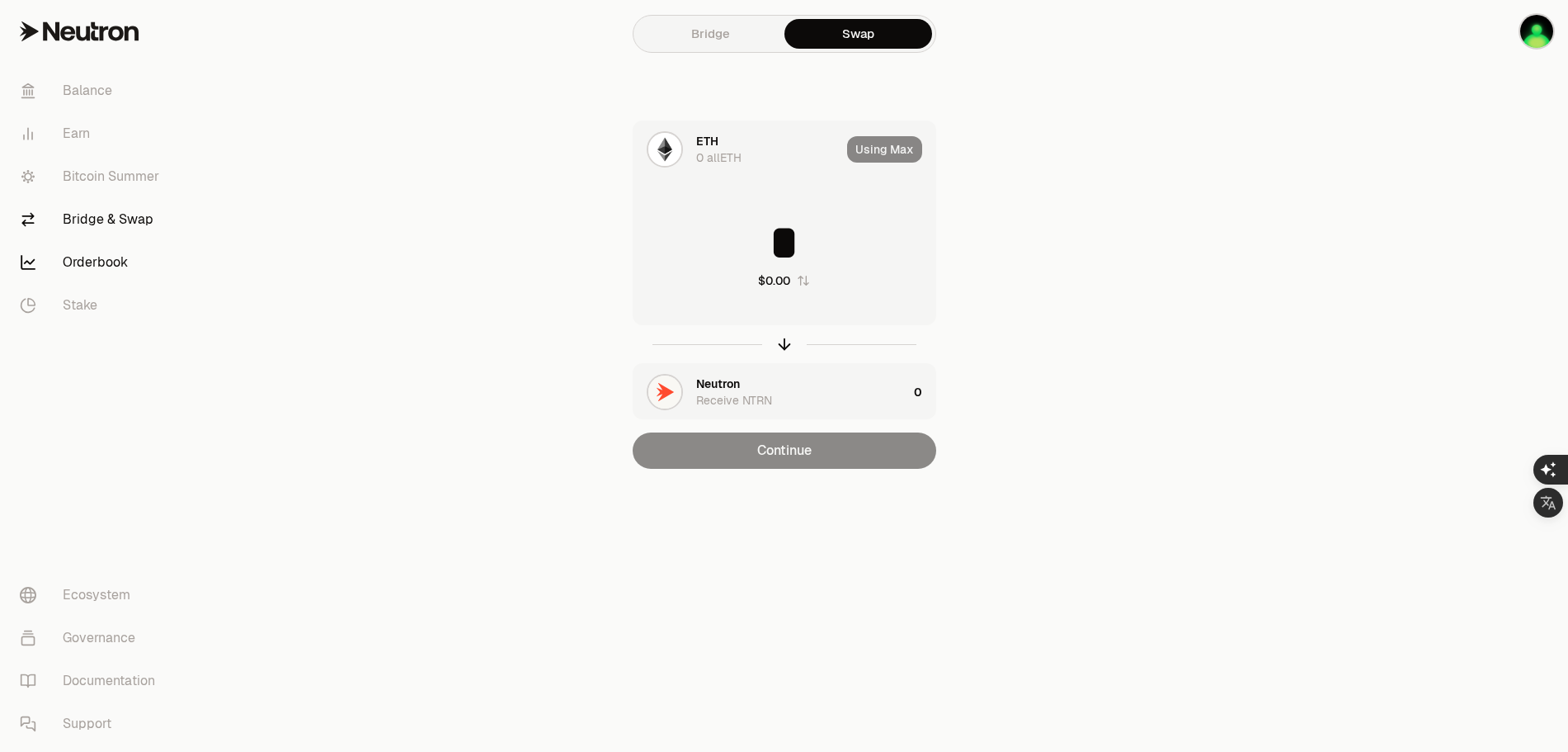
click at [107, 264] on link "Orderbook" at bounding box center [92, 262] width 171 height 43
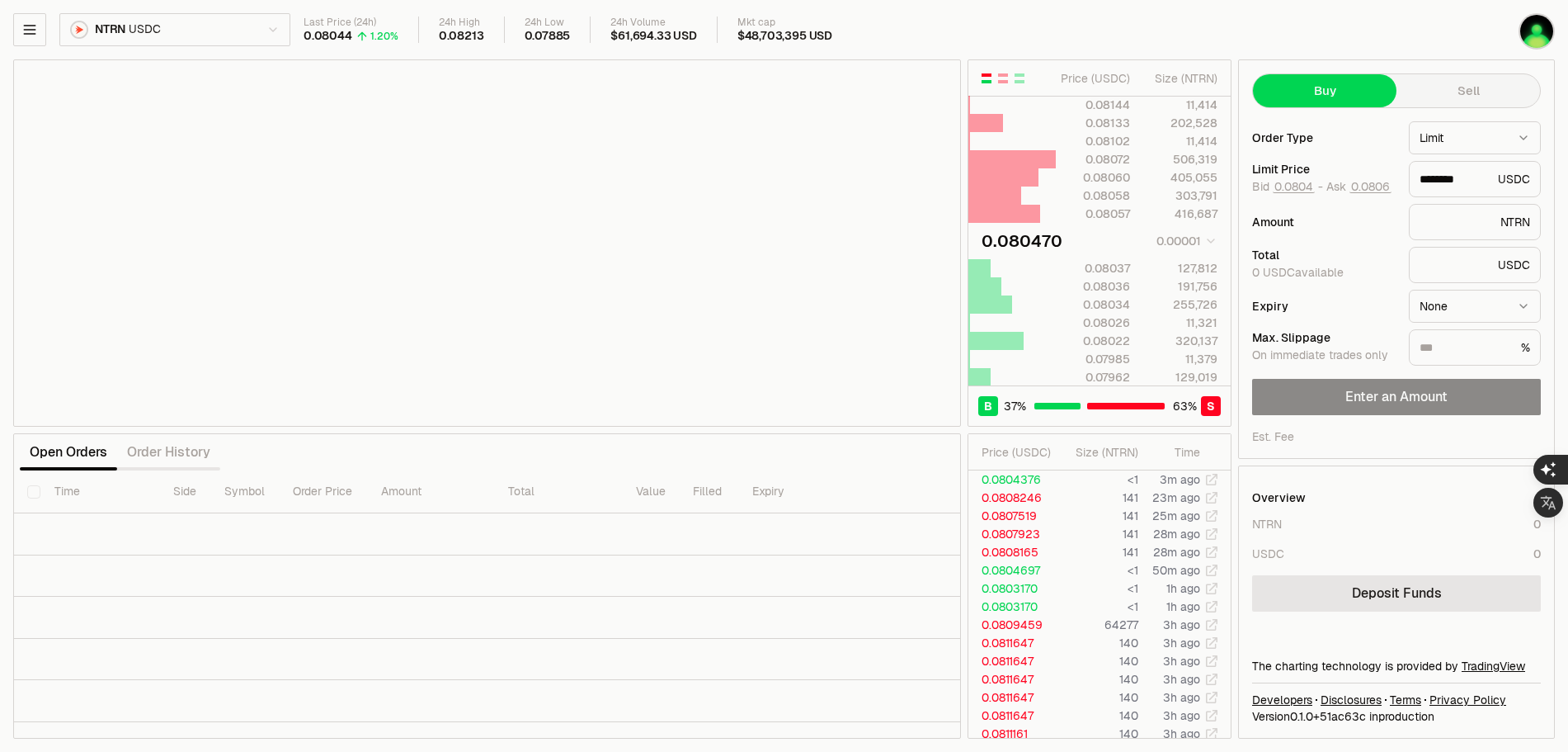
click at [92, 34] on html "Balance Earn Bitcoin Summer Bridge & Swap Orderbook Stake Ecosystem Governance …" at bounding box center [784, 752] width 1568 height 1504
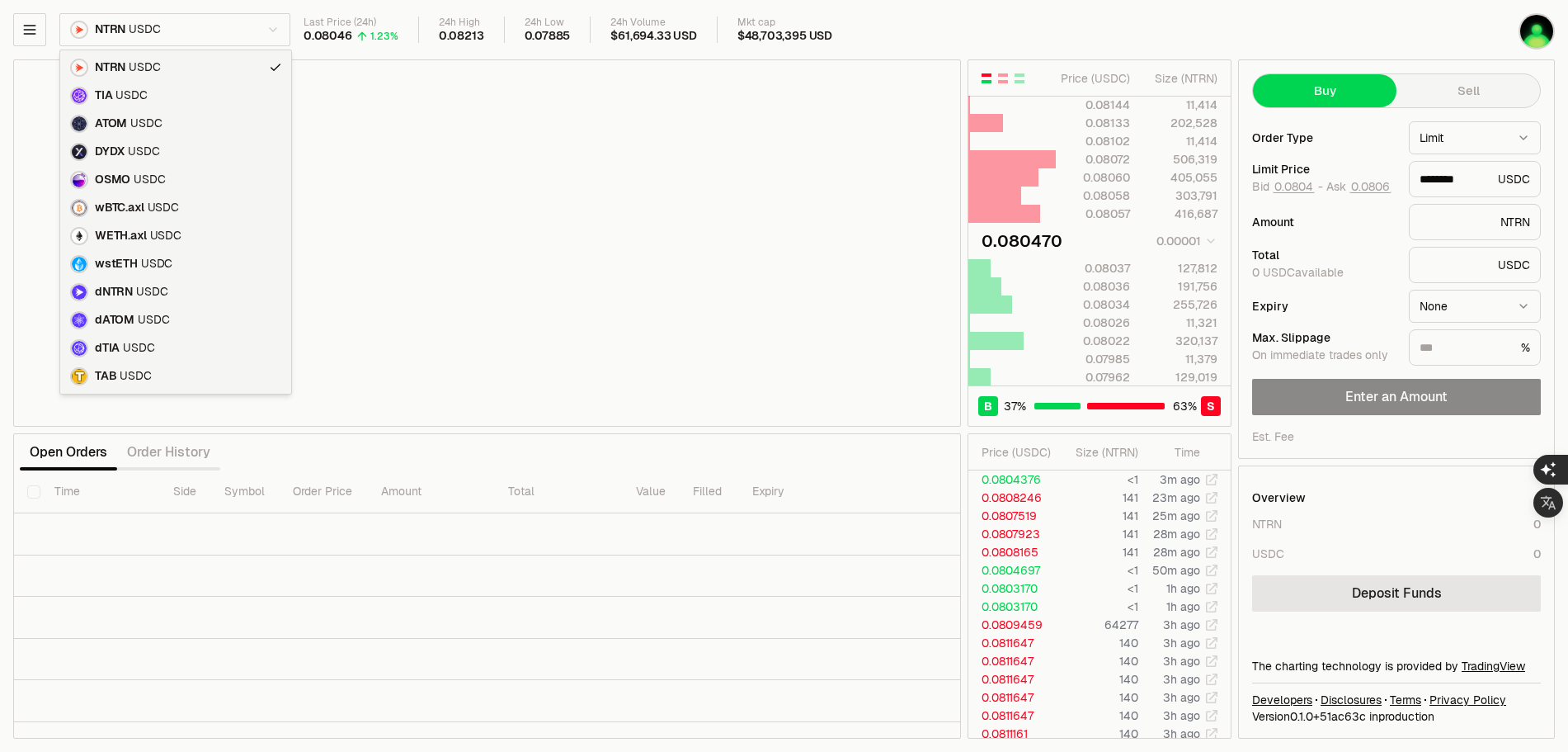
type input "********"
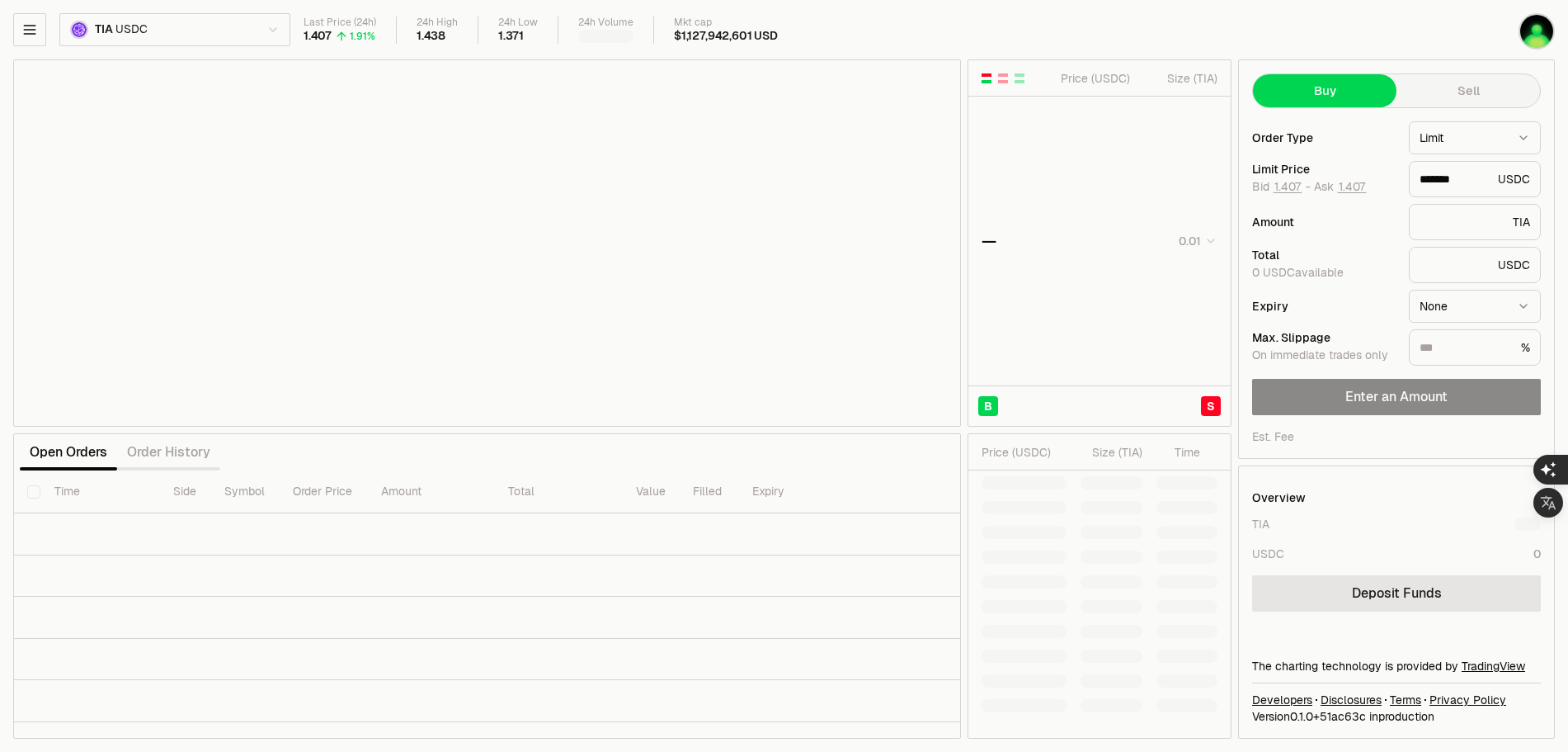
click at [177, 32] on html "Balance Earn Bitcoin Summer Bridge & Swap Orderbook Stake Ecosystem Governance …" at bounding box center [784, 752] width 1568 height 1504
type input "********"
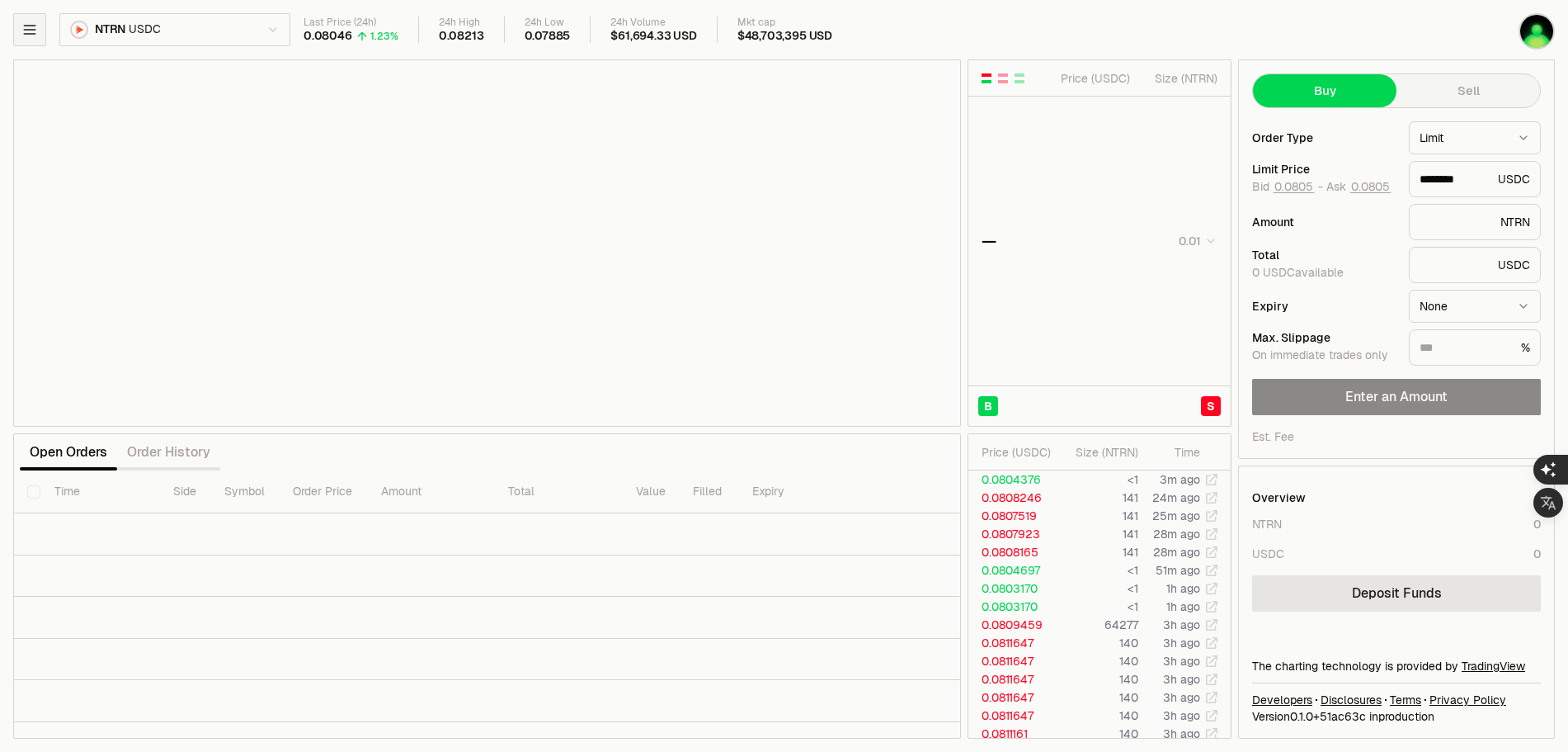
click at [28, 36] on icon "button" at bounding box center [30, 30] width 17 height 17
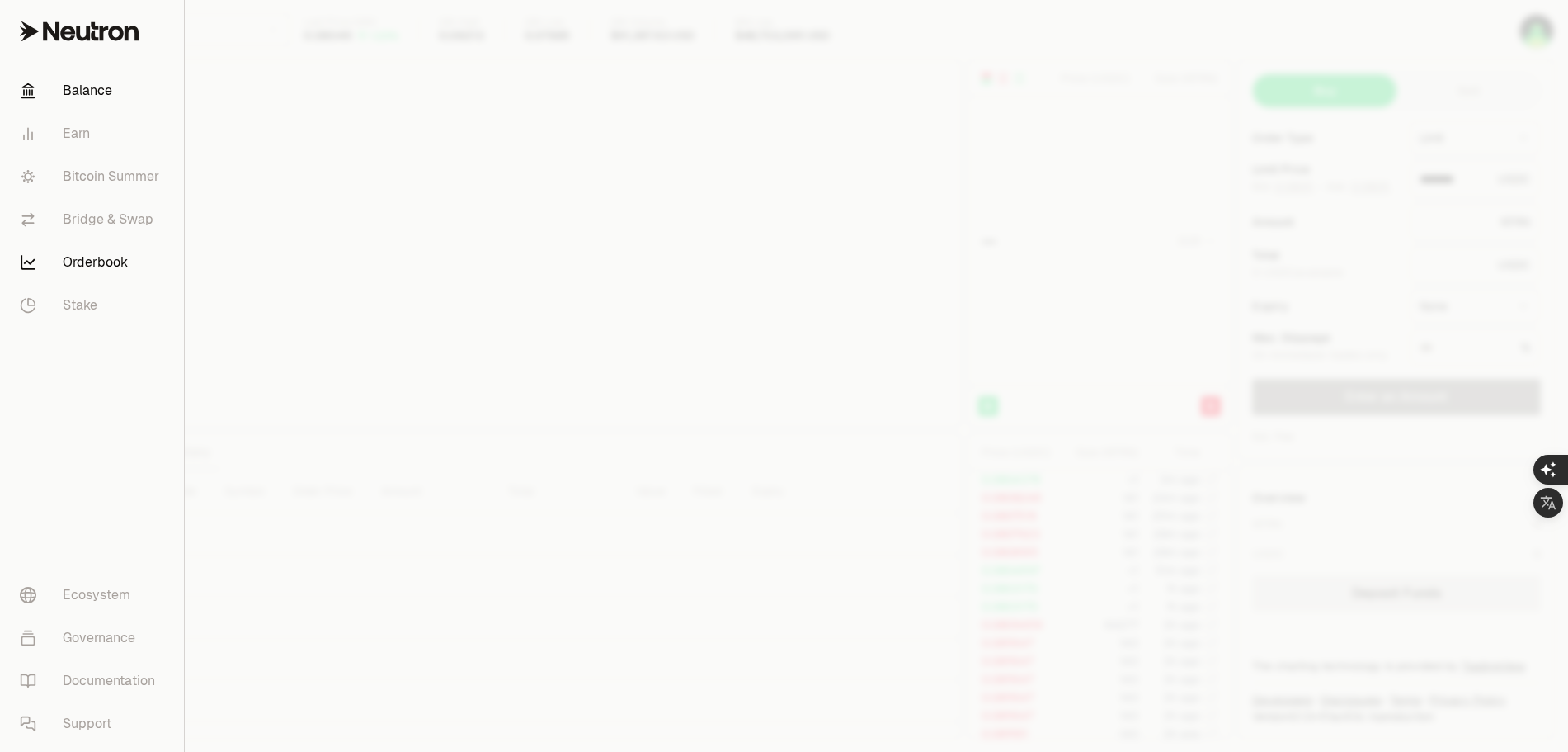
click at [82, 95] on link "Balance" at bounding box center [92, 91] width 171 height 43
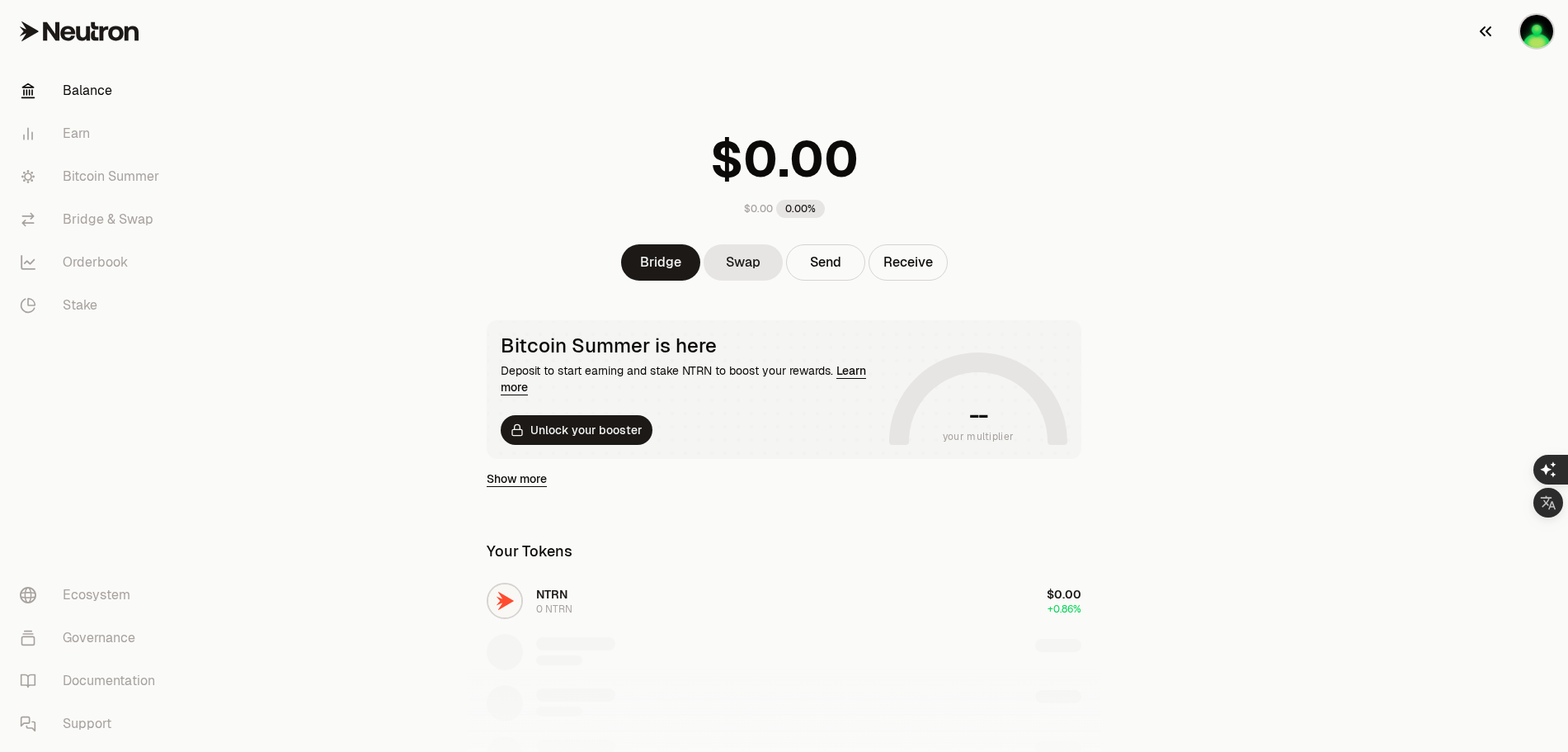
click at [1540, 34] on img "button" at bounding box center [1537, 32] width 33 height 33
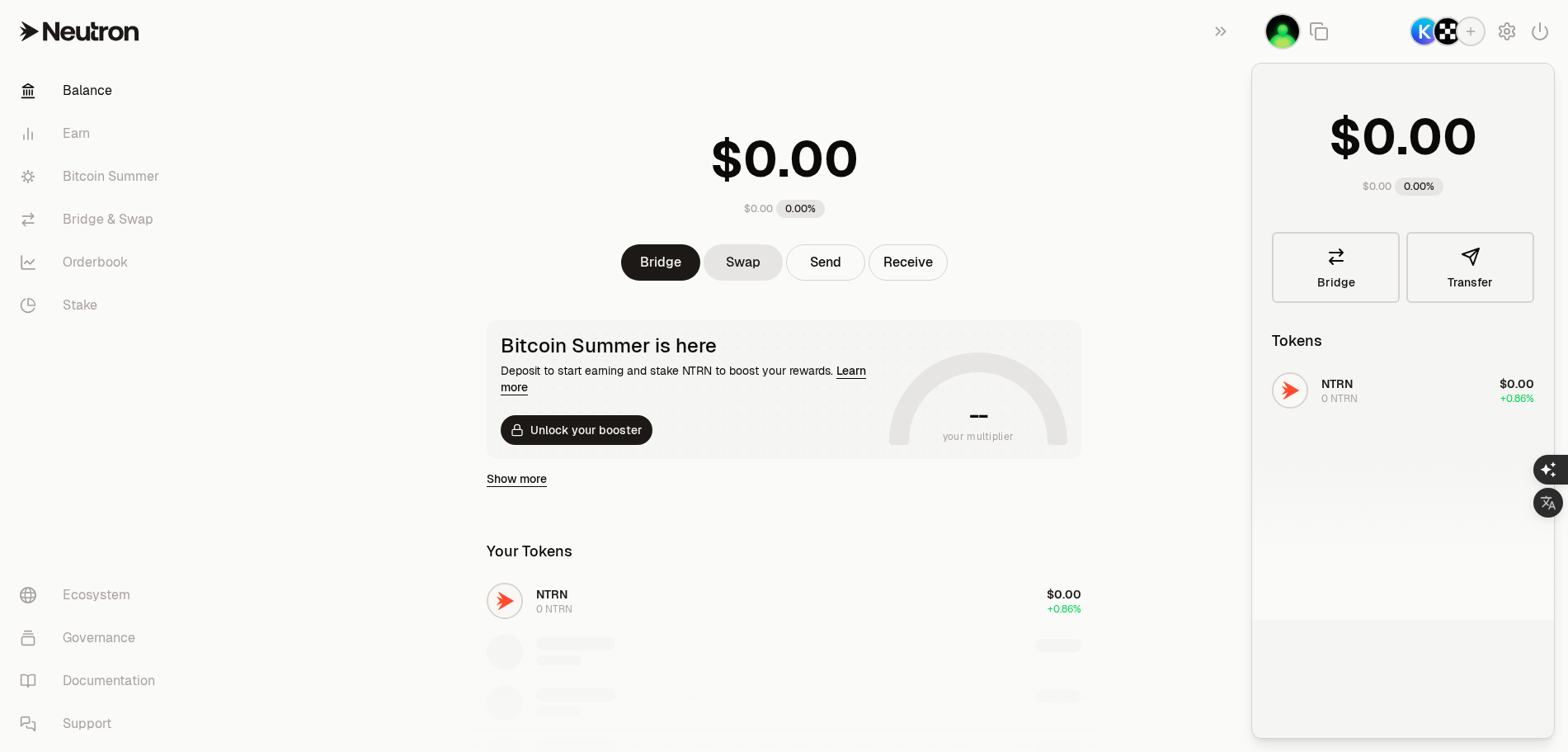
click at [1147, 122] on main "$0.00 0.00% Bridge Swap Send Receive Bitcoin Summer is here Deposit to start ea…" at bounding box center [876, 555] width 1384 height 1111
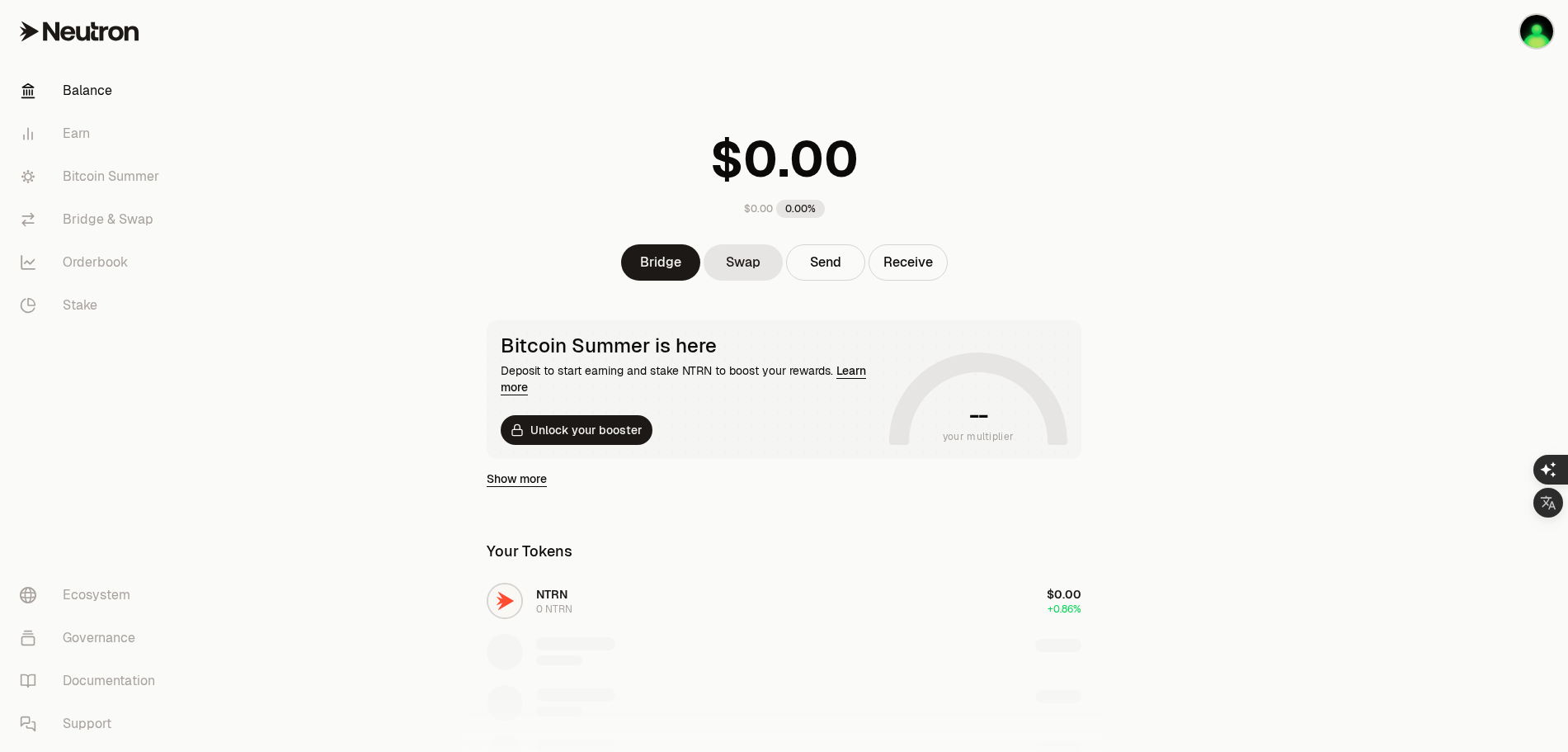
click at [1213, 229] on main "$0.00 0.00% Bridge Swap Send Receive Bitcoin Summer is here Deposit to start ea…" at bounding box center [876, 555] width 1384 height 1111
click at [124, 222] on link "Bridge & Swap" at bounding box center [92, 220] width 171 height 43
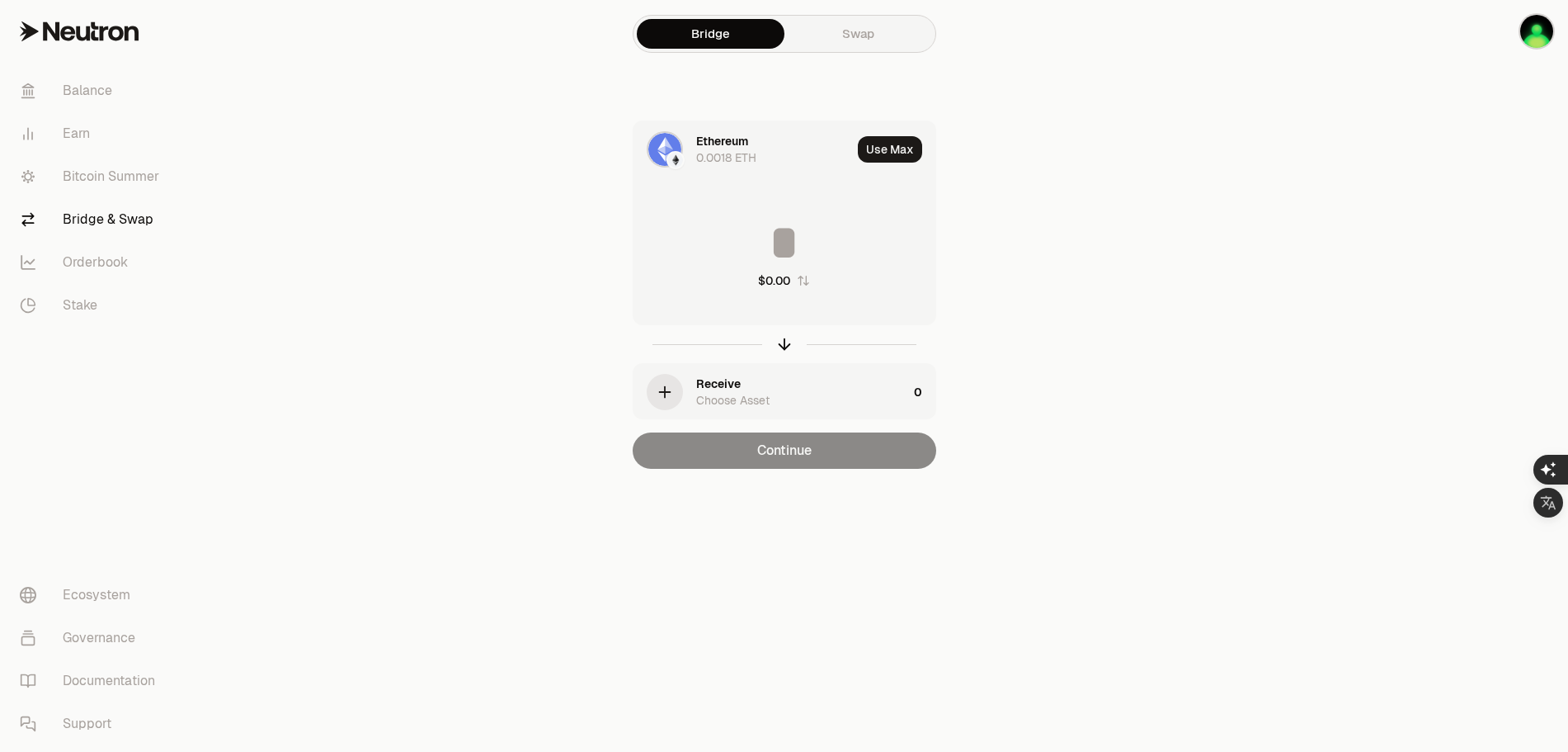
click at [562, 215] on div "Ethereum 0.0018 ETH Use [PERSON_NAME] $0.00 Receive Choose Asset 0 Continue" at bounding box center [785, 295] width 554 height 349
click at [1546, 34] on img "button" at bounding box center [1537, 32] width 33 height 33
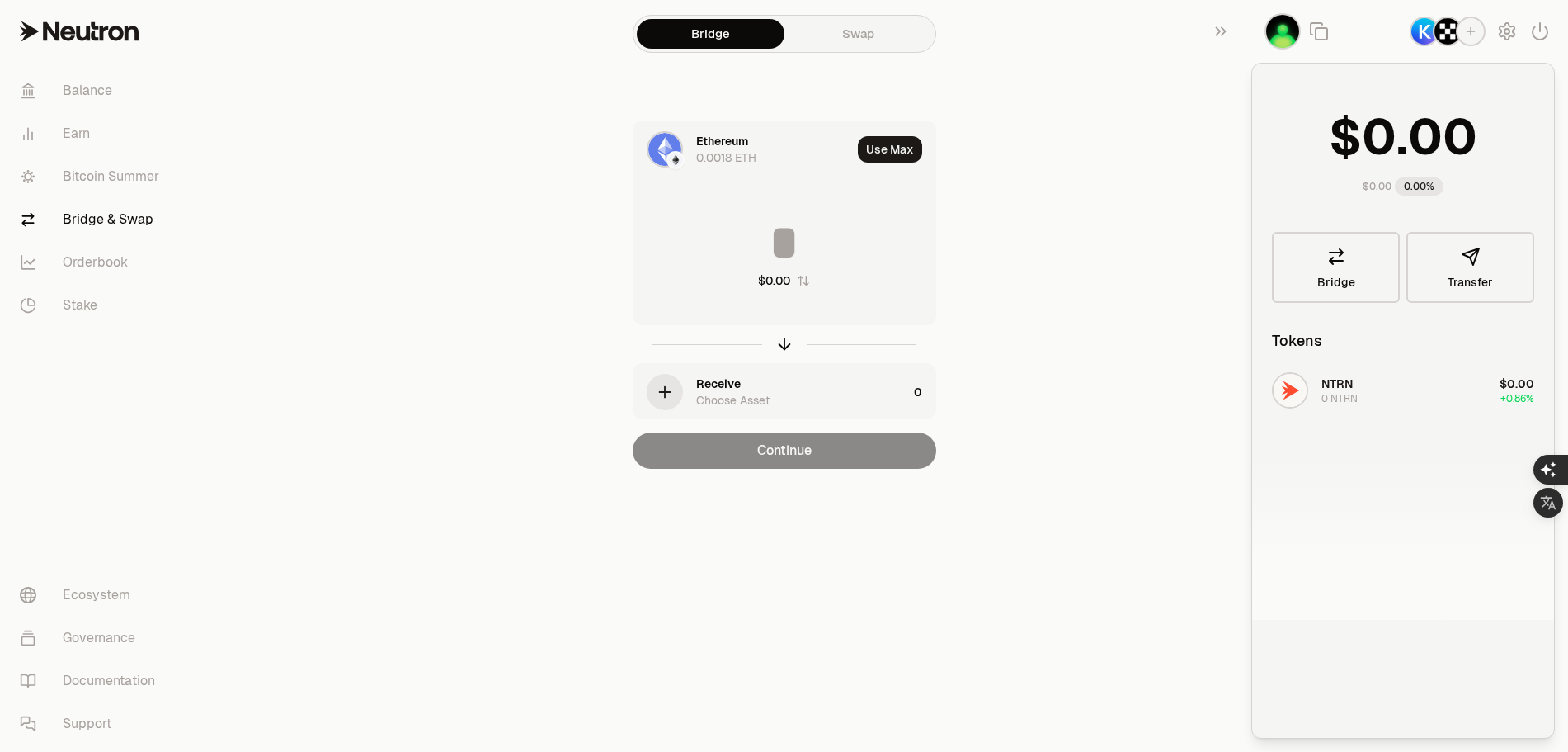
click at [1039, 274] on div "Ethereum 0.0018 ETH Use [PERSON_NAME] $0.00 Receive Choose Asset 0 Continue" at bounding box center [785, 295] width 554 height 349
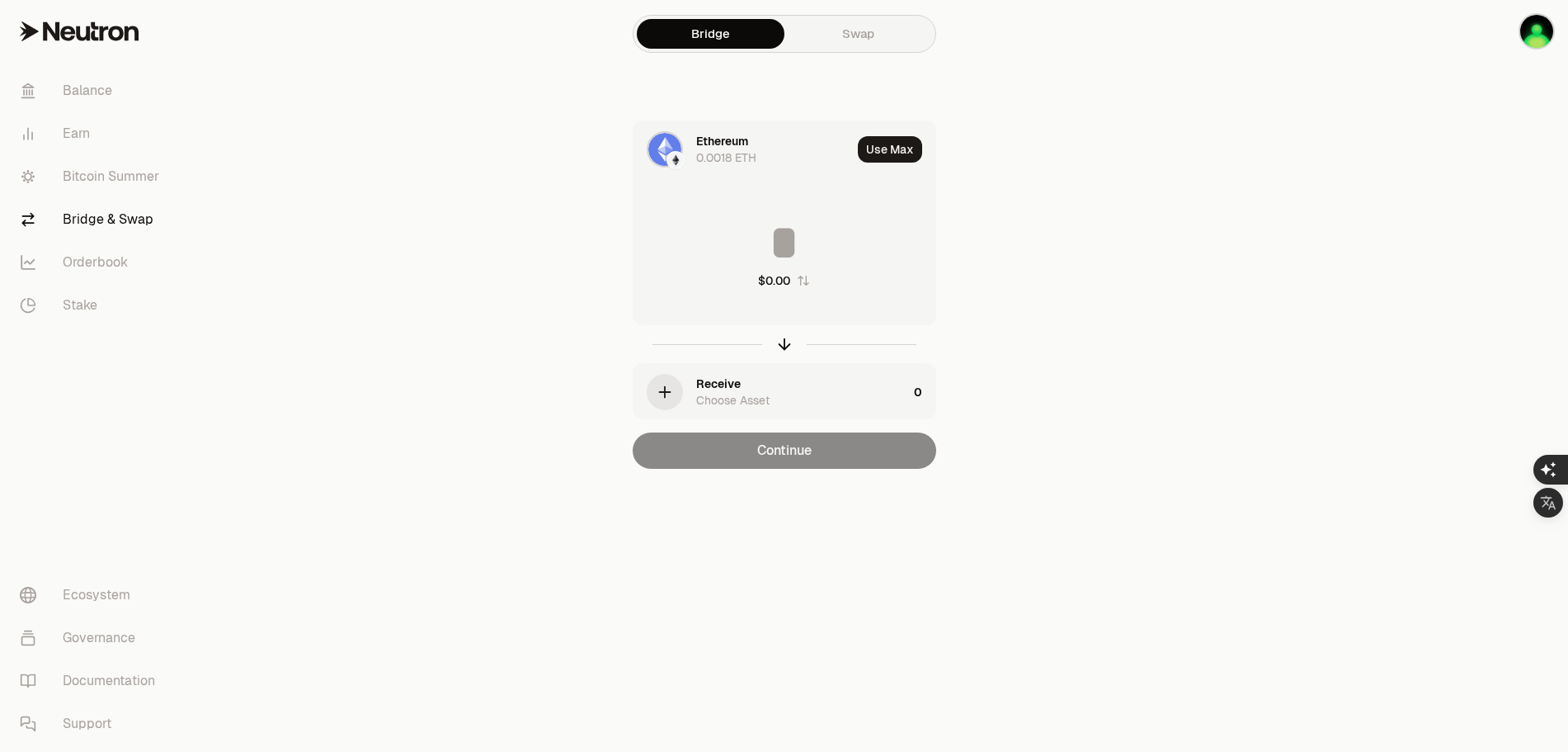
click at [665, 393] on icon "button" at bounding box center [665, 393] width 0 height 11
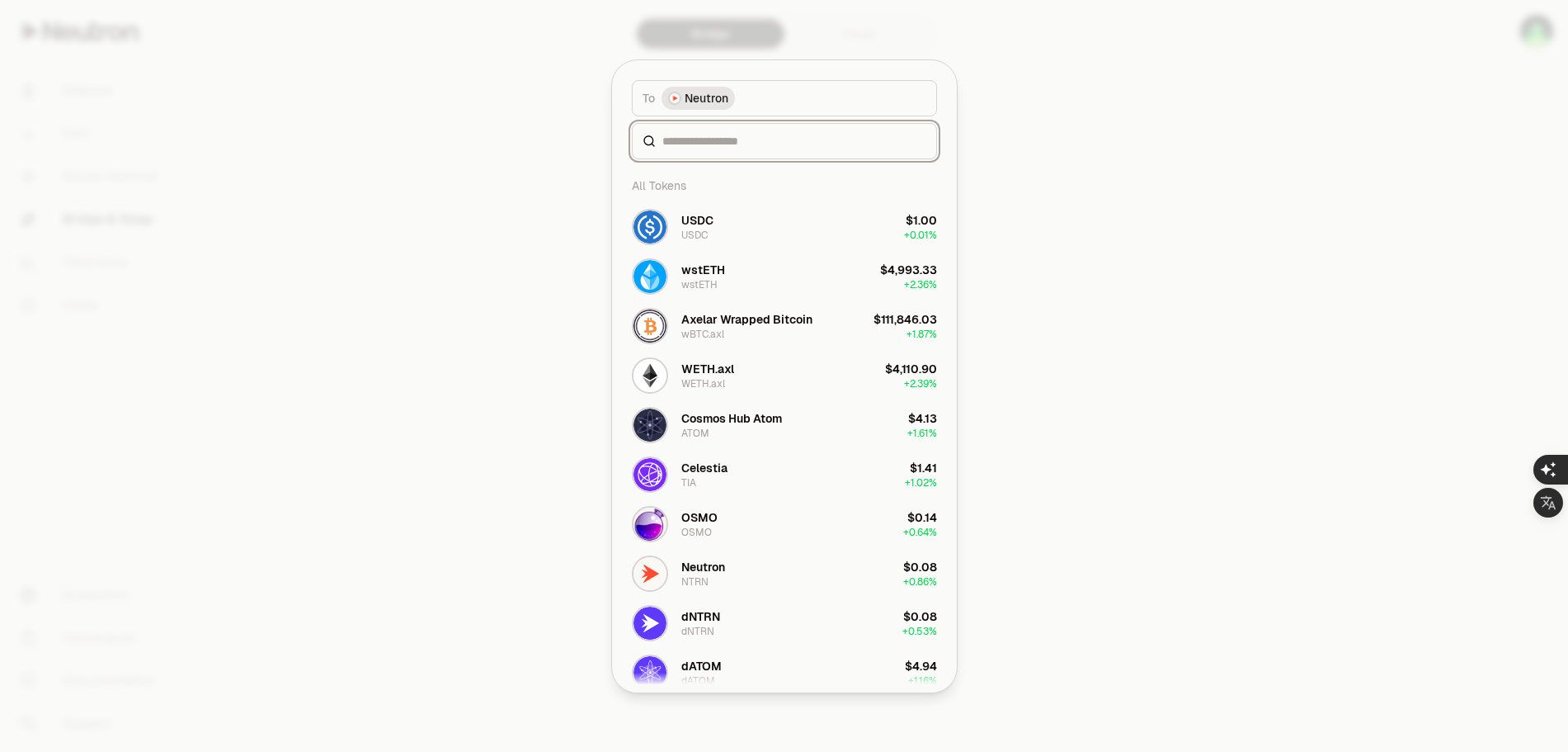
click at [718, 145] on input at bounding box center [794, 141] width 264 height 17
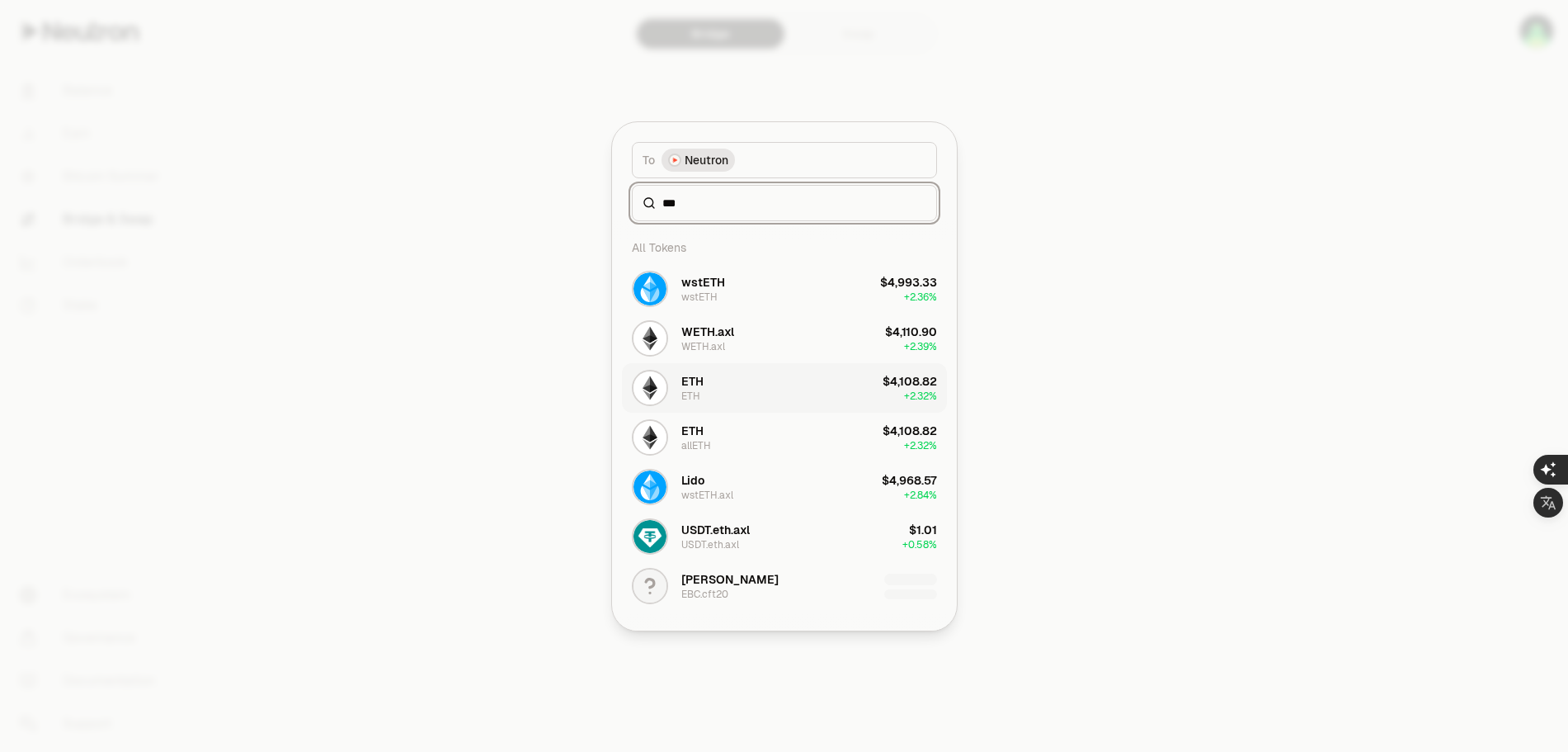
type input "***"
click at [691, 389] on div "ETH" at bounding box center [690, 396] width 19 height 13
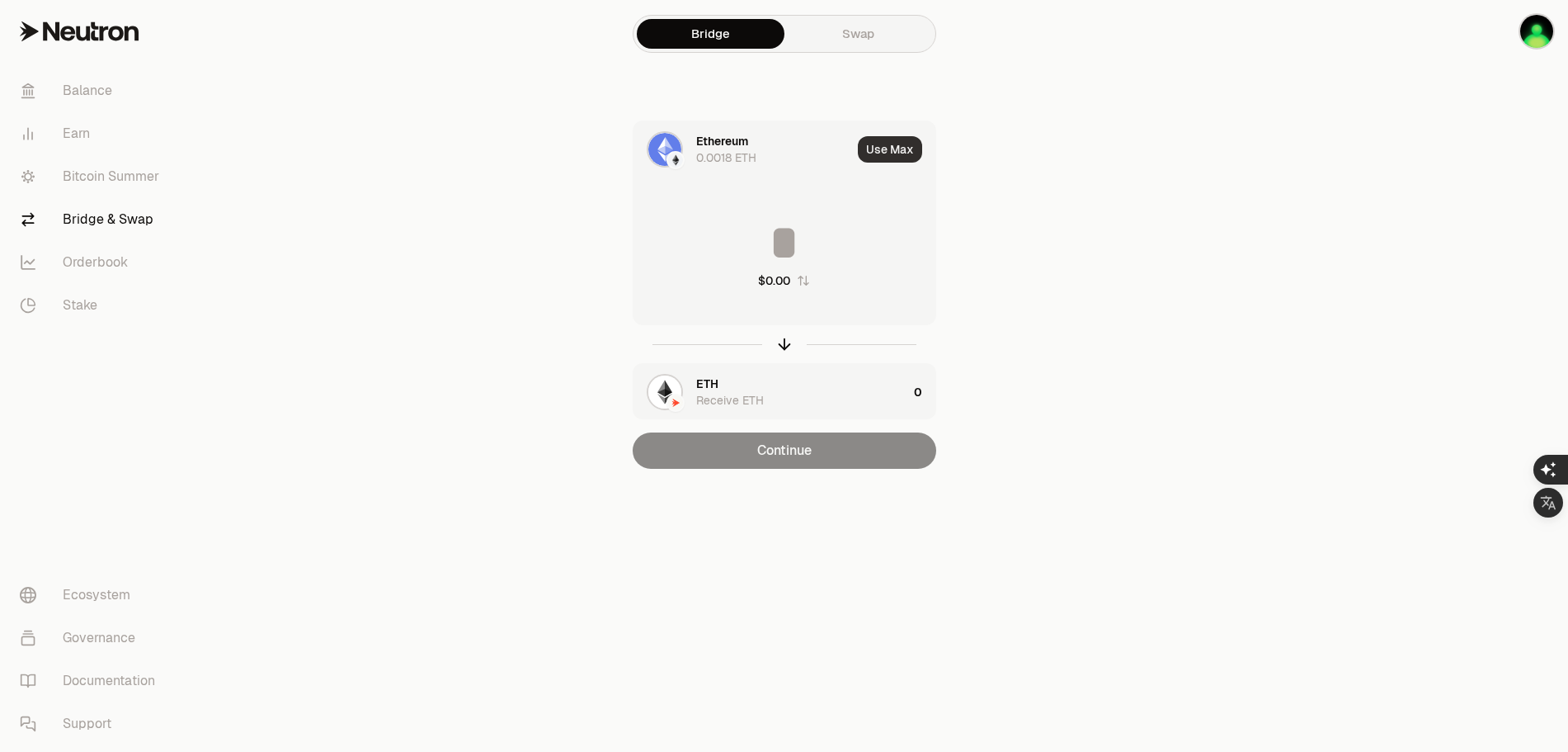
click at [877, 149] on button "Use Max" at bounding box center [890, 149] width 64 height 26
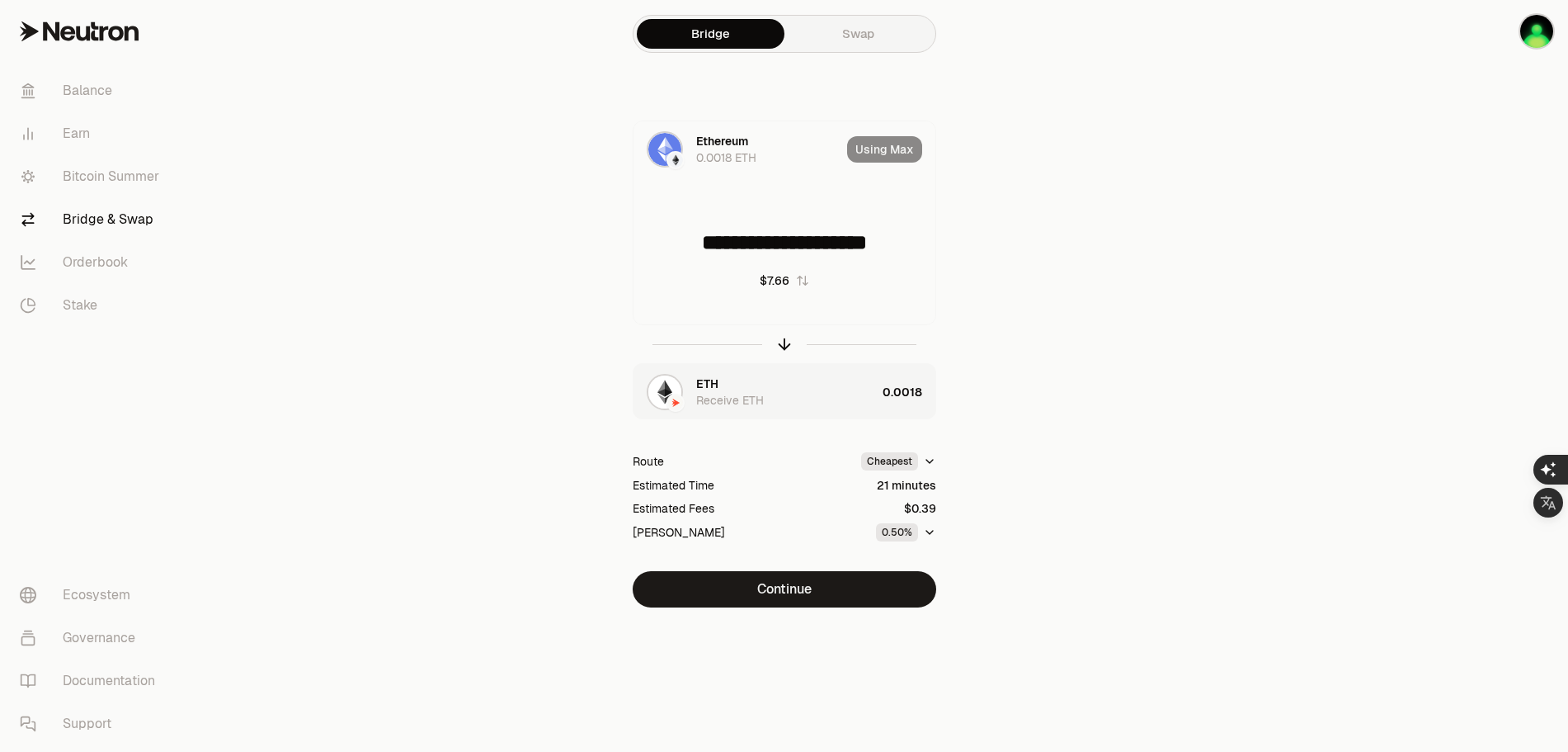
drag, startPoint x: 711, startPoint y: 244, endPoint x: 956, endPoint y: 238, distance: 245.1
click at [956, 238] on div "**********" at bounding box center [785, 363] width 554 height 487
drag, startPoint x: 852, startPoint y: 237, endPoint x: 867, endPoint y: 238, distance: 15.0
click at [867, 238] on input "******" at bounding box center [785, 242] width 302 height 49
drag, startPoint x: 858, startPoint y: 246, endPoint x: 868, endPoint y: 244, distance: 10.2
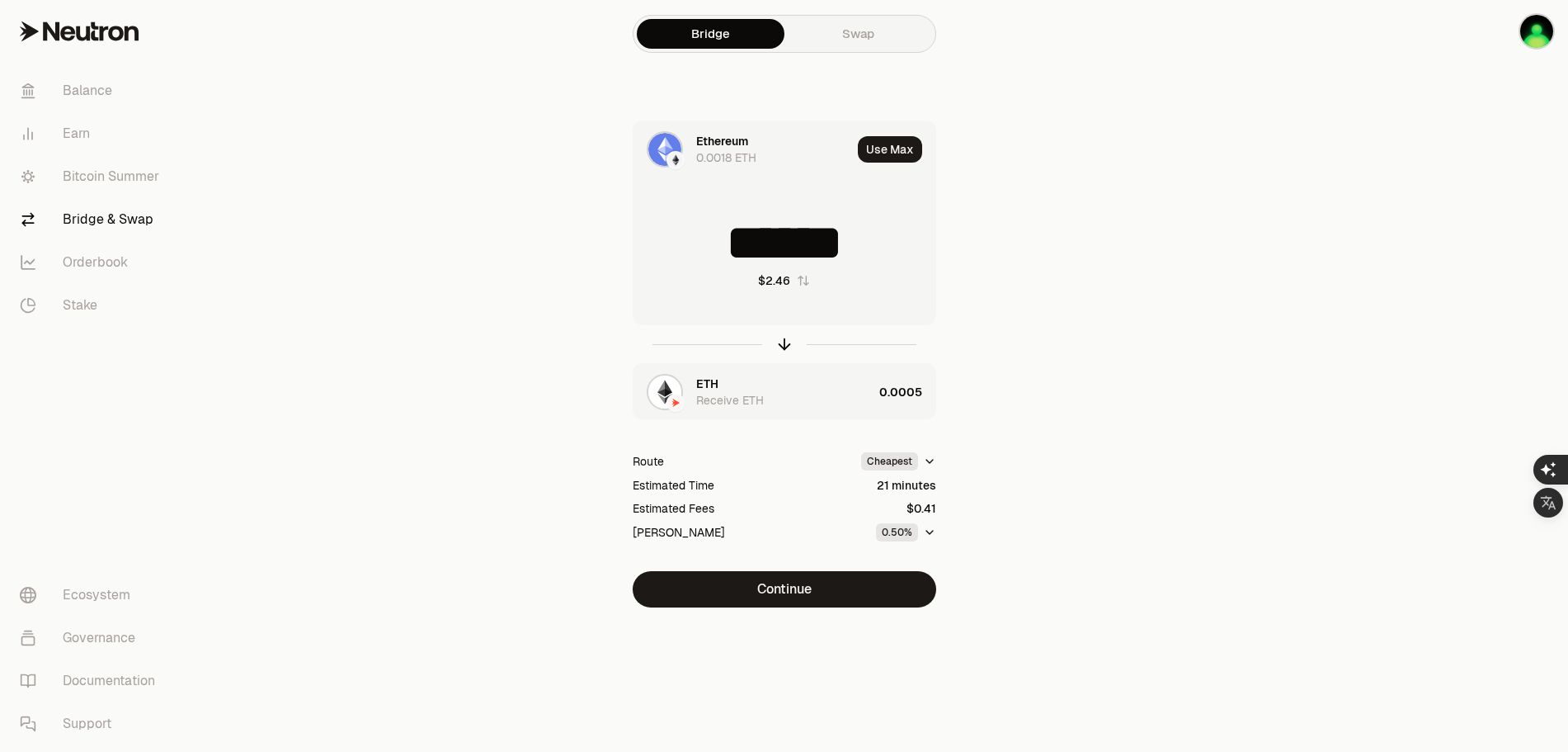
click at [868, 244] on input "******" at bounding box center [785, 242] width 302 height 49
drag, startPoint x: 839, startPoint y: 239, endPoint x: 879, endPoint y: 236, distance: 40.1
click at [879, 236] on input "*******" at bounding box center [785, 242] width 302 height 49
drag, startPoint x: 870, startPoint y: 236, endPoint x: 888, endPoint y: 236, distance: 18.0
click at [888, 236] on input "*******" at bounding box center [785, 242] width 302 height 49
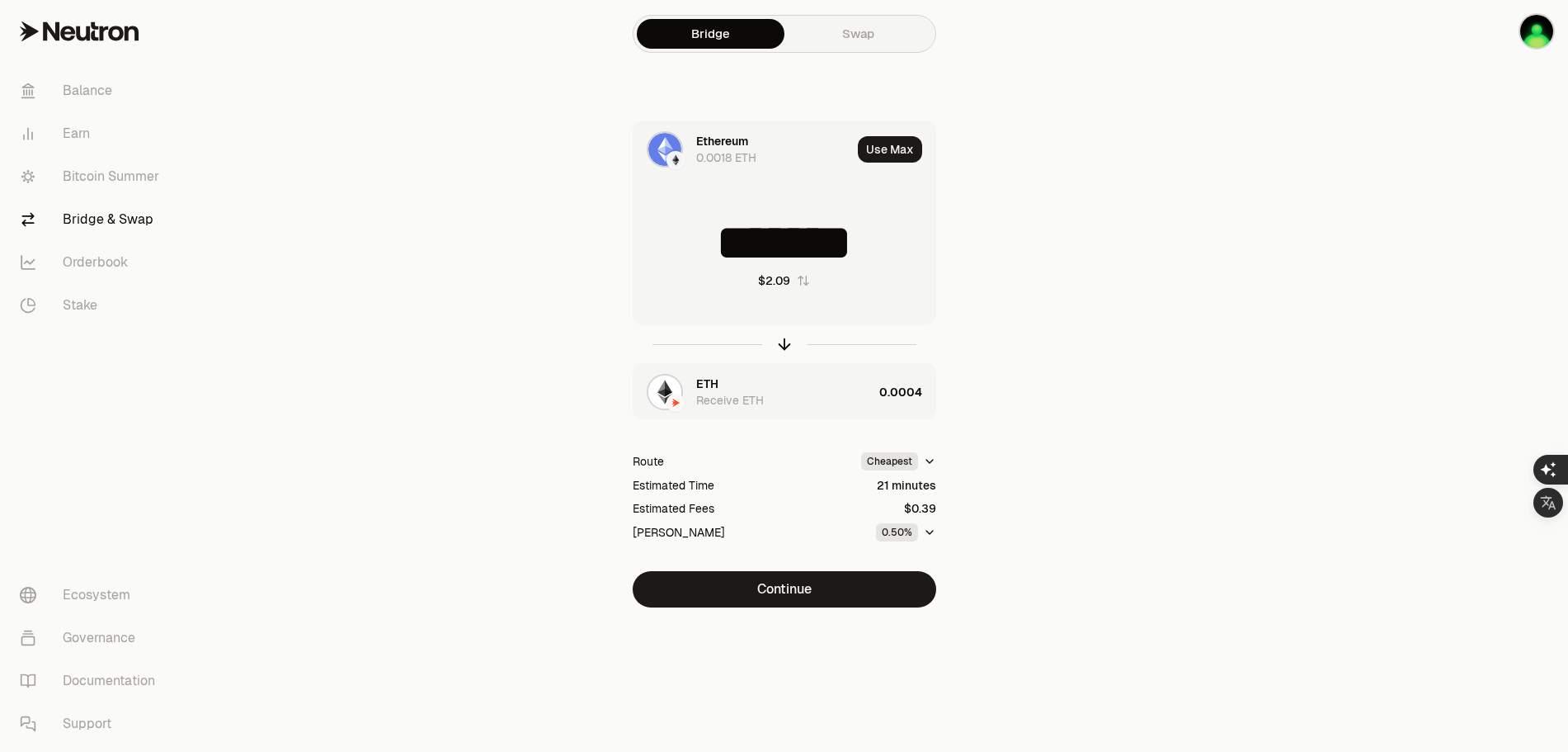
click at [883, 240] on input "*******" at bounding box center [785, 242] width 302 height 49
click at [835, 239] on input "*******" at bounding box center [785, 242] width 302 height 49
drag, startPoint x: 835, startPoint y: 240, endPoint x: 879, endPoint y: 242, distance: 44.0
click at [879, 242] on input "*******" at bounding box center [785, 242] width 302 height 49
drag, startPoint x: 868, startPoint y: 240, endPoint x: 885, endPoint y: 239, distance: 17.0
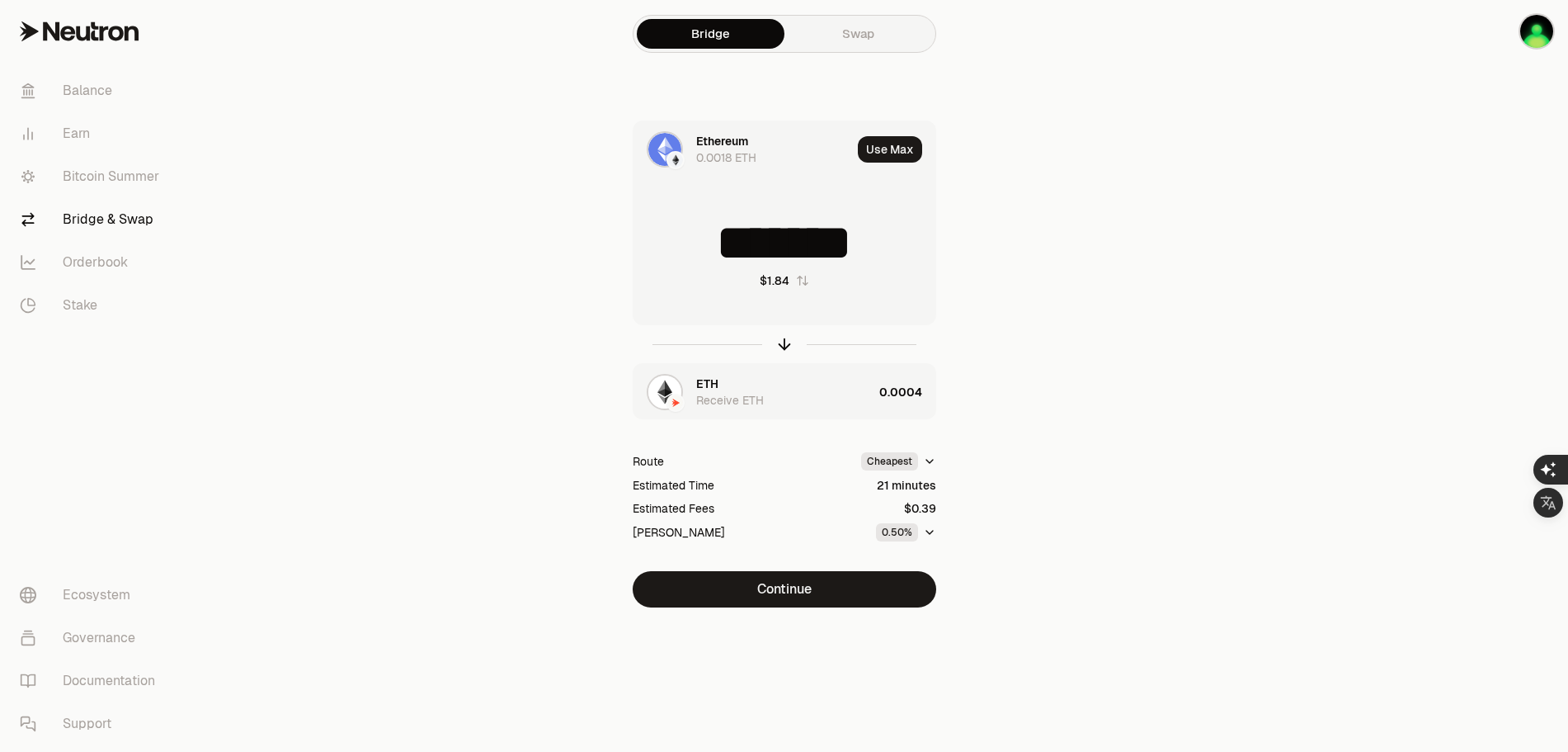
click at [885, 239] on input "*******" at bounding box center [785, 242] width 302 height 49
drag, startPoint x: 862, startPoint y: 251, endPoint x: 879, endPoint y: 249, distance: 17.1
click at [879, 249] on input "*******" at bounding box center [785, 242] width 302 height 49
drag, startPoint x: 832, startPoint y: 236, endPoint x: 888, endPoint y: 236, distance: 56.0
click at [888, 236] on input "*******" at bounding box center [785, 242] width 302 height 49
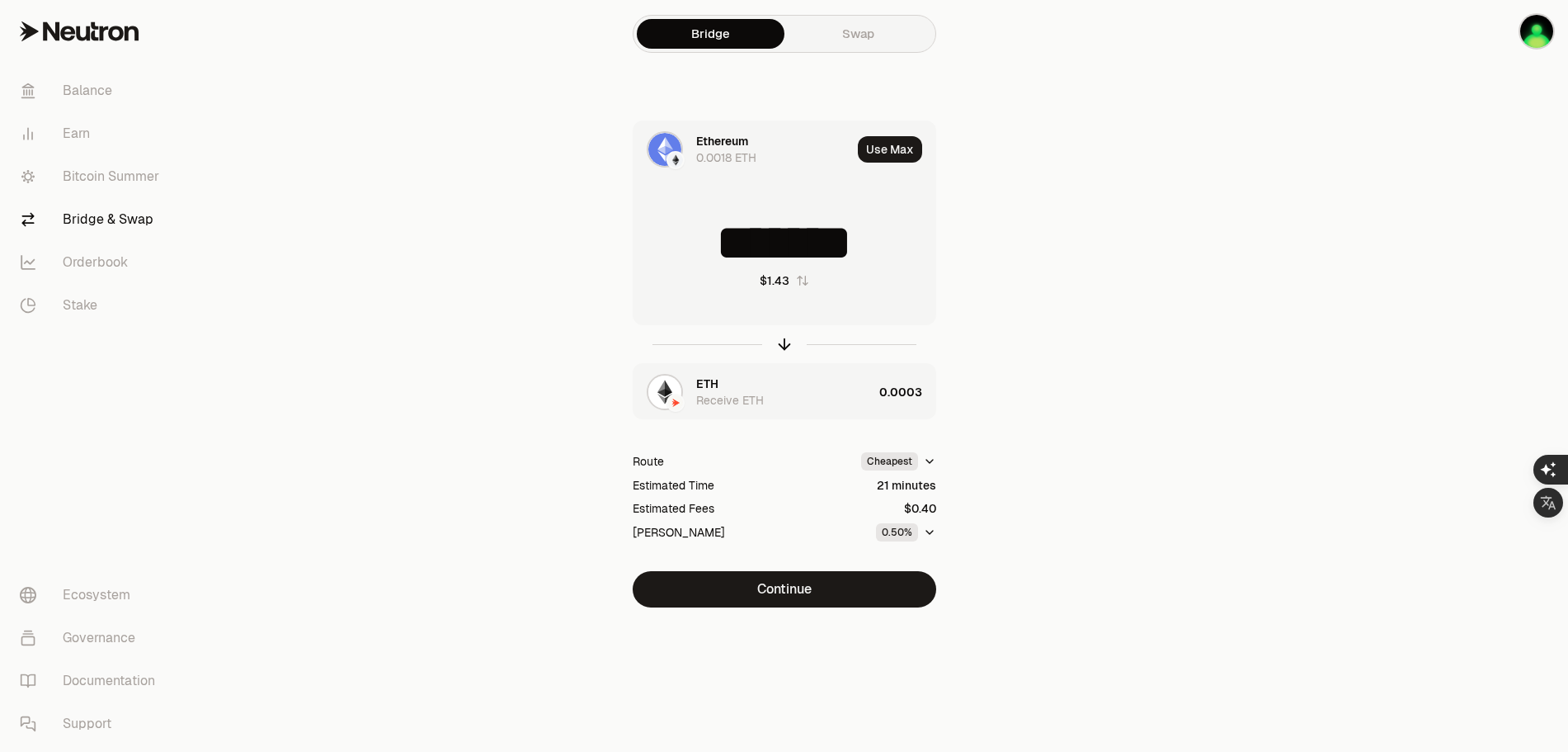
drag, startPoint x: 861, startPoint y: 241, endPoint x: 885, endPoint y: 241, distance: 24.0
click at [885, 241] on input "*******" at bounding box center [785, 242] width 302 height 49
type input "*******"
click at [807, 590] on button "Continue" at bounding box center [785, 589] width 304 height 36
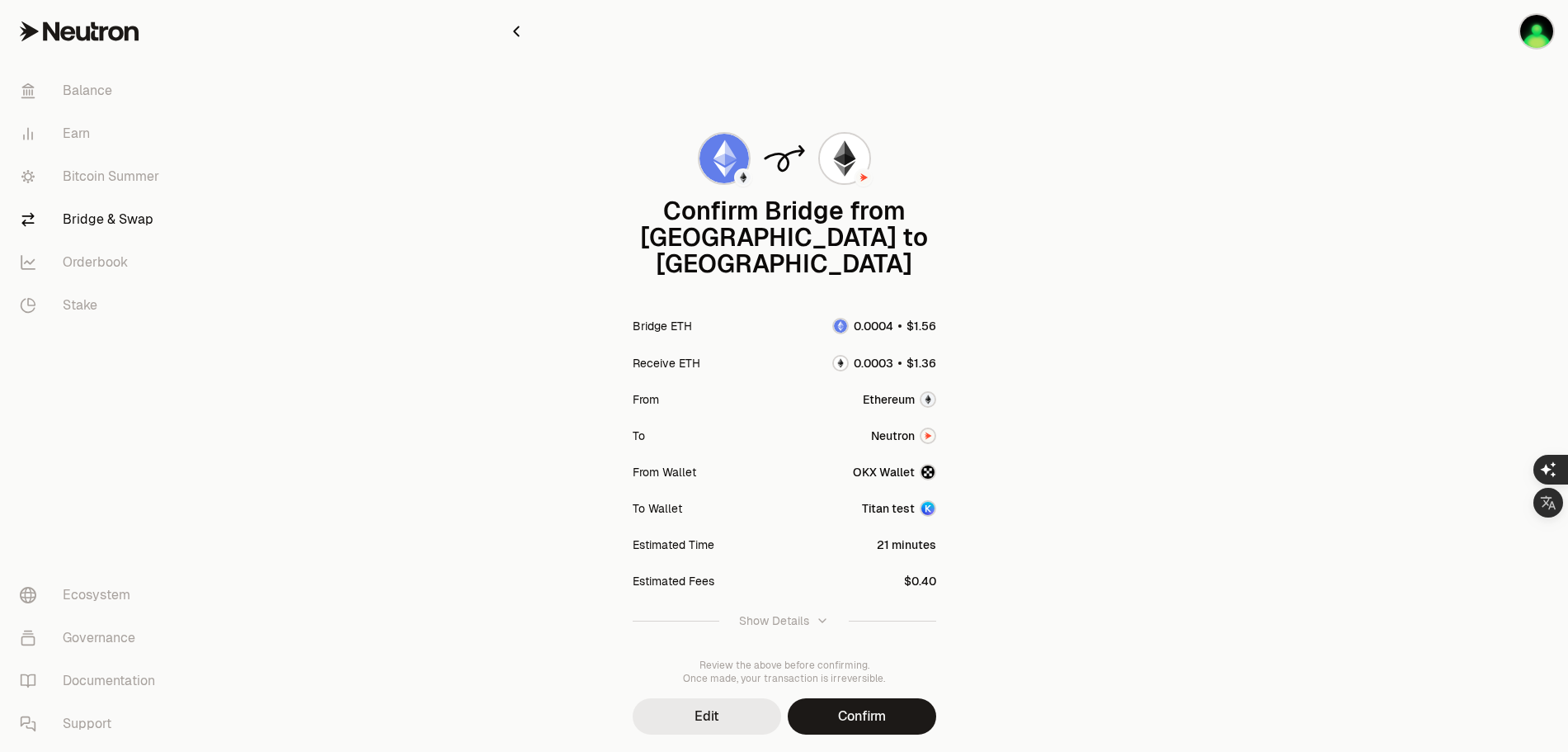
click at [733, 698] on button "Edit" at bounding box center [707, 716] width 148 height 36
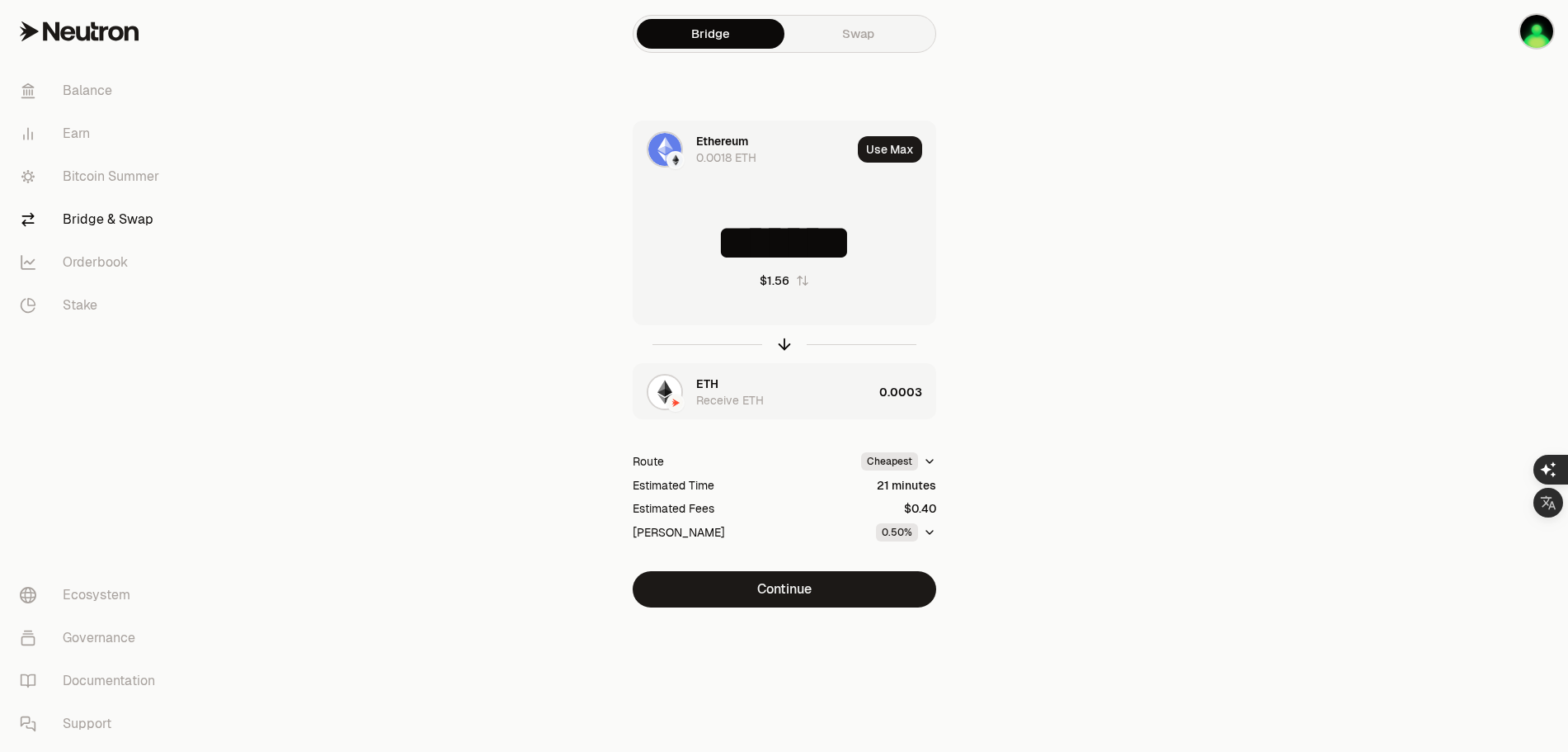
drag, startPoint x: 838, startPoint y: 241, endPoint x: 897, endPoint y: 239, distance: 59.0
click at [897, 239] on input "*******" at bounding box center [785, 242] width 302 height 49
type input "*******"
click at [806, 593] on button "Continue" at bounding box center [785, 589] width 304 height 36
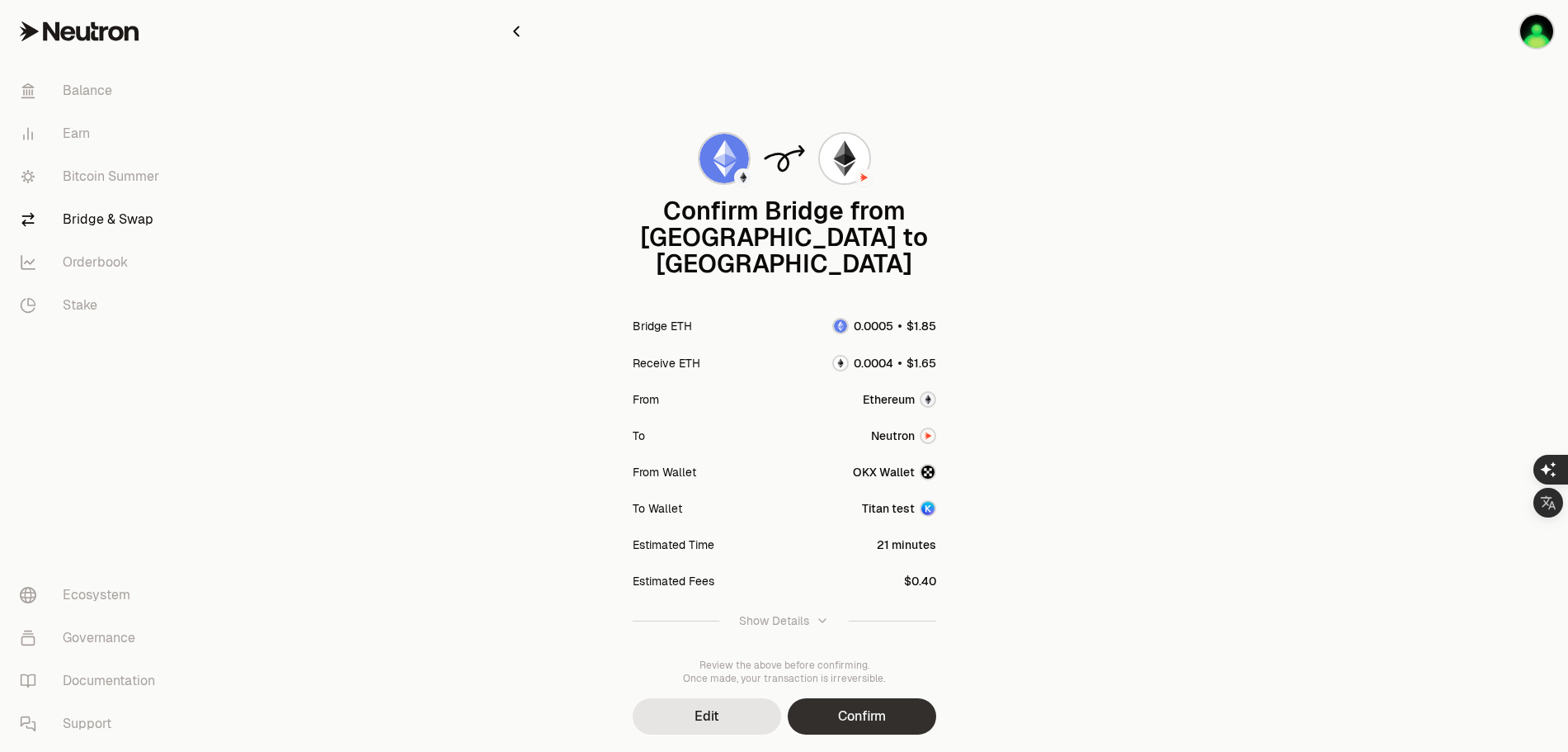
click at [863, 698] on button "Confirm" at bounding box center [862, 716] width 148 height 36
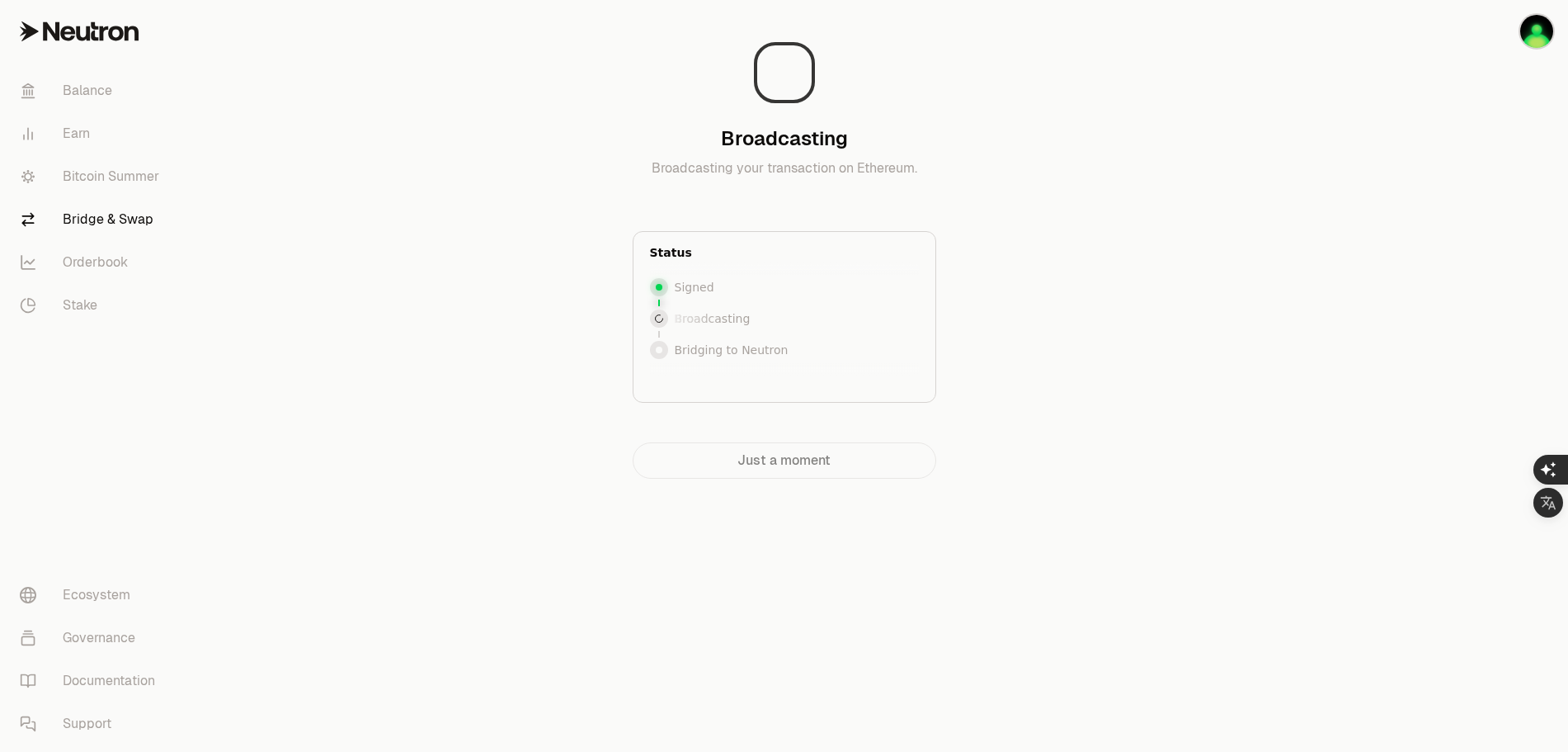
click at [529, 222] on div "Broadcasting Broadcasting your transaction on Ethereum. Status Signed Broadcast…" at bounding box center [785, 246] width 554 height 465
click at [1162, 200] on main "Broadcasting Broadcasting your transaction on Ethereum. Status Signed Broadcast…" at bounding box center [876, 273] width 1384 height 545
click at [778, 461] on div "Just a moment" at bounding box center [785, 460] width 304 height 36
click at [743, 463] on div "Just a moment" at bounding box center [785, 460] width 304 height 36
click at [713, 324] on p "Broadcasting" at bounding box center [713, 319] width 76 height 17
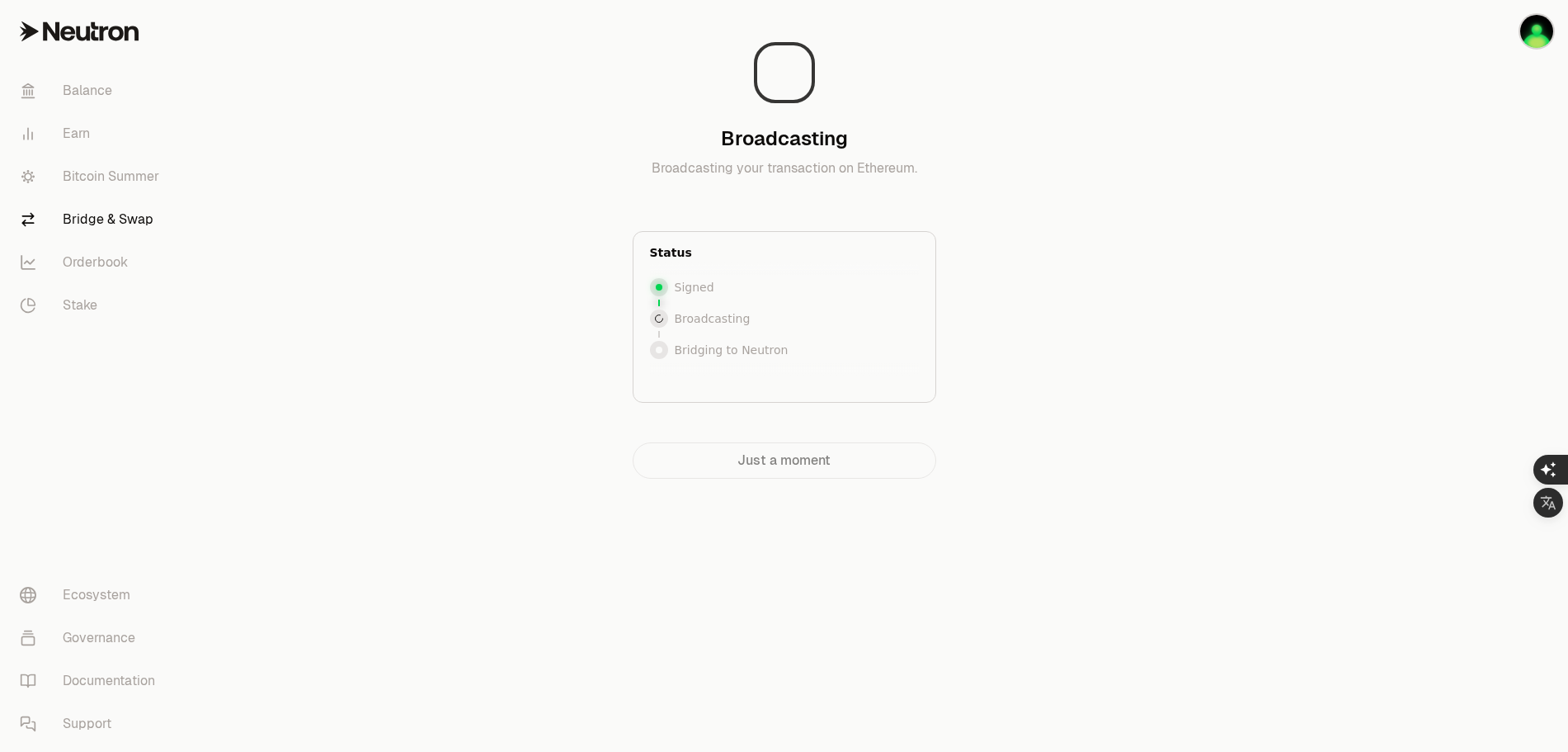
click at [719, 350] on p "Bridging to Neutron" at bounding box center [731, 351] width 114 height 17
click at [658, 354] on div at bounding box center [660, 351] width 19 height 19
click at [739, 350] on p "Bridging to Neutron" at bounding box center [731, 351] width 114 height 17
click at [771, 305] on div "Signed Broadcasting Broadcasting Bridging to Neutron" at bounding box center [785, 318] width 269 height 87
click at [768, 172] on p "Broadcasting your transaction on Ethereum." at bounding box center [785, 178] width 304 height 40
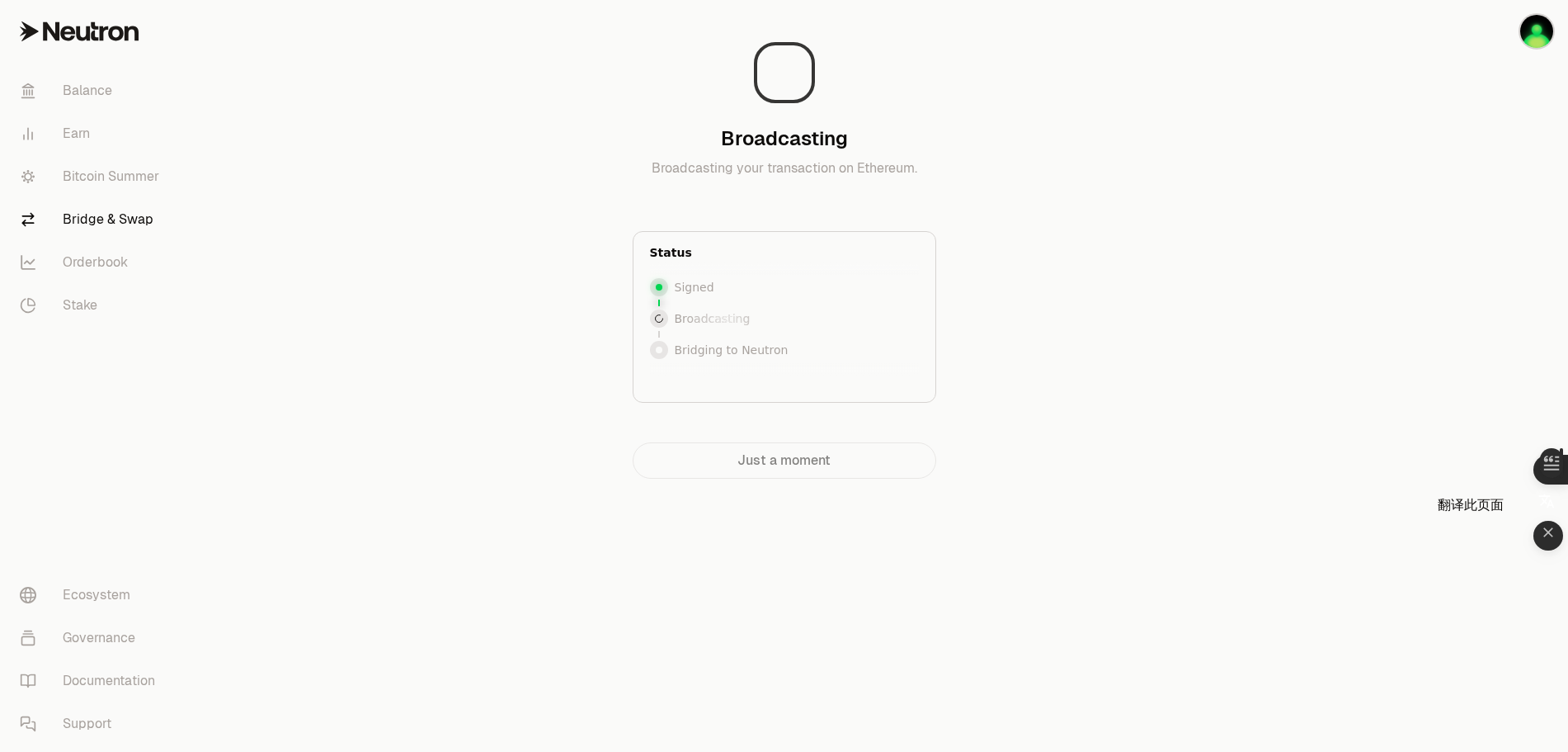
click at [1549, 503] on icon "button" at bounding box center [1547, 502] width 17 height 17
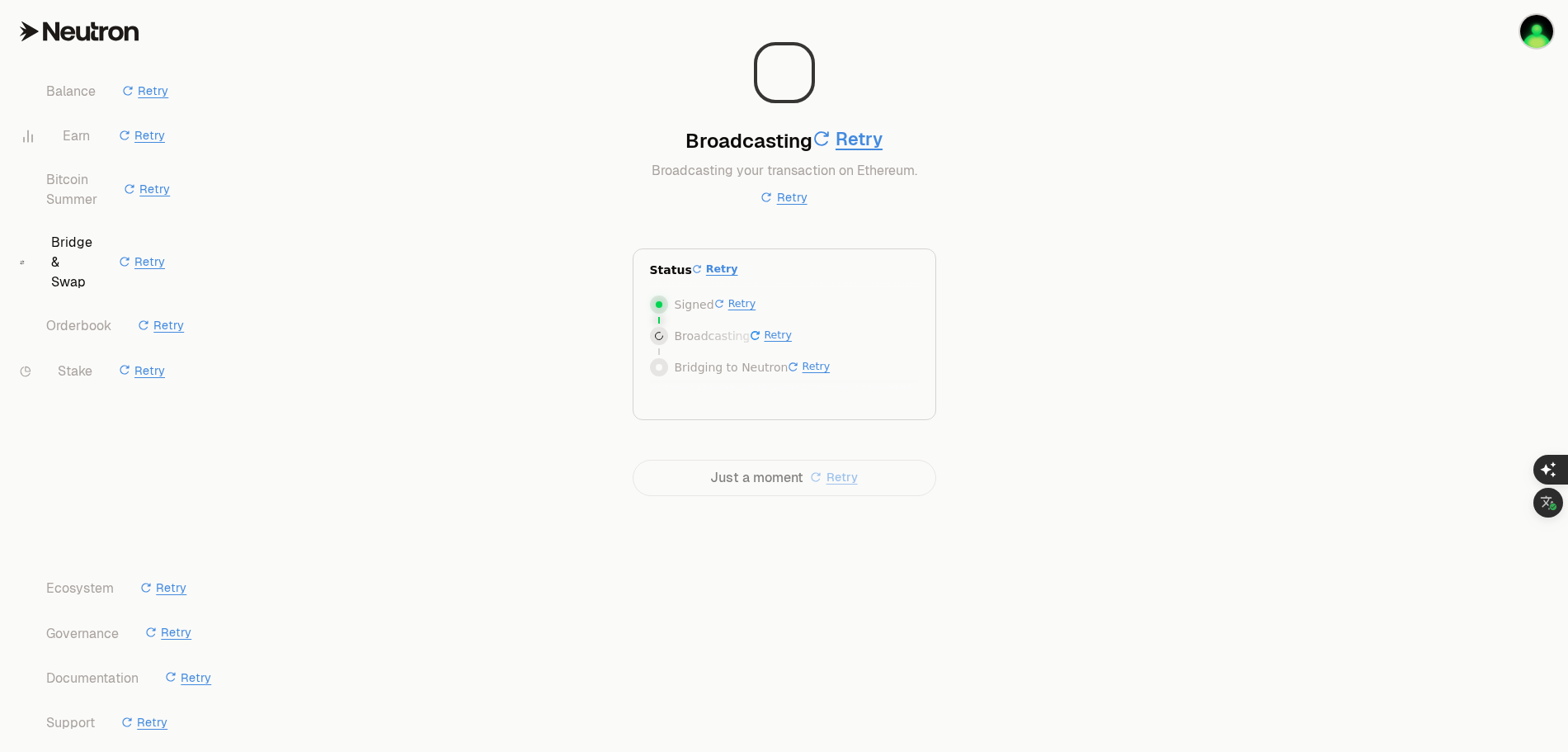
click at [1147, 86] on main "Broadcasting Retry Broadcasting your transaction on Ethereum. Retry Status Retr…" at bounding box center [876, 281] width 1384 height 562
click at [1537, 39] on img "button" at bounding box center [1537, 32] width 33 height 33
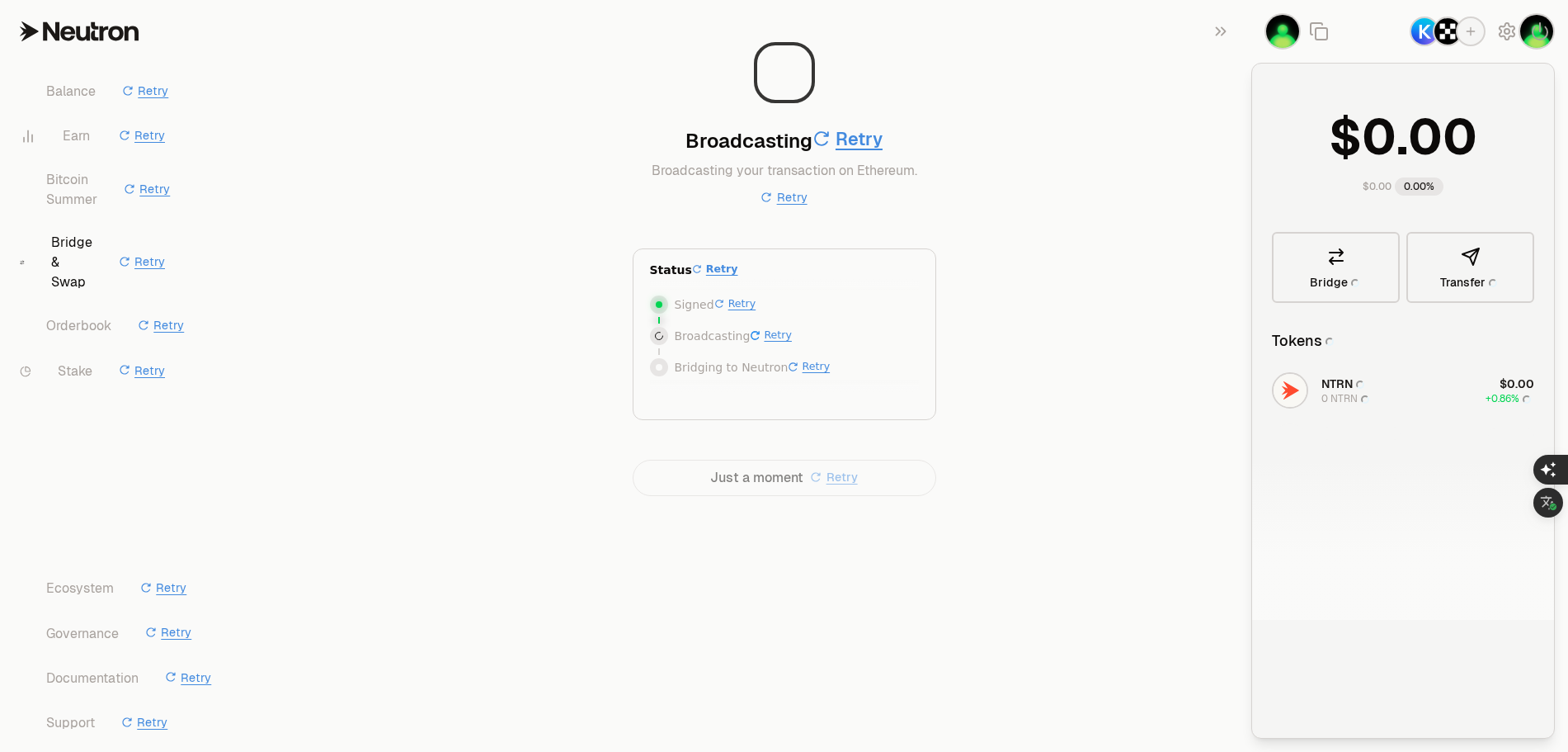
click at [1124, 134] on main "Broadcasting Retry Broadcasting your transaction on Ethereum. Retry Status Retr…" at bounding box center [876, 281] width 1384 height 562
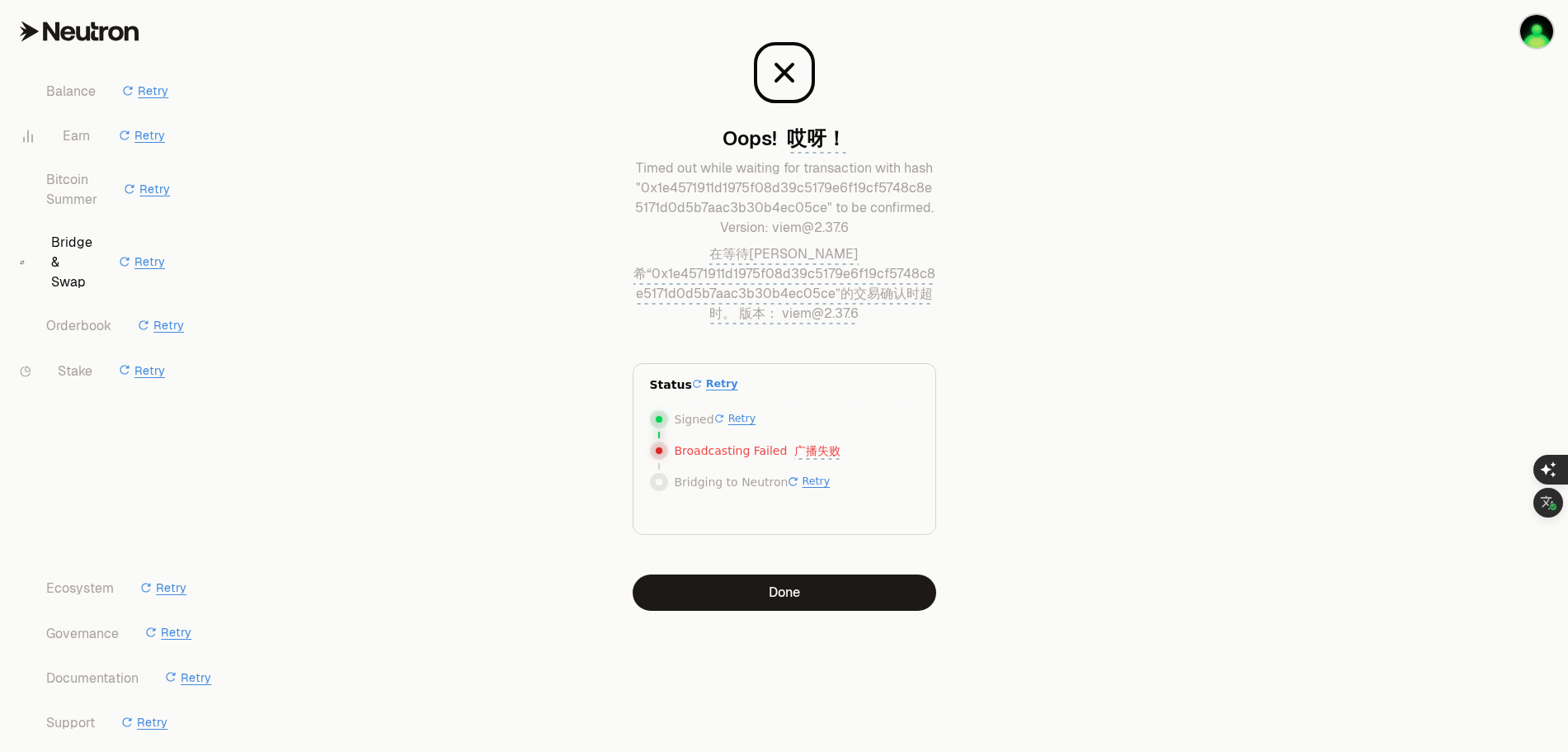
click at [1136, 239] on main "Oops! 哎呀！ Timed out while waiting for transaction with hash "0x1e4571911d1975f0…" at bounding box center [876, 338] width 1384 height 677
click at [1160, 160] on main "Oops! 哎呀！ Timed out while waiting for transaction with hash "0x1e4571911d1975f0…" at bounding box center [876, 338] width 1384 height 677
click at [809, 591] on button "Done" at bounding box center [785, 593] width 304 height 36
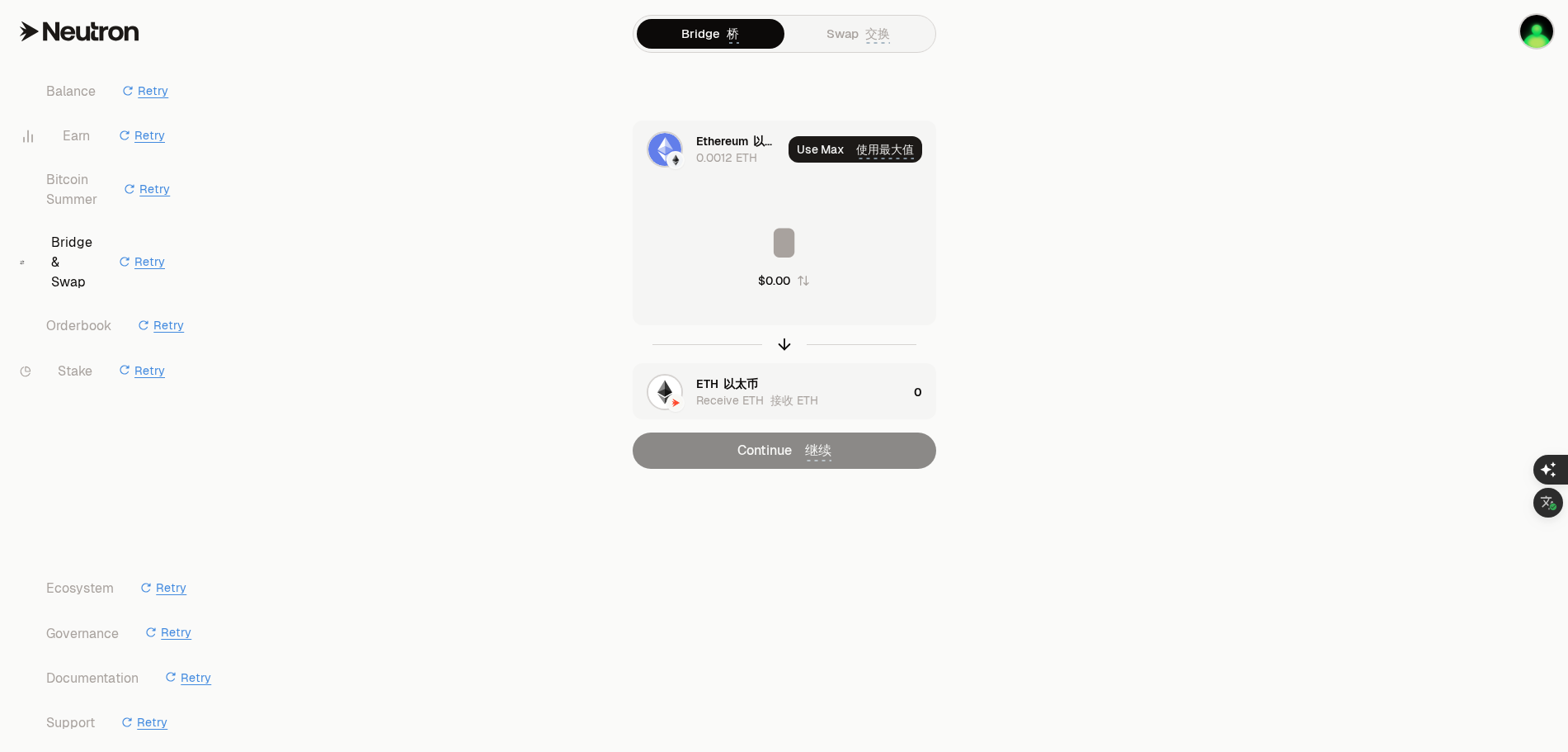
click at [883, 40] on span "交换" at bounding box center [878, 35] width 25 height 19
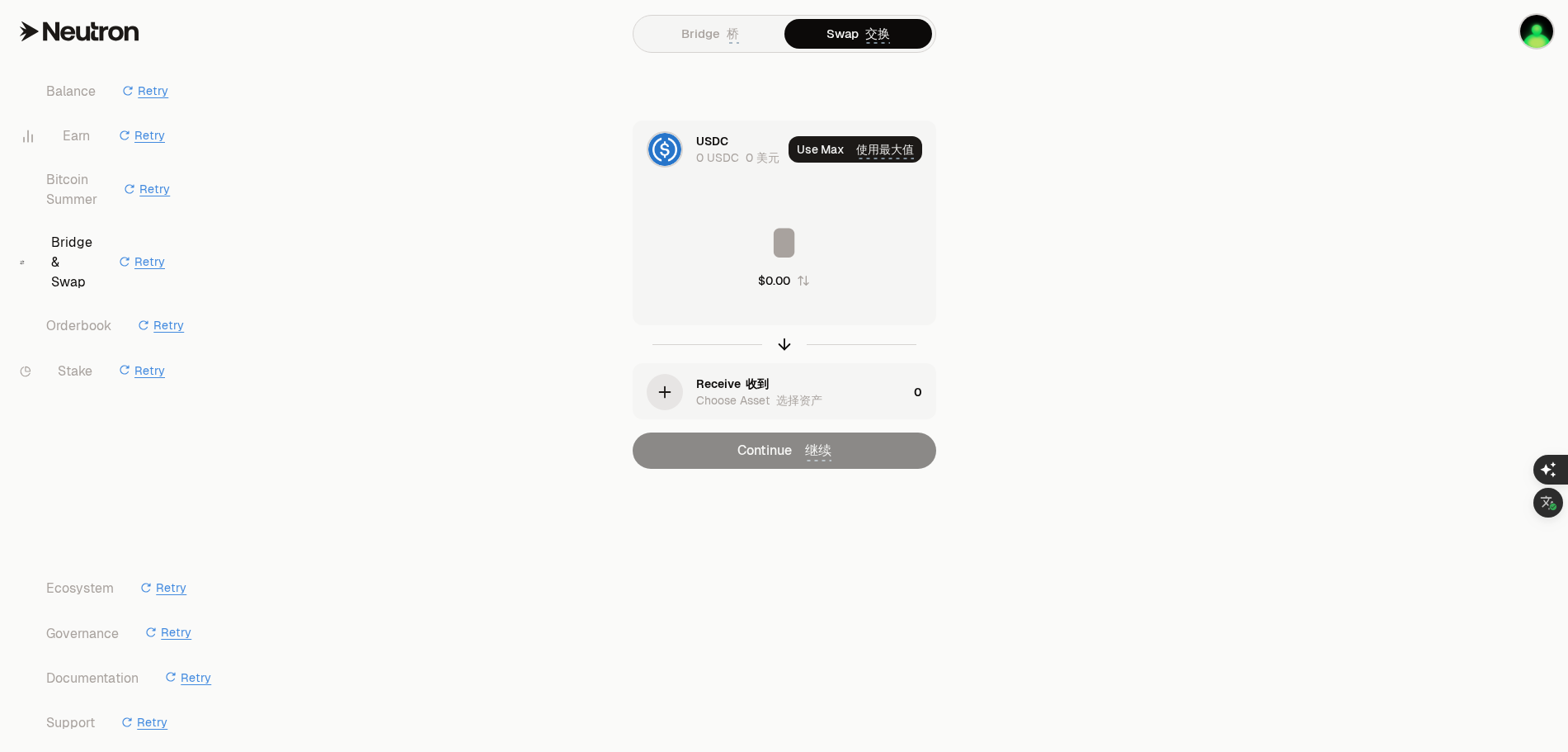
click at [679, 148] on img at bounding box center [665, 149] width 33 height 33
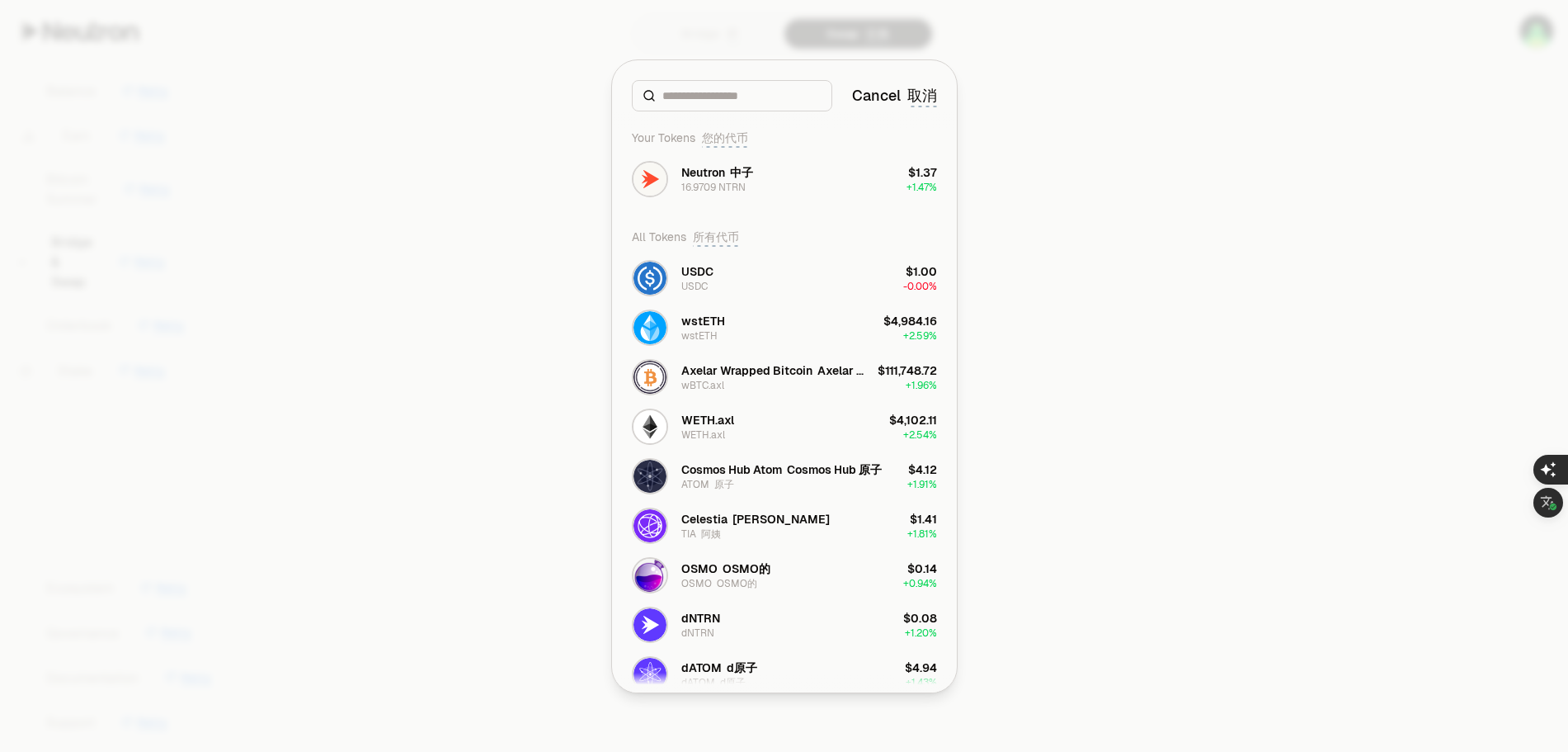
drag, startPoint x: 1163, startPoint y: 366, endPoint x: 1032, endPoint y: 313, distance: 141.3
click at [1163, 366] on div at bounding box center [784, 376] width 1568 height 752
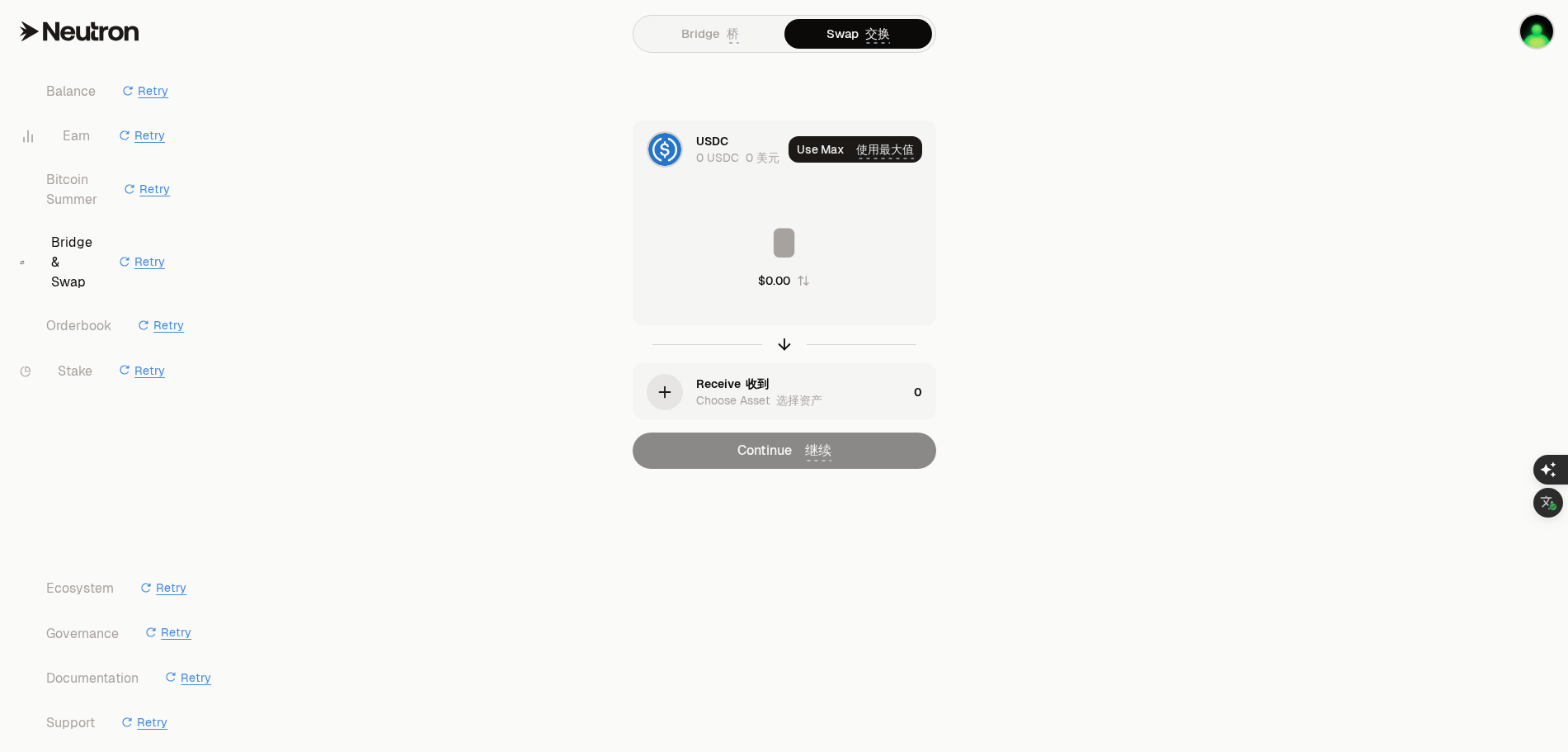
click at [736, 32] on span "桥" at bounding box center [732, 35] width 12 height 19
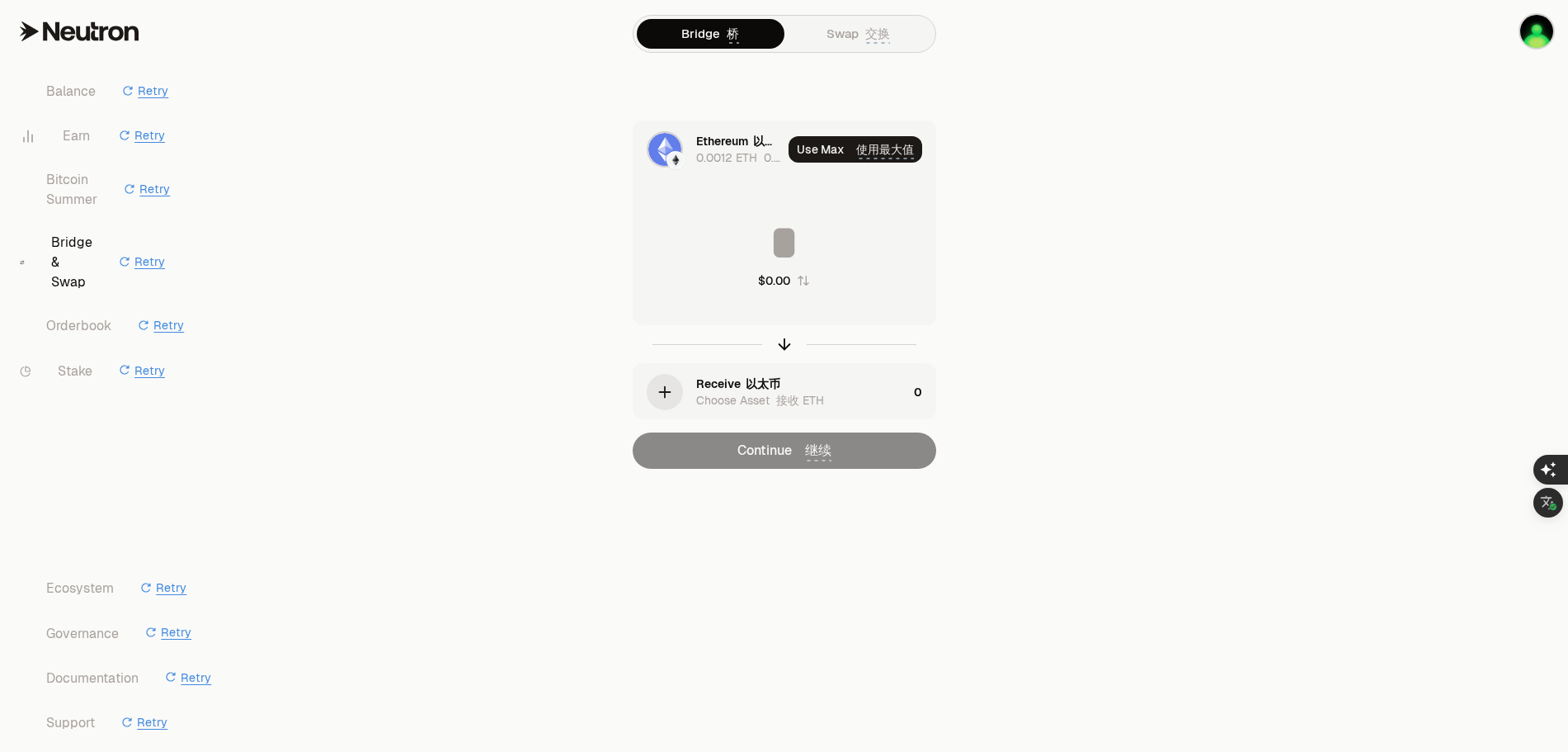
click at [666, 396] on icon "button" at bounding box center [665, 392] width 19 height 19
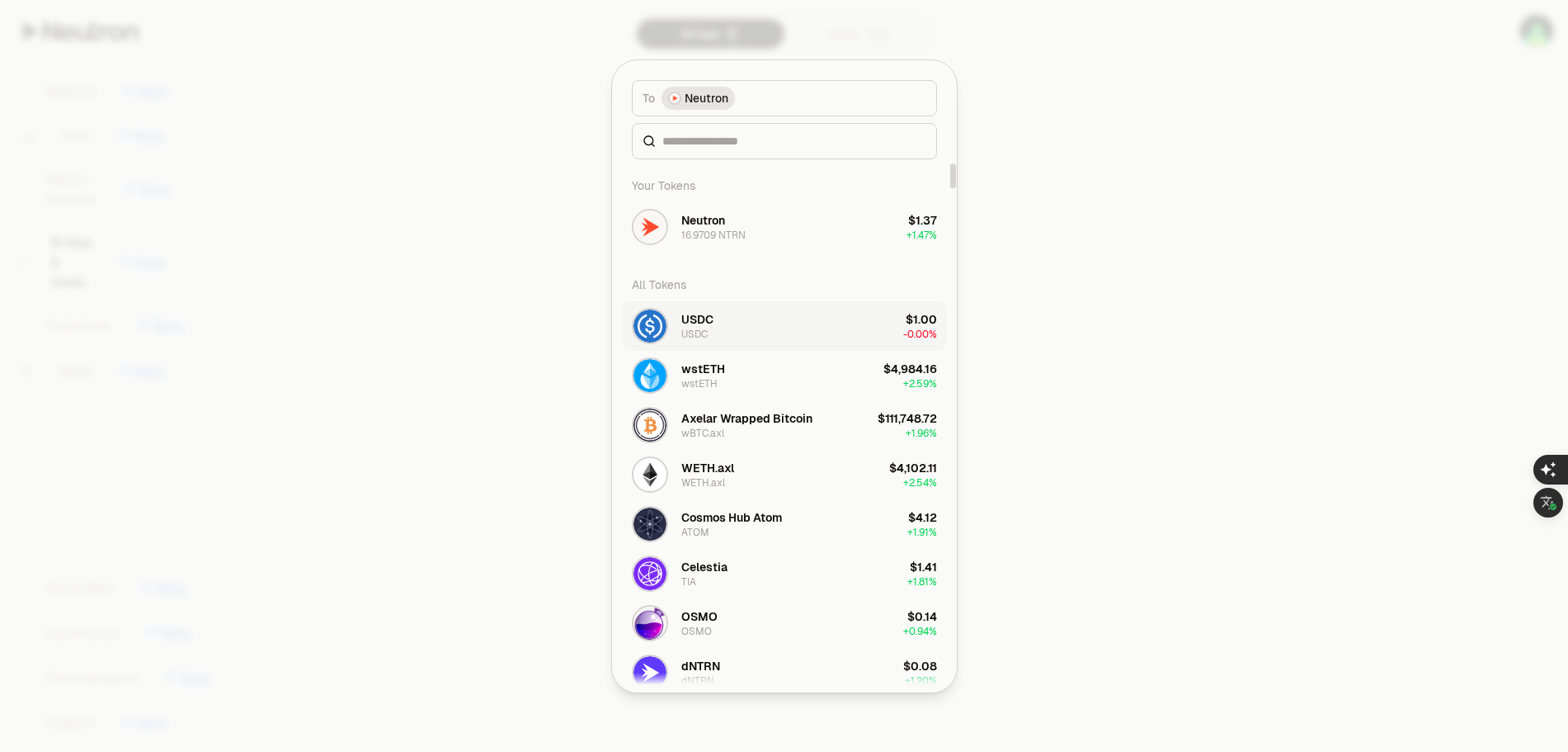
scroll to position [83, 0]
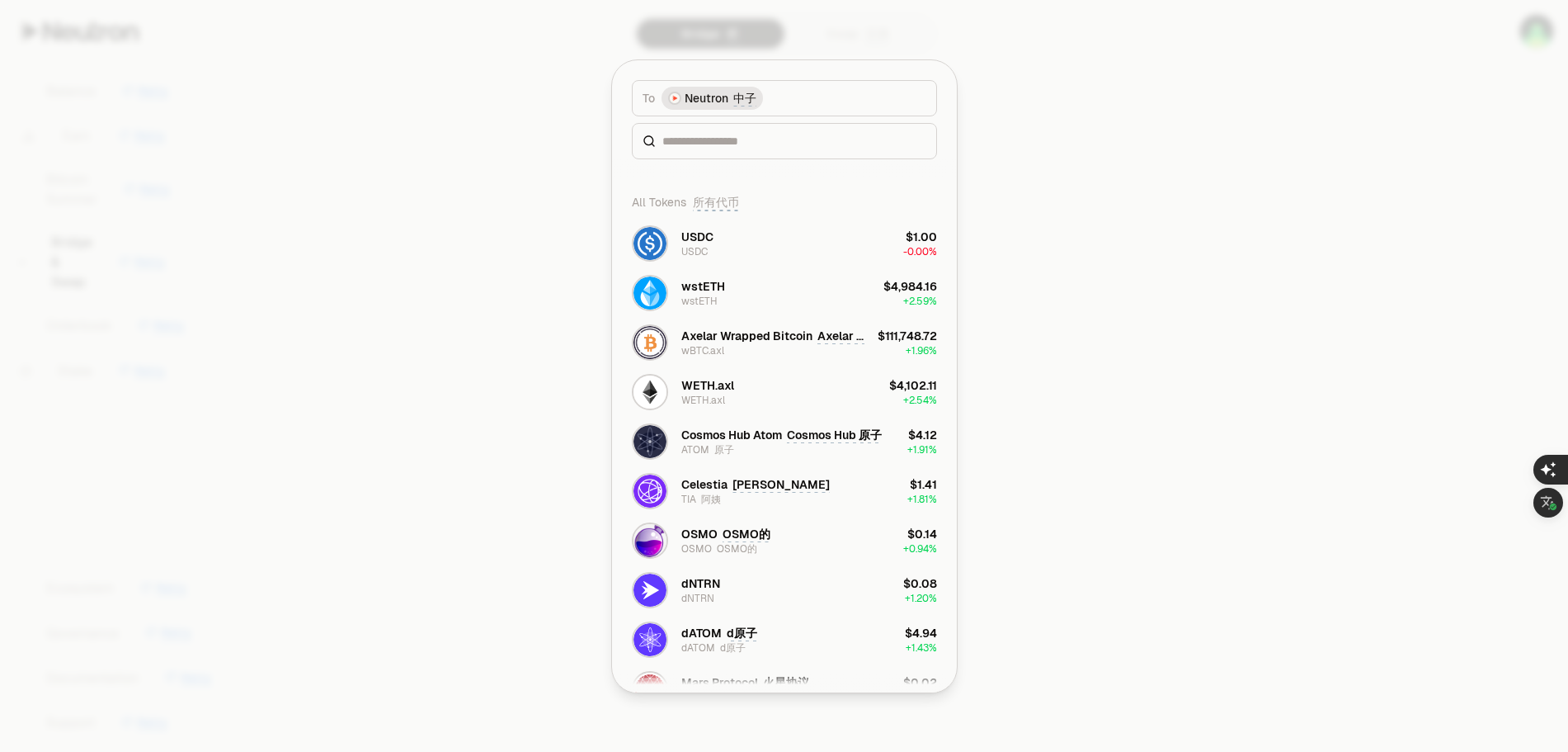
drag, startPoint x: 1233, startPoint y: 139, endPoint x: 1055, endPoint y: 5, distance: 222.8
click at [1233, 139] on div at bounding box center [784, 376] width 1568 height 752
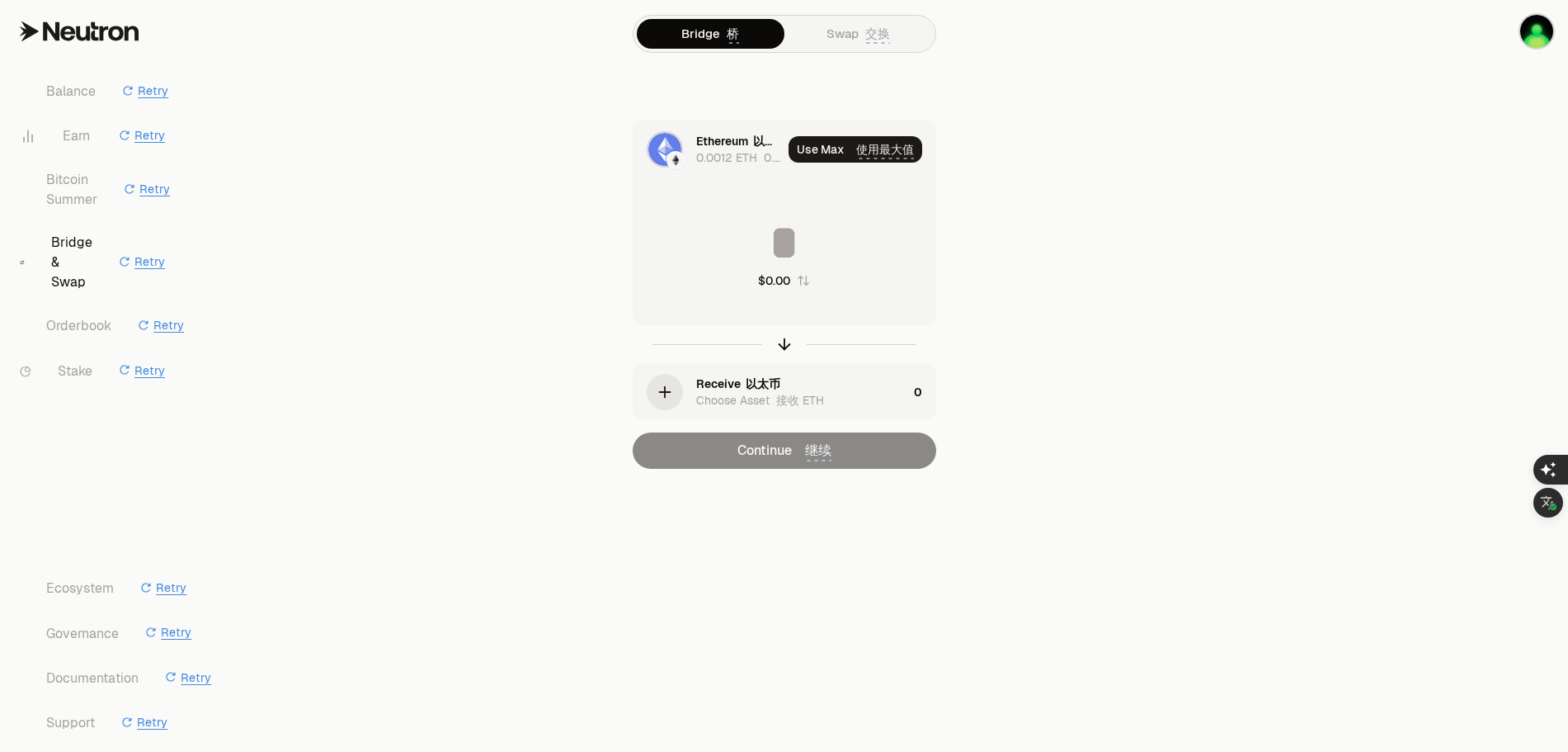
click at [1183, 76] on main "Bridge 桥 Swap 交换 Ethereum 以太坊 0.0012 ETH 0.0018 以太币 Use [PERSON_NAME] 使用最大值 $0.…" at bounding box center [876, 267] width 1384 height 535
click at [1182, 167] on main "Bridge 桥 Swap 交换 Ethereum 以太坊 0.0012 ETH 0.0018 以太币 Use [PERSON_NAME] 使用最大值 $0.…" at bounding box center [876, 267] width 1384 height 535
click at [82, 131] on link "Earn Retry" at bounding box center [92, 136] width 171 height 45
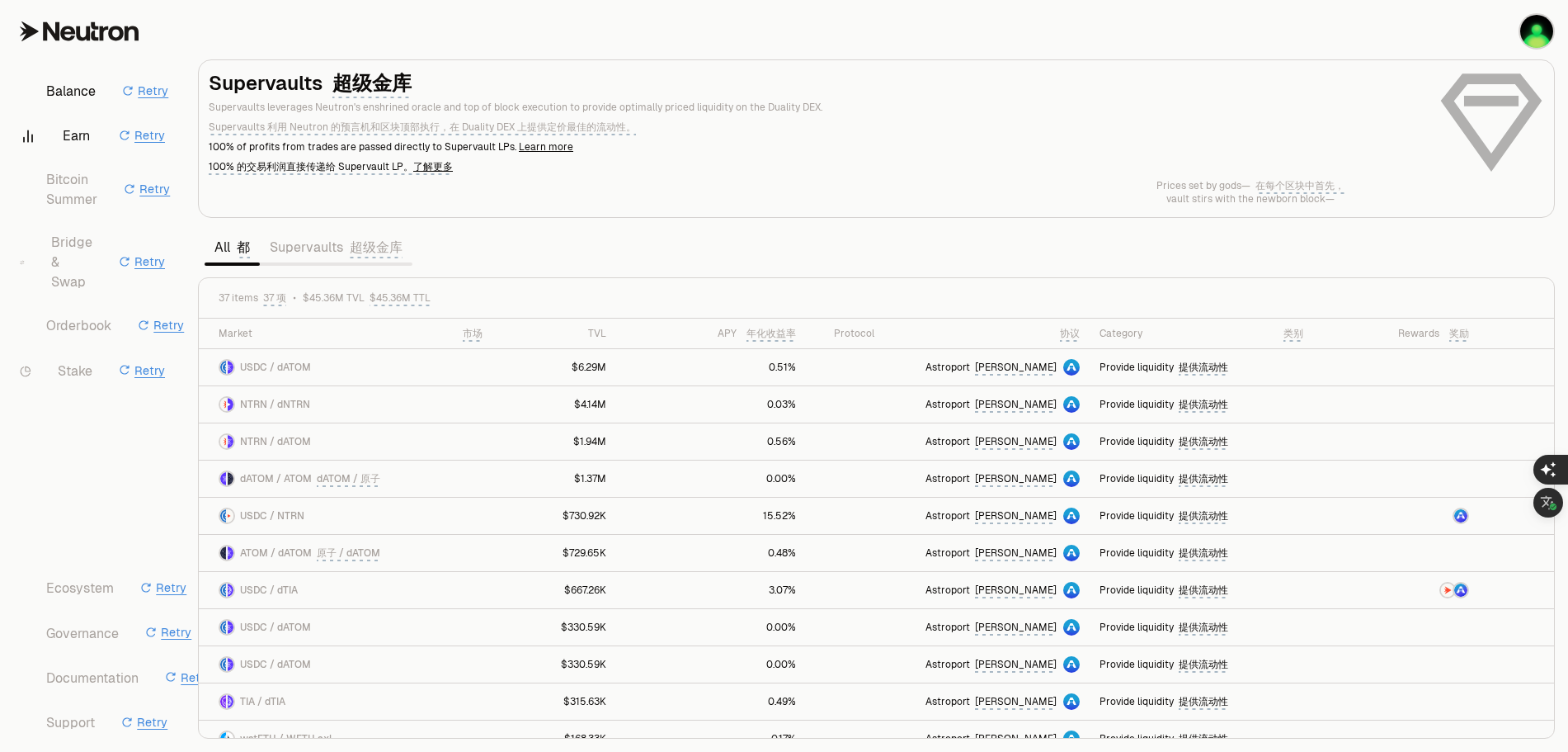
click at [79, 86] on link "Balance Retry" at bounding box center [92, 92] width 171 height 45
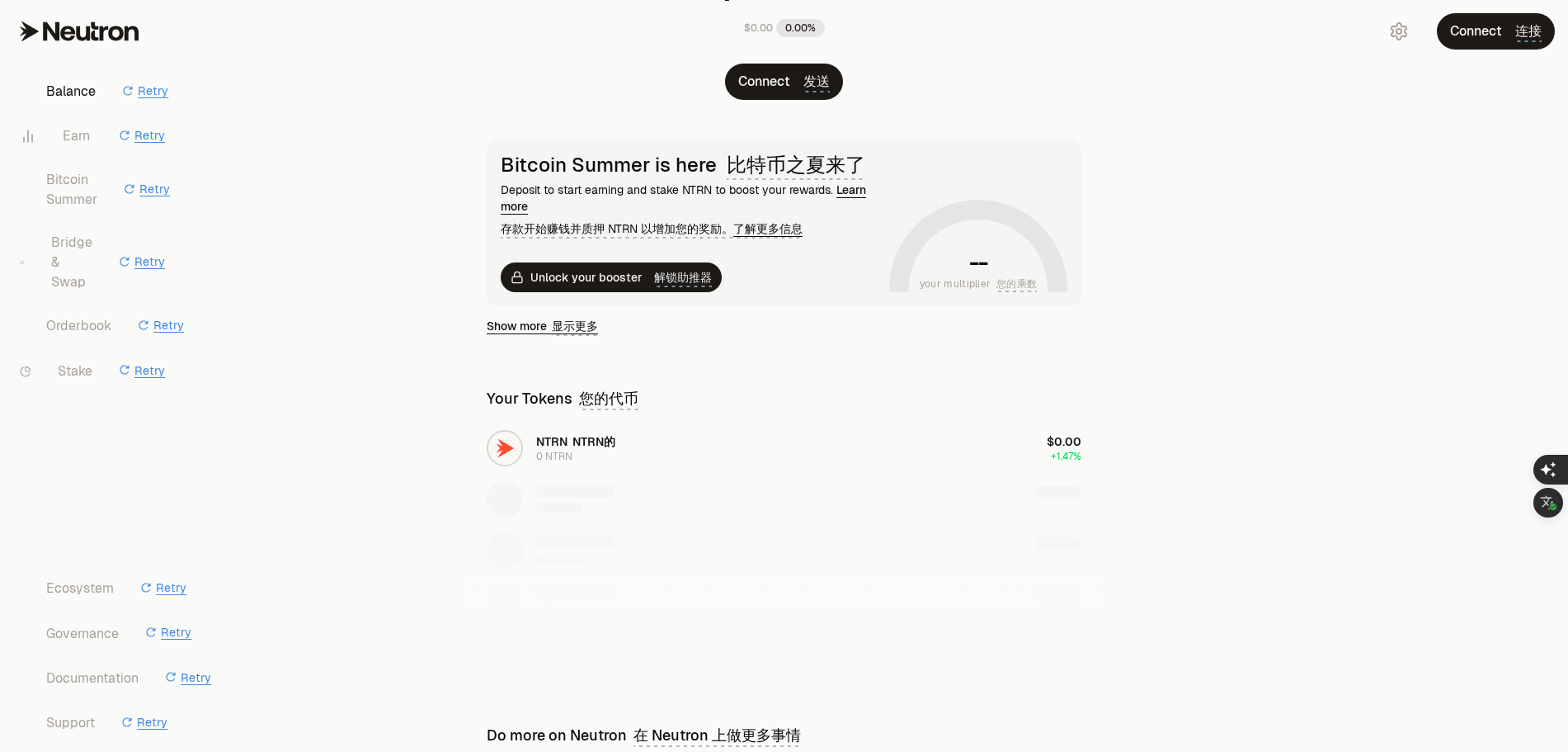
scroll to position [151, 0]
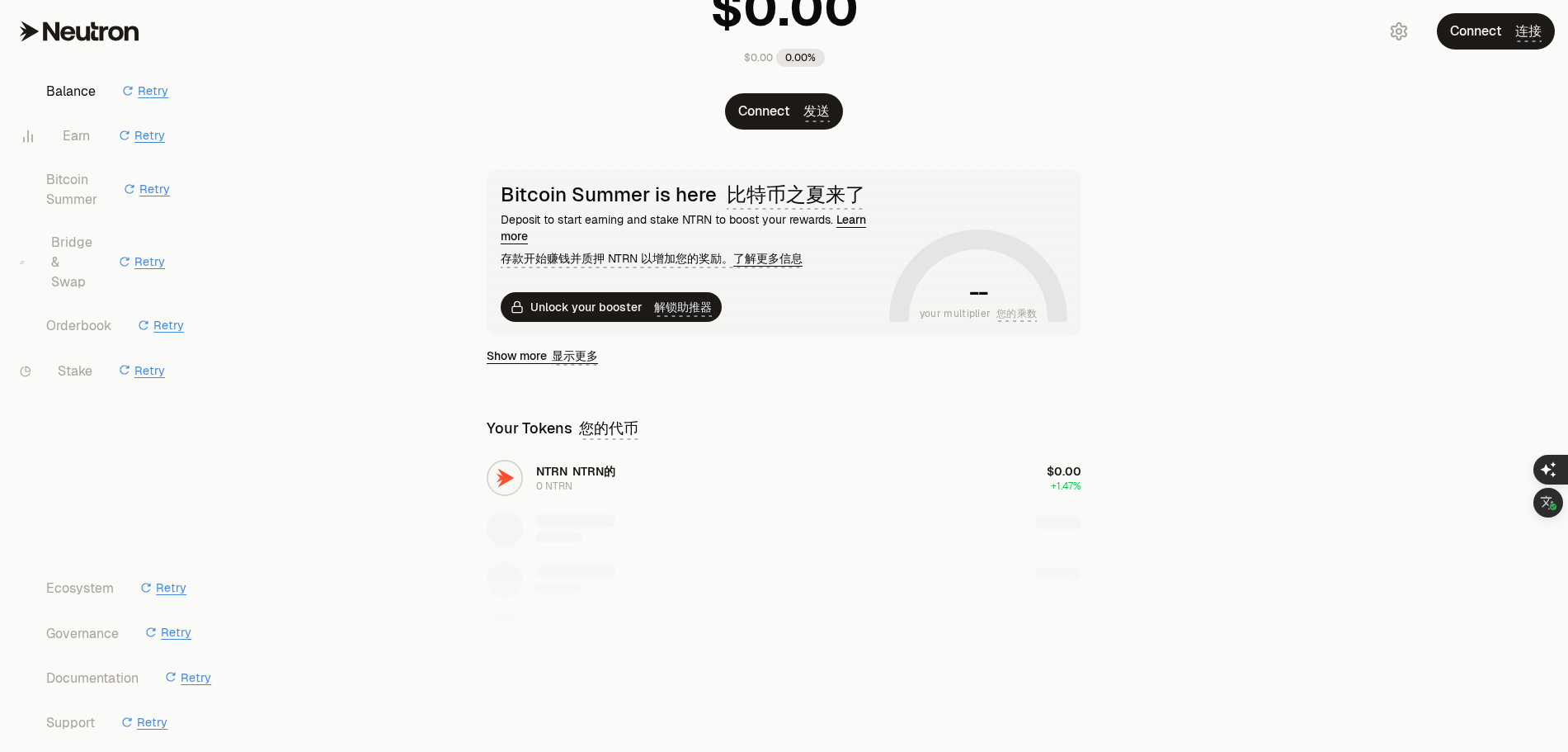
click at [63, 94] on link "Balance Retry" at bounding box center [92, 92] width 171 height 45
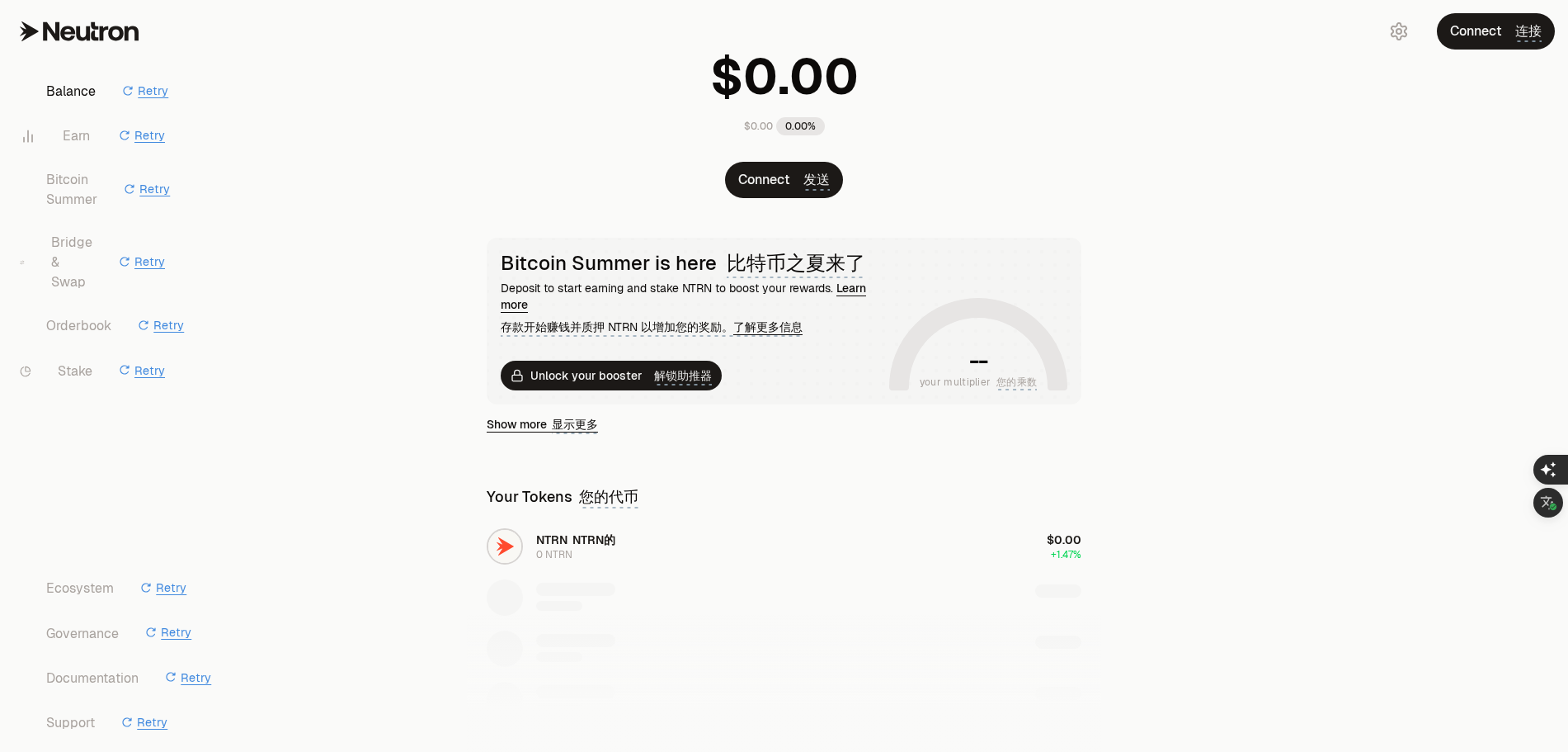
scroll to position [0, 0]
